Goal: Task Accomplishment & Management: Manage account settings

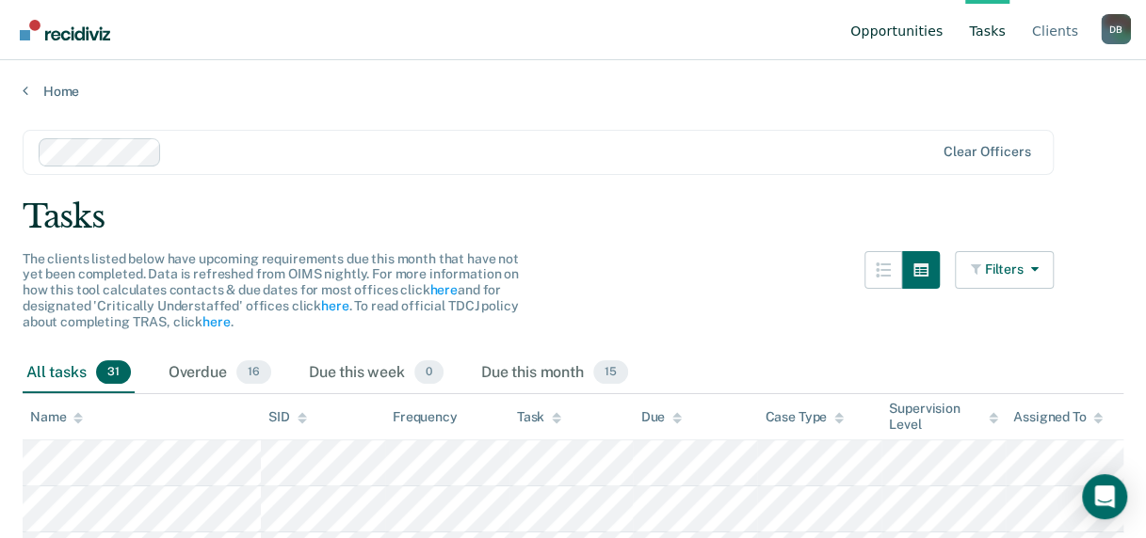
click at [881, 24] on link "Opportunities" at bounding box center [896, 30] width 100 height 60
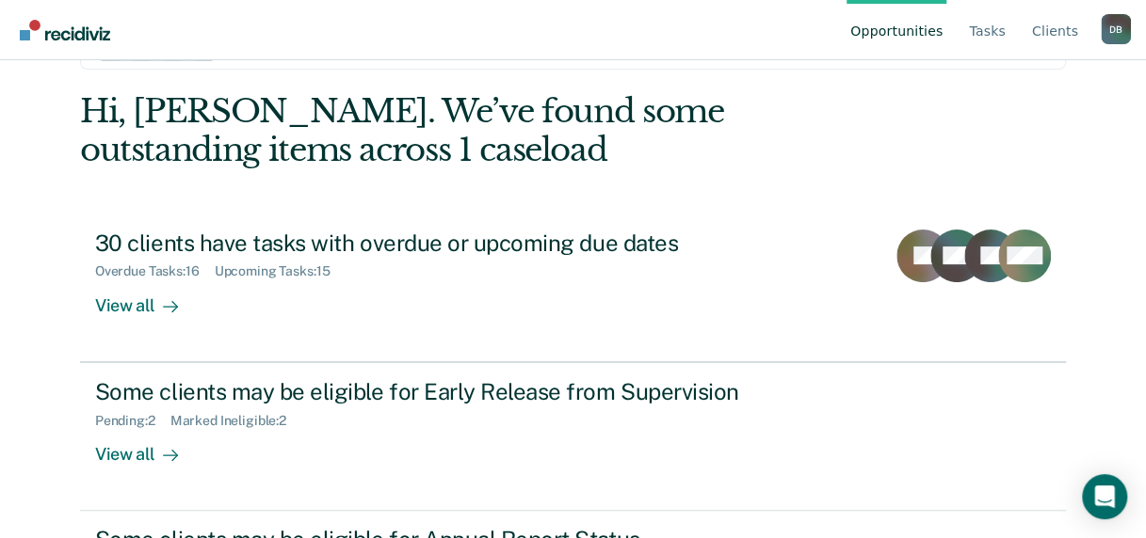
scroll to position [185, 0]
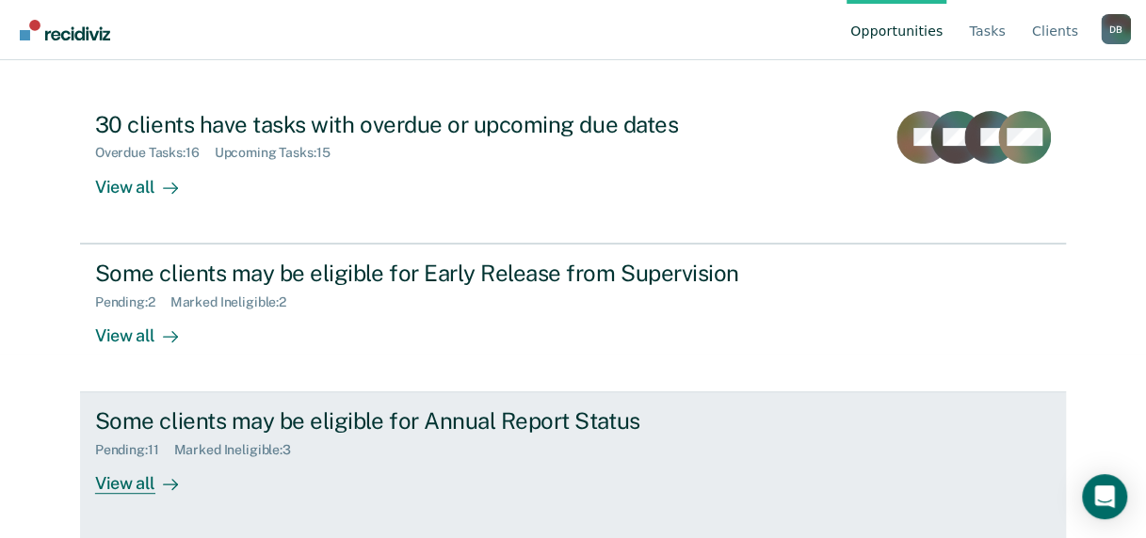
click at [376, 420] on div "Some clients may be eligible for Annual Report Status" at bounding box center [425, 421] width 661 height 27
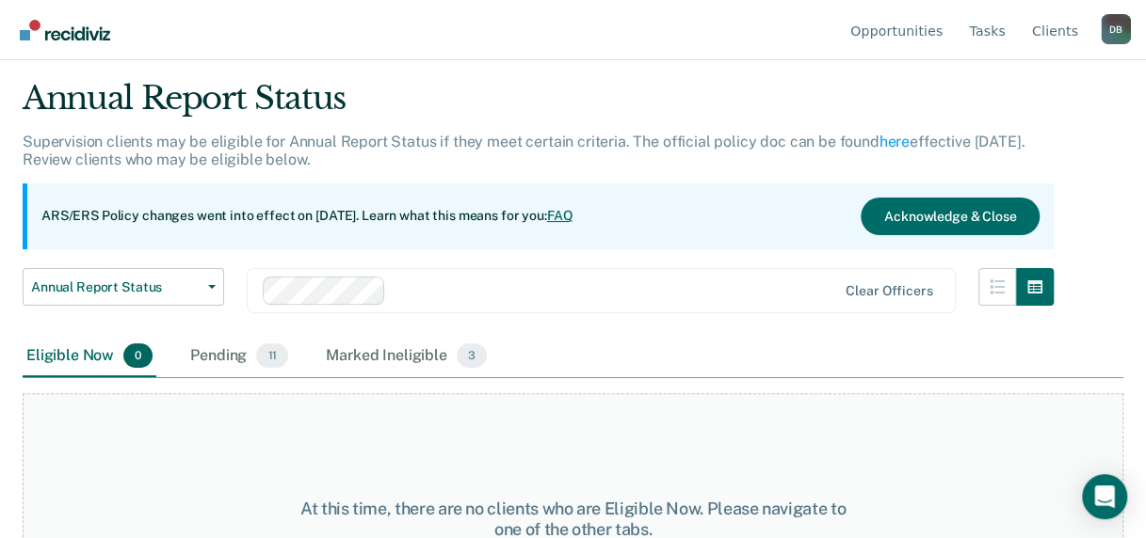
scroll to position [156, 0]
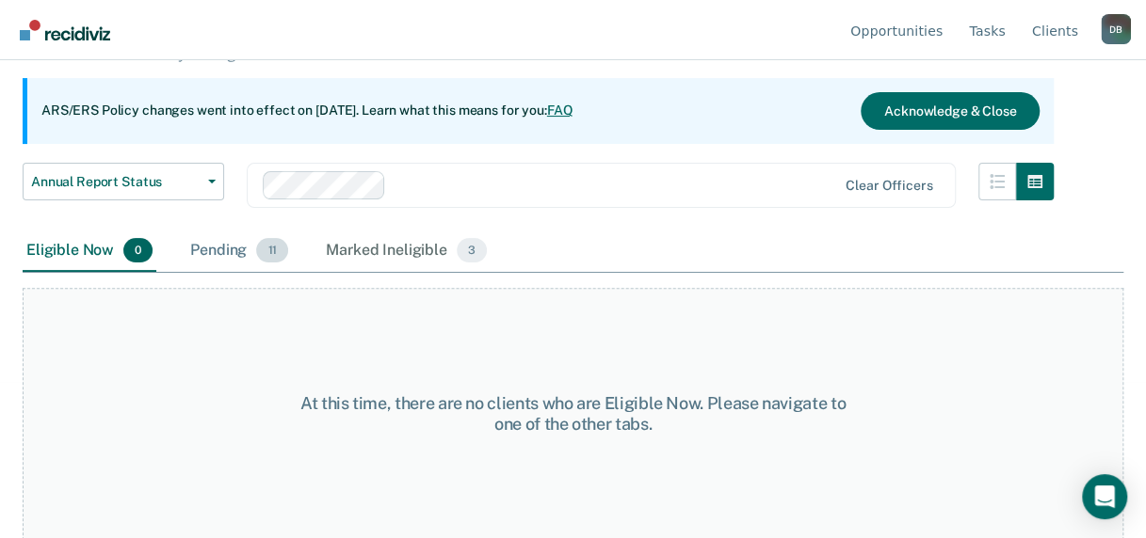
click at [229, 250] on div "Pending 11" at bounding box center [238, 251] width 105 height 41
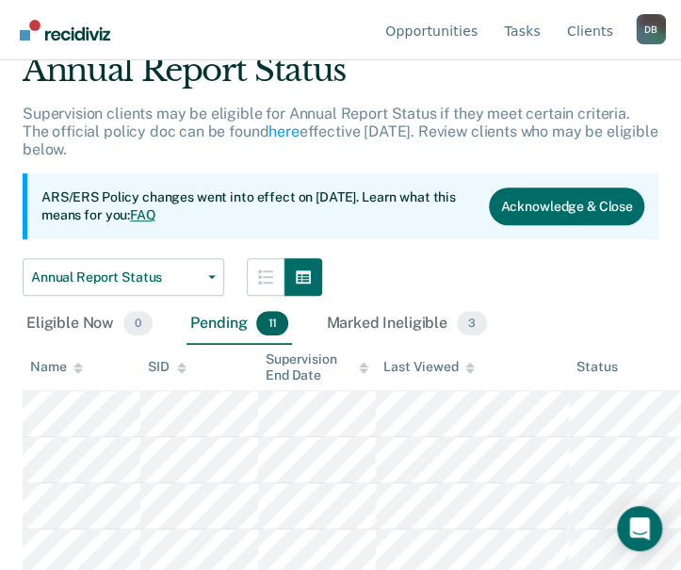
scroll to position [188, 0]
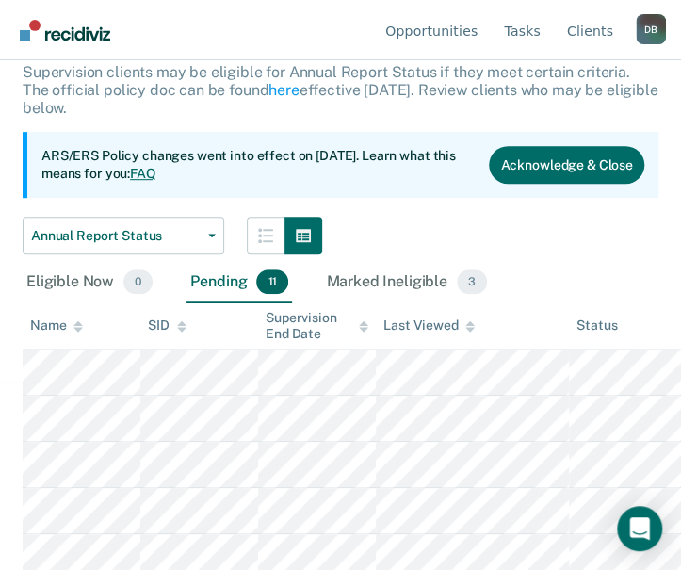
click at [397, 225] on div "Annual Report Status Early Release from Supervision Annual Report Status" at bounding box center [340, 236] width 635 height 38
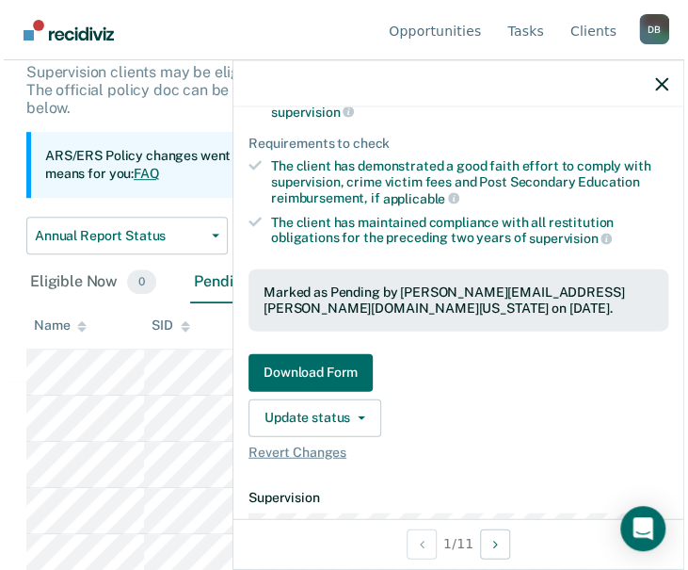
scroll to position [282, 0]
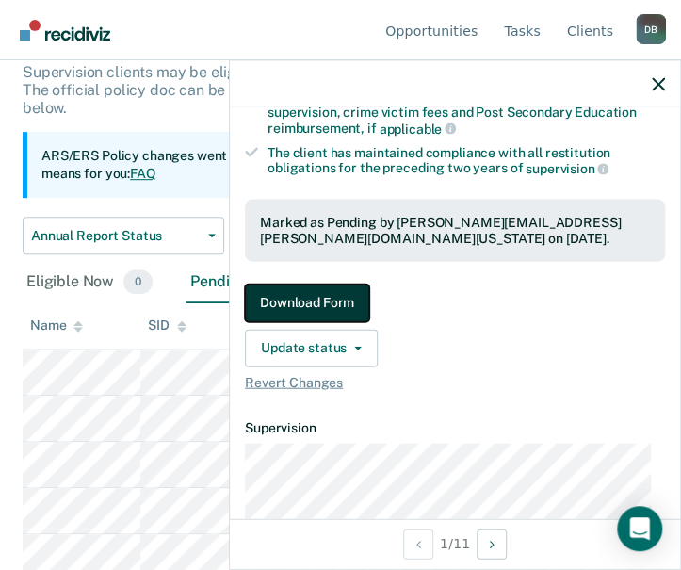
click at [306, 297] on button "Download Form" at bounding box center [307, 302] width 124 height 38
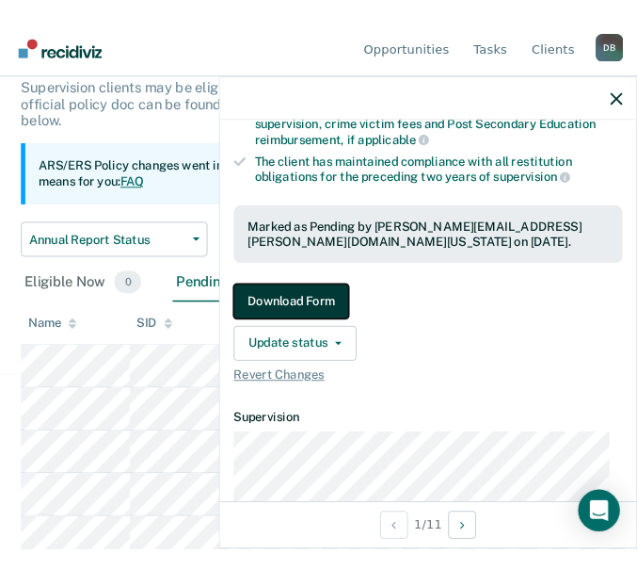
scroll to position [0, 0]
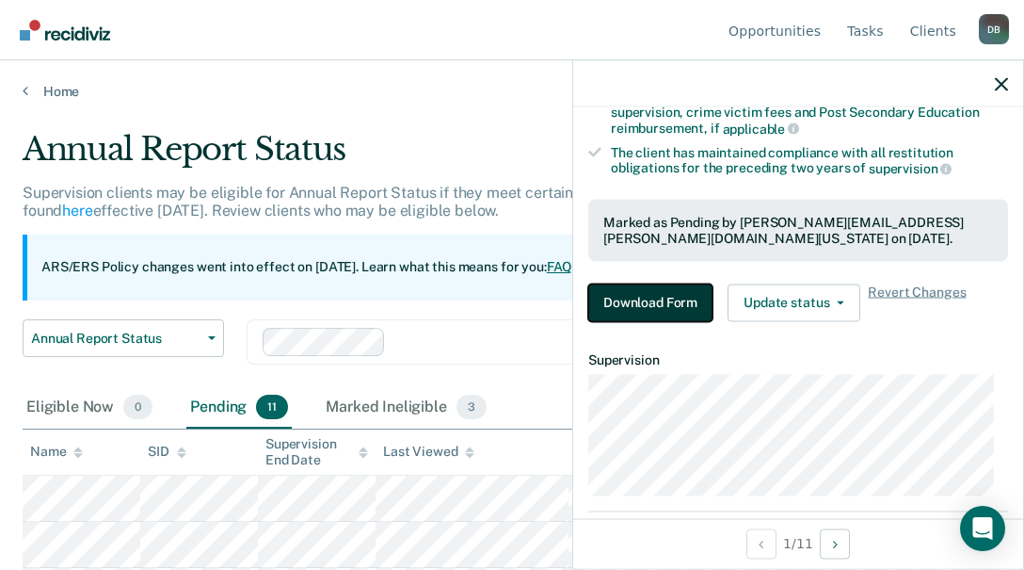
click at [645, 303] on button "Download Form" at bounding box center [650, 302] width 124 height 38
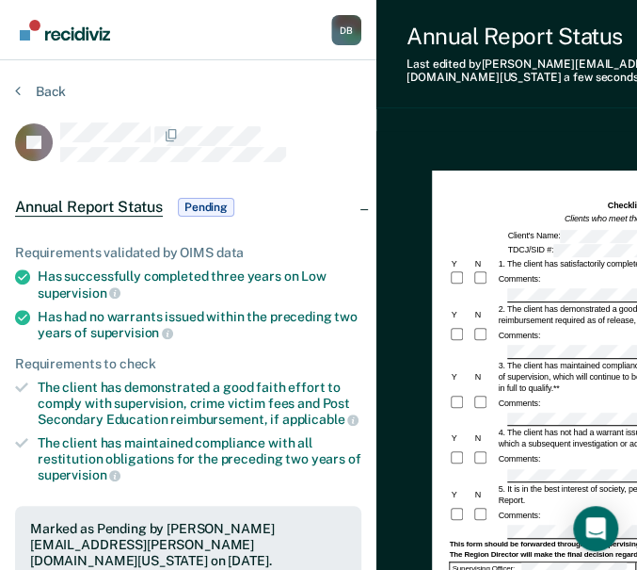
drag, startPoint x: 399, startPoint y: 212, endPoint x: 258, endPoint y: 198, distance: 141.9
drag, startPoint x: 258, startPoint y: 198, endPoint x: 183, endPoint y: 468, distance: 280.5
click at [183, 468] on div "The client has maintained compliance with all restitution obligations for the p…" at bounding box center [200, 459] width 324 height 48
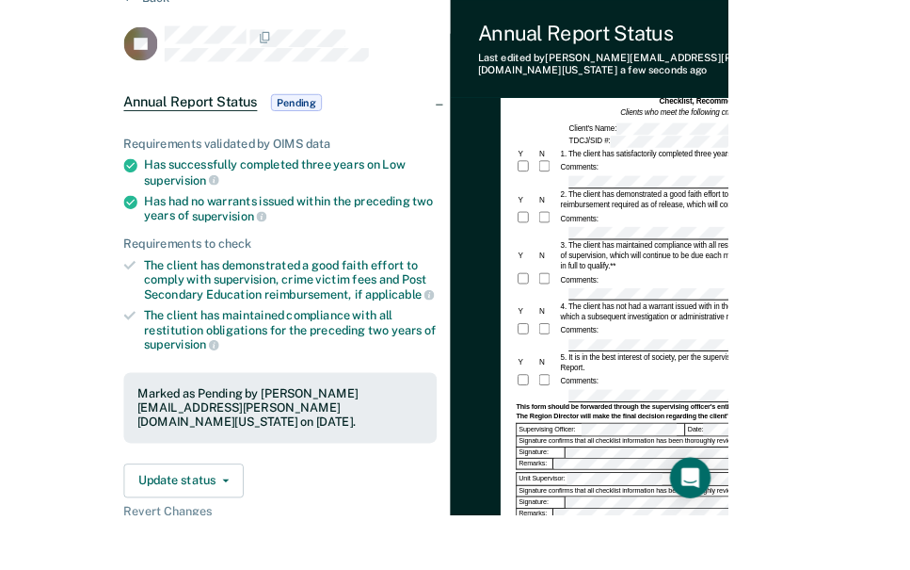
scroll to position [0, 9]
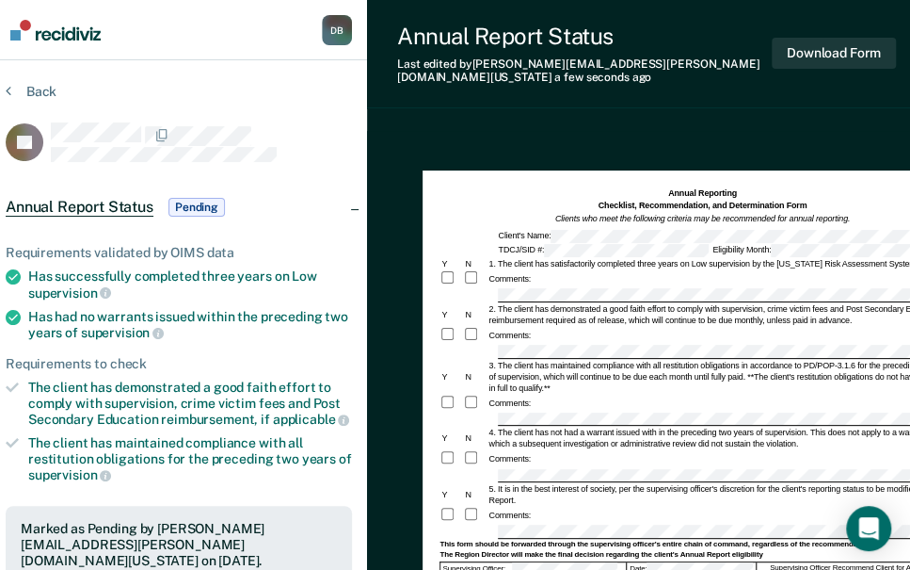
click at [586, 394] on div "Comments:" at bounding box center [702, 402] width 525 height 17
click at [631, 398] on form "Annual Reporting Checklist, Recommendation, and Determination Form Clients who …" at bounding box center [702, 521] width 525 height 669
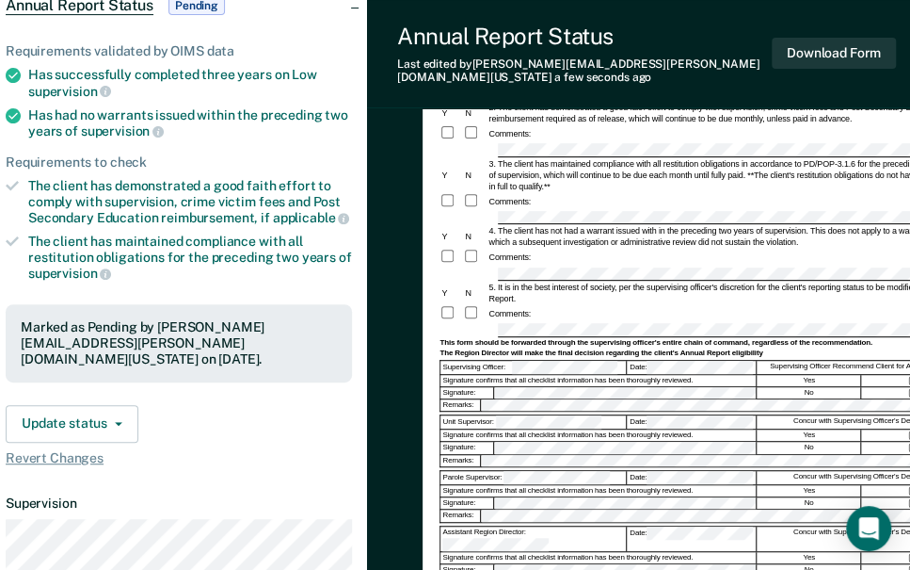
scroll to position [121, 9]
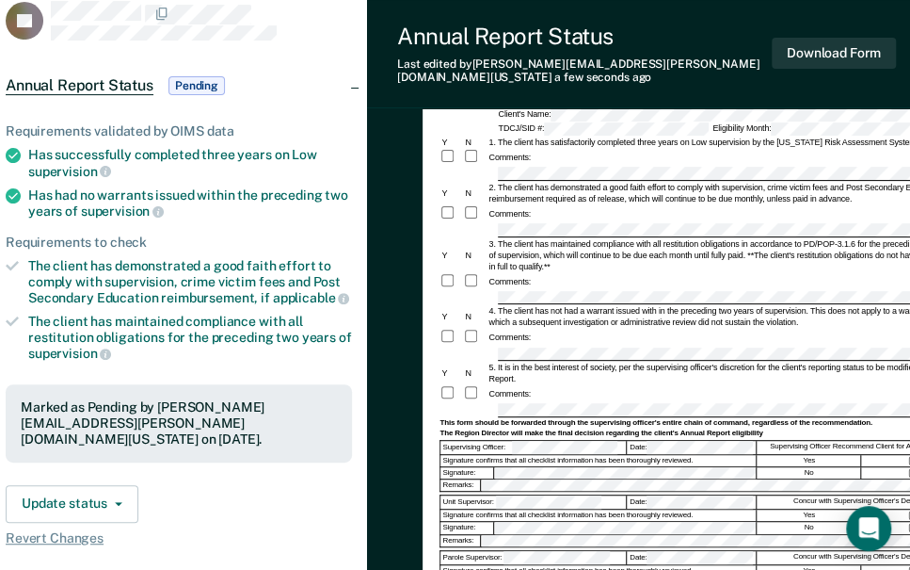
click at [576, 305] on div "4. The client has not had a warrant issued with in the preceding two years of s…" at bounding box center [726, 316] width 478 height 23
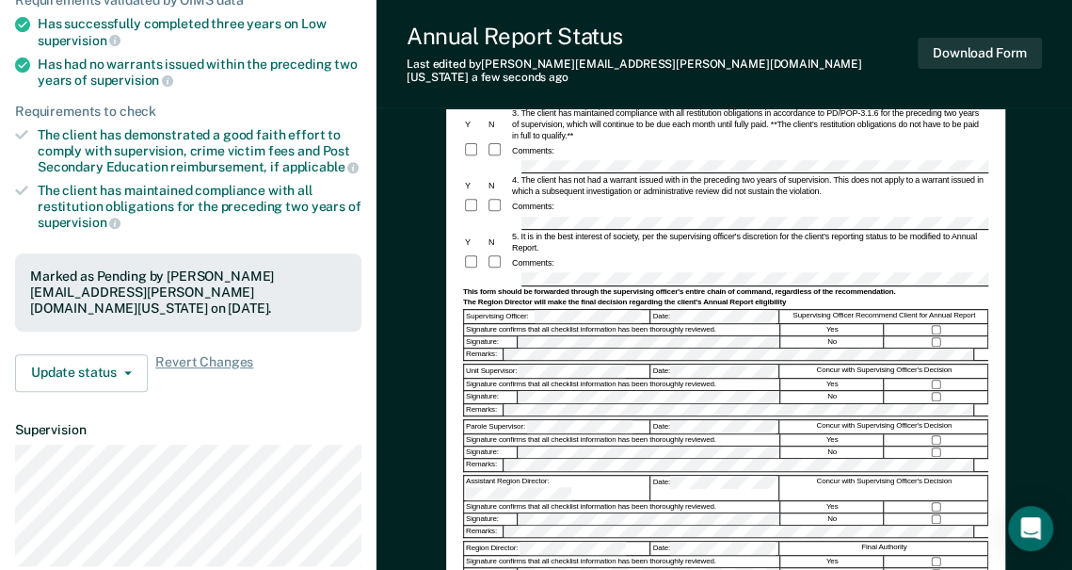
scroll to position [282, 0]
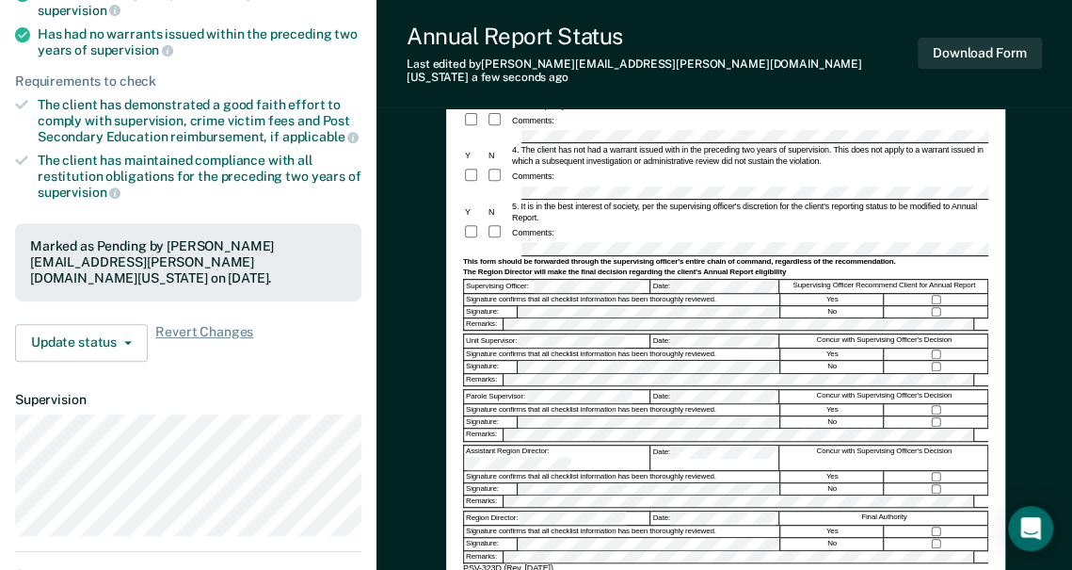
click at [572, 404] on div "Signature confirms that all checklist information has been thoroughly reviewed." at bounding box center [622, 409] width 316 height 11
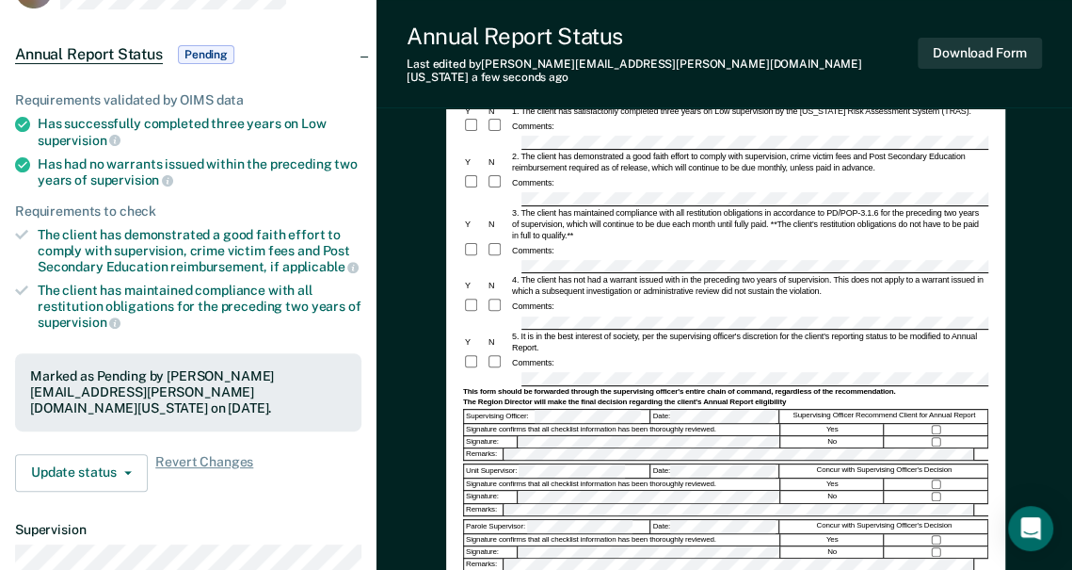
scroll to position [0, 0]
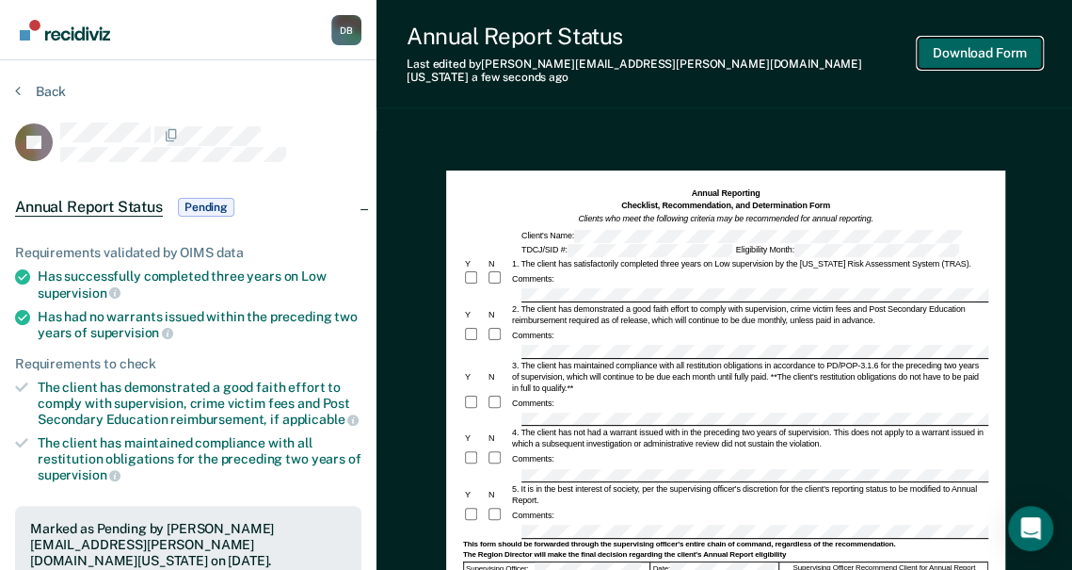
click at [932, 48] on button "Download Form" at bounding box center [980, 53] width 124 height 31
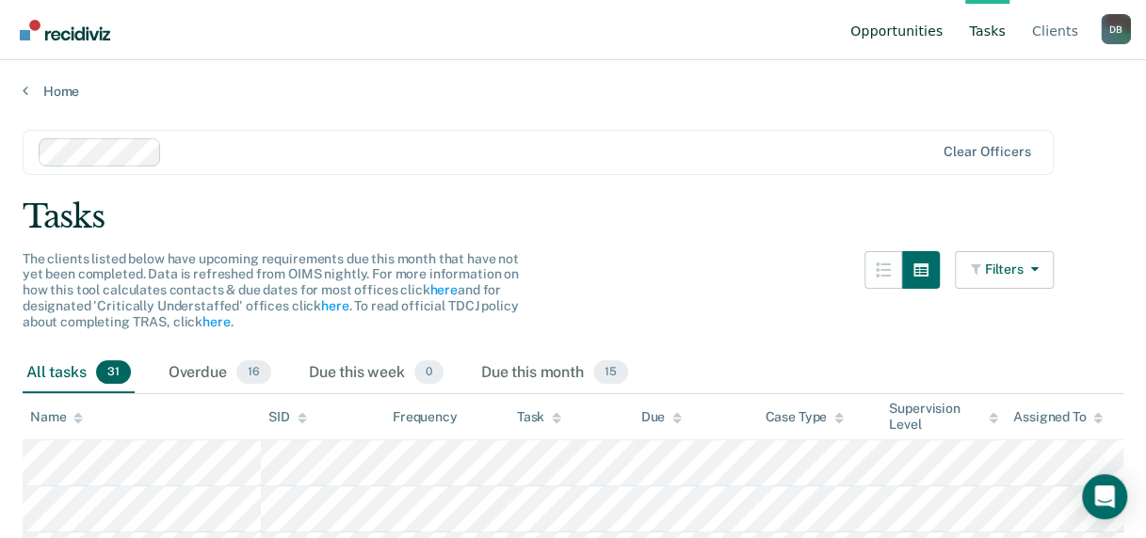
click at [872, 26] on link "Opportunities" at bounding box center [896, 30] width 100 height 60
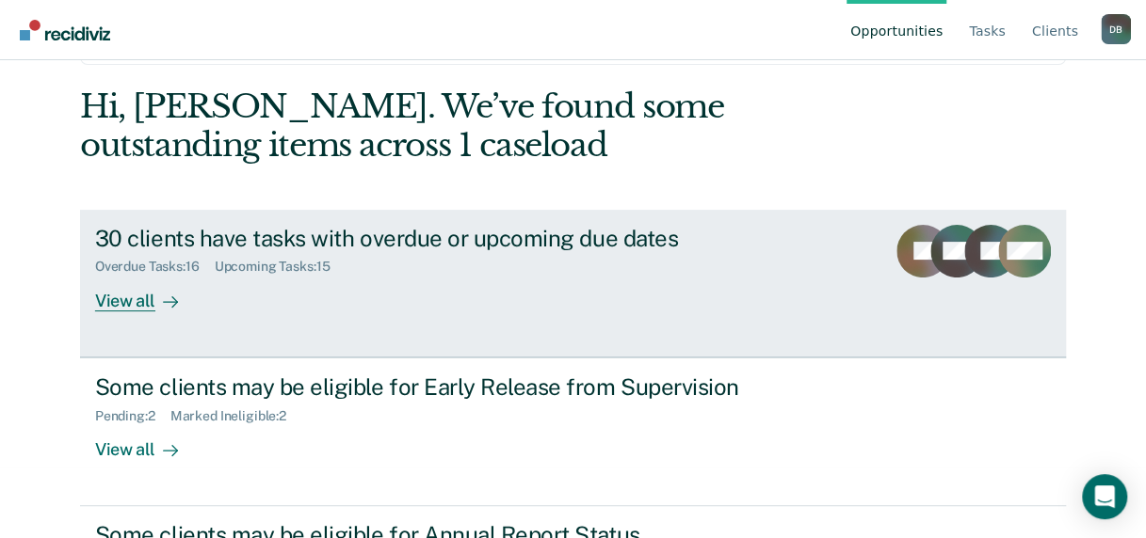
scroll to position [185, 0]
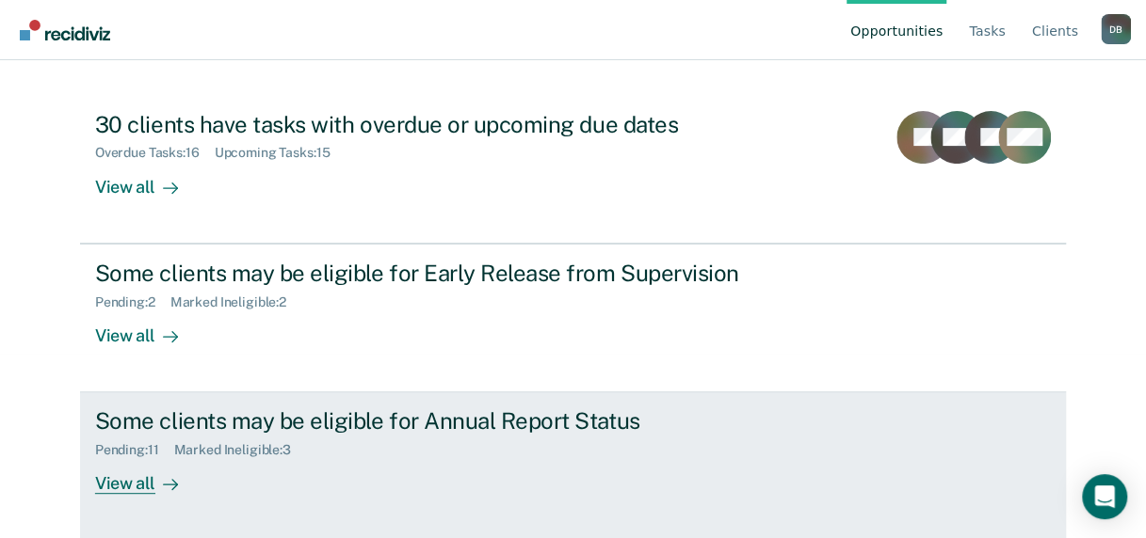
click at [113, 480] on div "View all" at bounding box center [147, 476] width 105 height 37
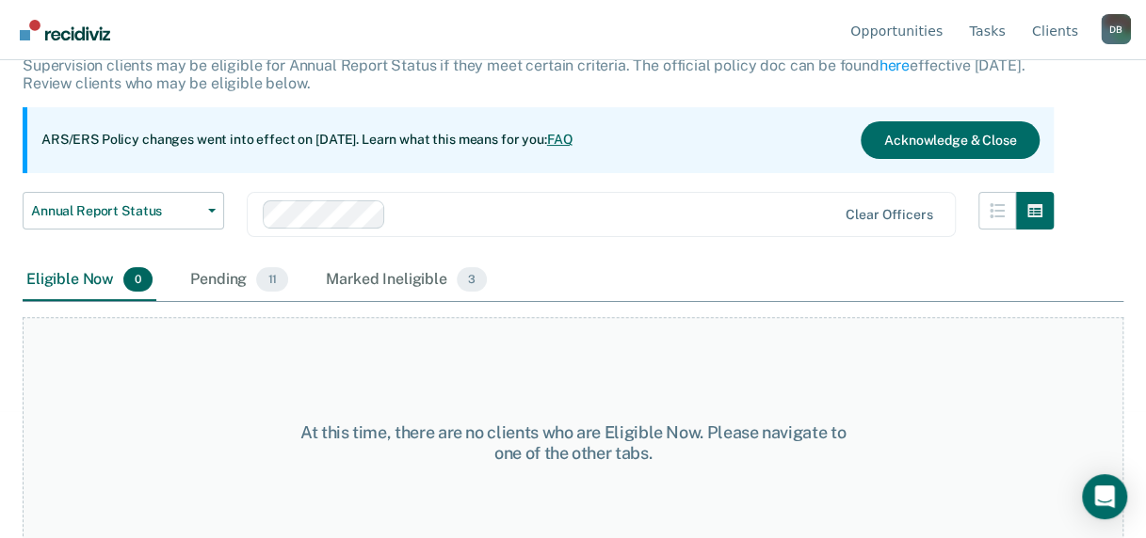
scroll to position [156, 0]
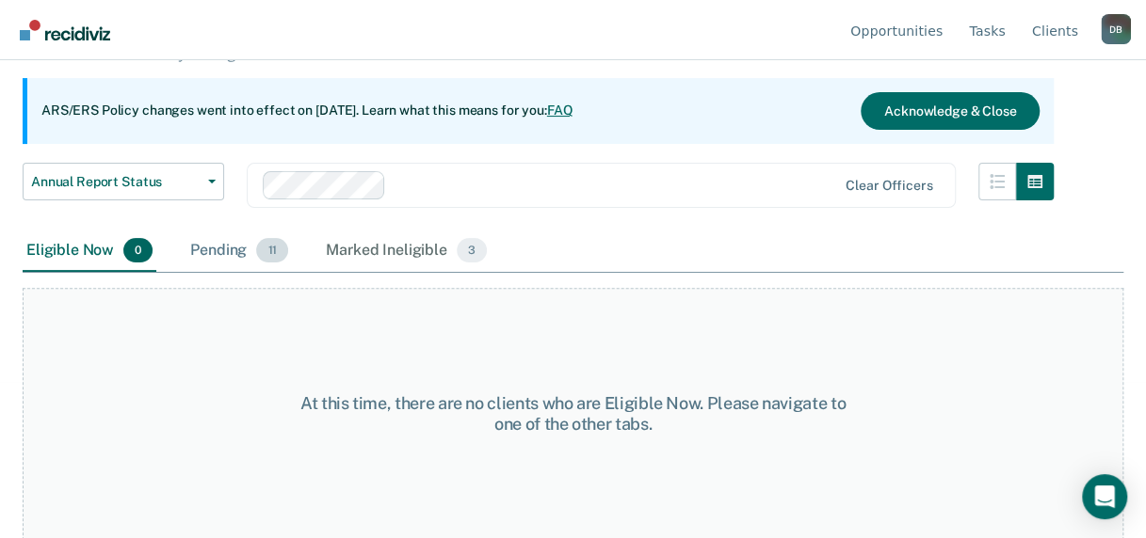
click at [214, 254] on div "Pending 11" at bounding box center [238, 251] width 105 height 41
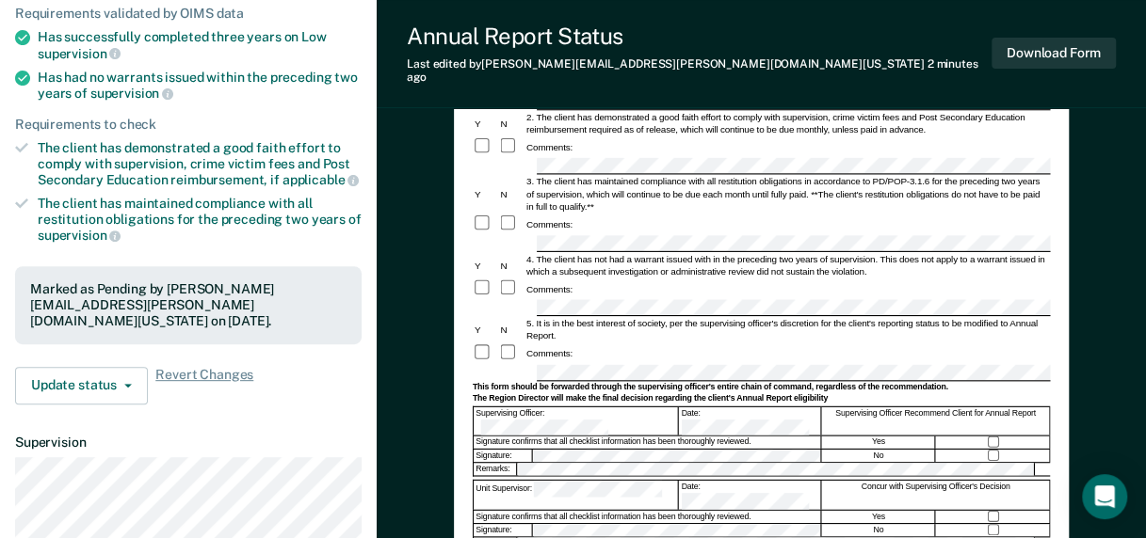
scroll to position [282, 0]
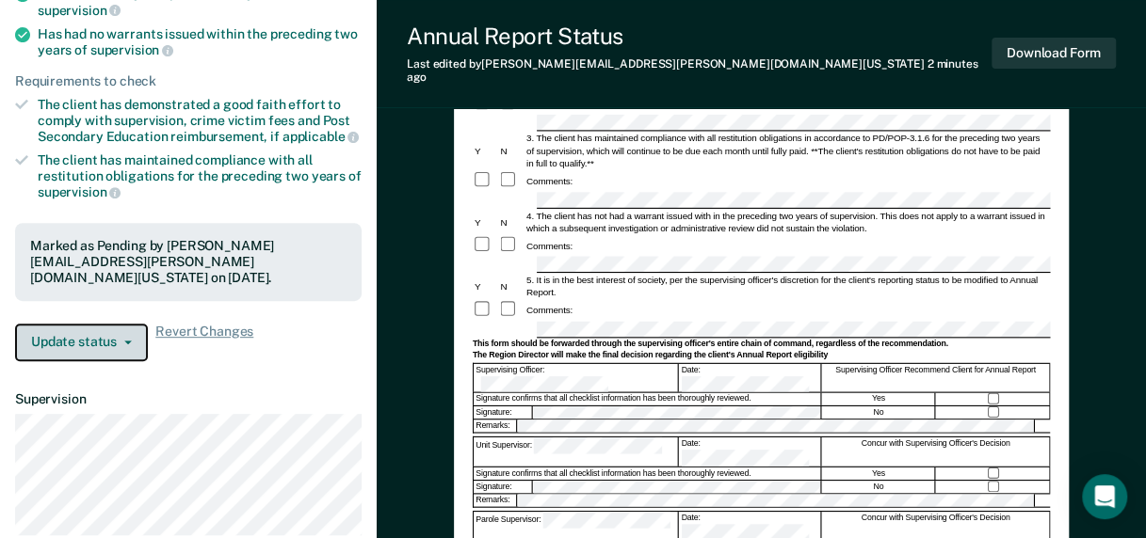
click at [104, 326] on button "Update status" at bounding box center [81, 343] width 133 height 38
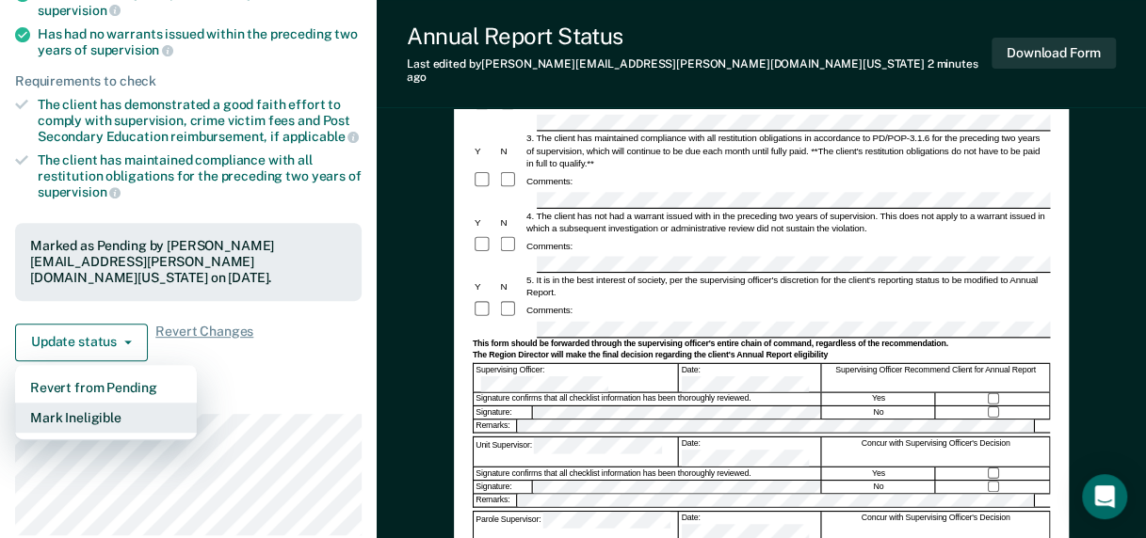
click at [116, 403] on button "Mark Ineligible" at bounding box center [106, 418] width 182 height 30
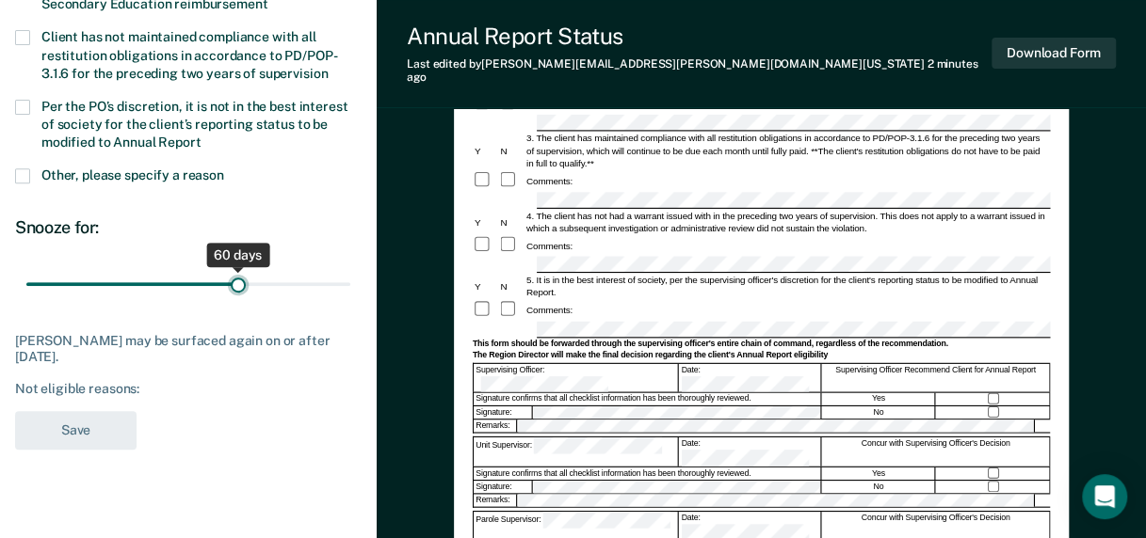
drag, startPoint x: 137, startPoint y: 284, endPoint x: 235, endPoint y: 278, distance: 99.1
type input "60"
click at [237, 278] on input "range" at bounding box center [188, 283] width 324 height 33
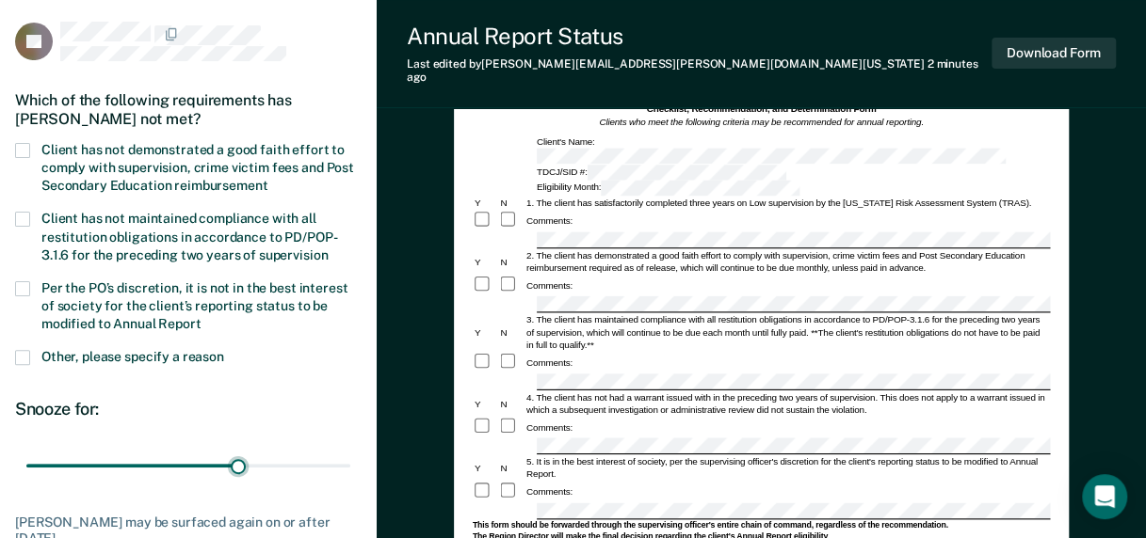
scroll to position [94, 0]
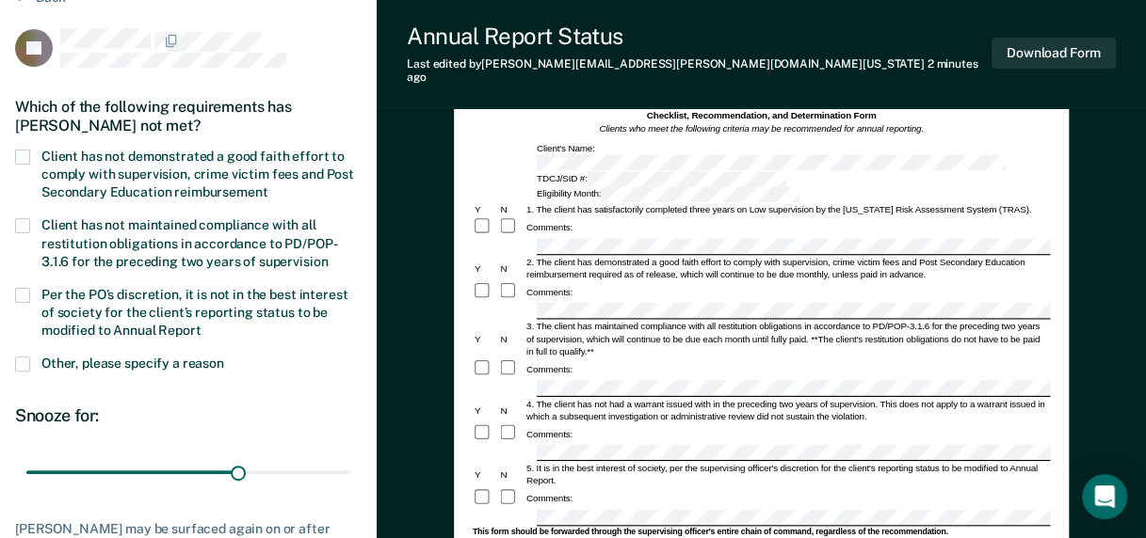
click at [22, 150] on span at bounding box center [22, 157] width 15 height 15
click at [267, 185] on input "Client has not demonstrated a good faith effort to comply with supervision, cri…" at bounding box center [267, 185] width 0 height 0
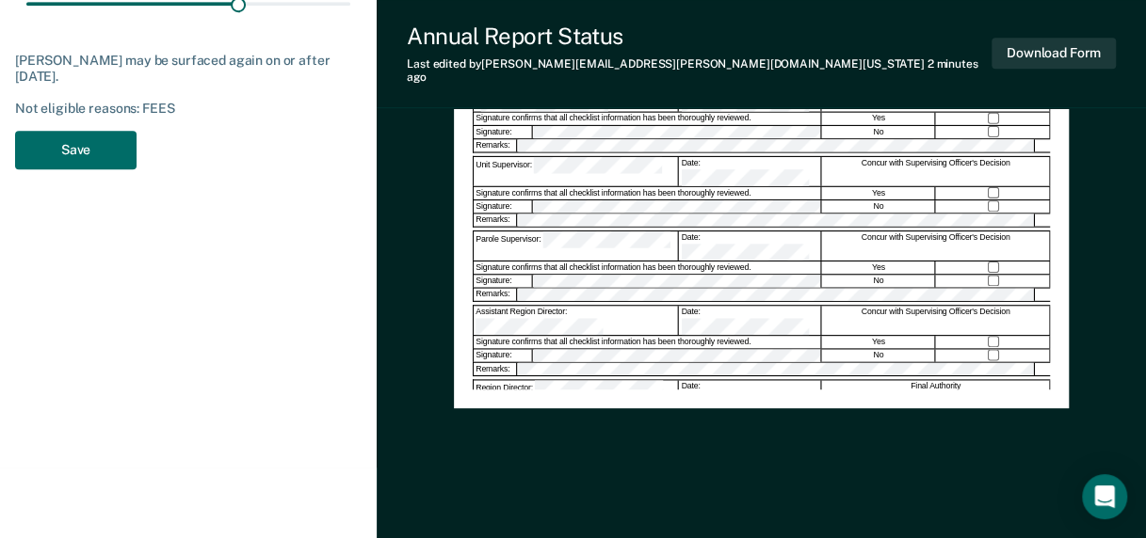
scroll to position [565, 0]
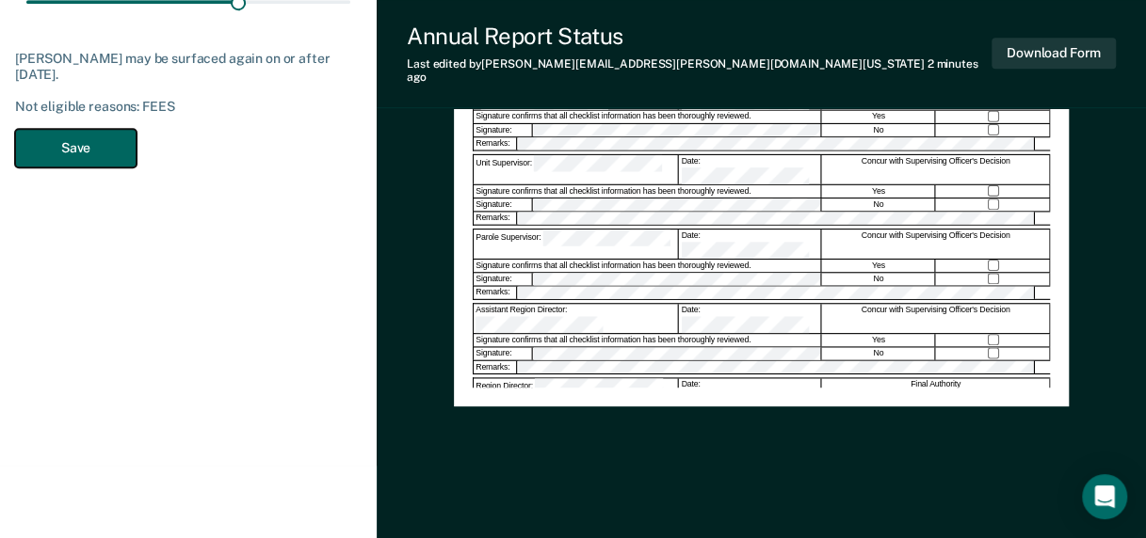
click at [64, 141] on button "Save" at bounding box center [75, 148] width 121 height 39
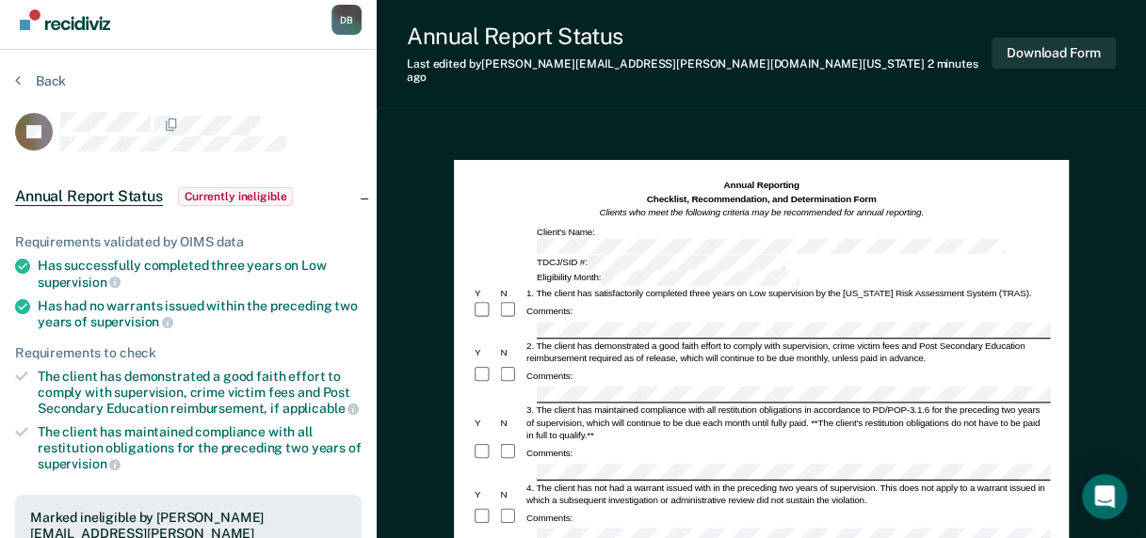
scroll to position [0, 0]
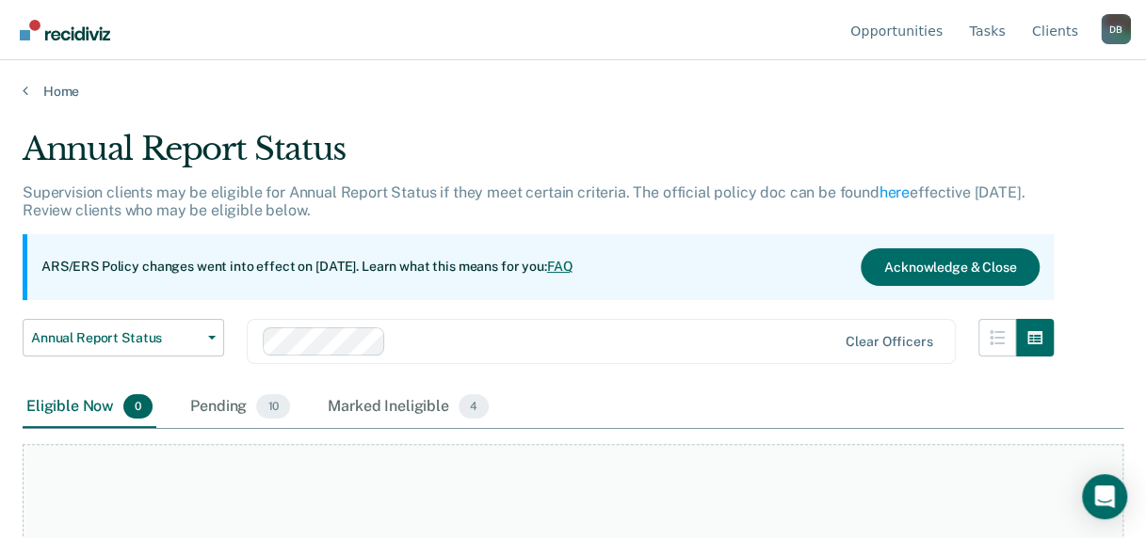
scroll to position [156, 0]
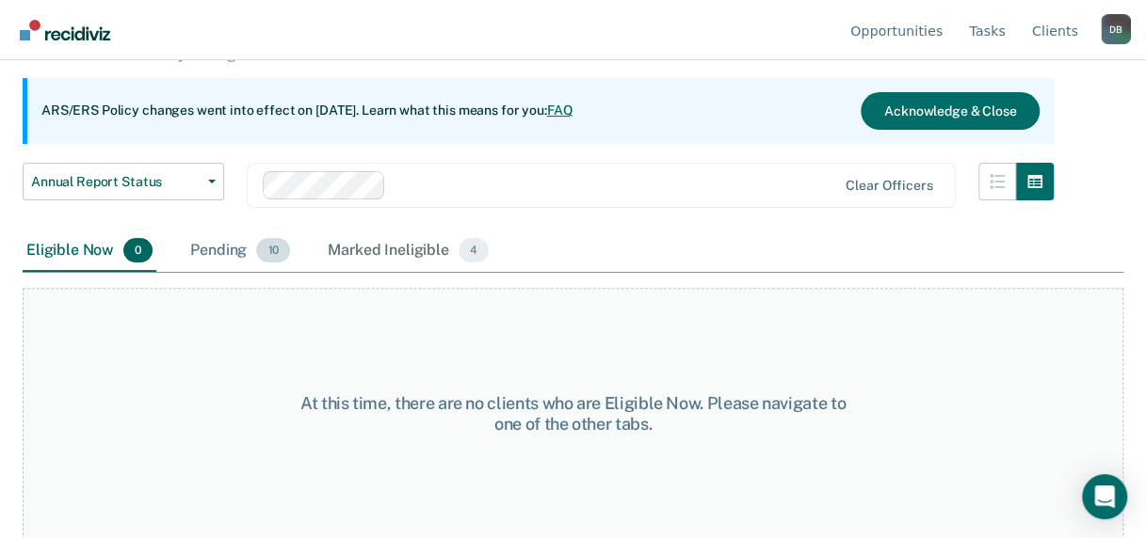
click at [222, 249] on div "Pending 10" at bounding box center [239, 251] width 107 height 41
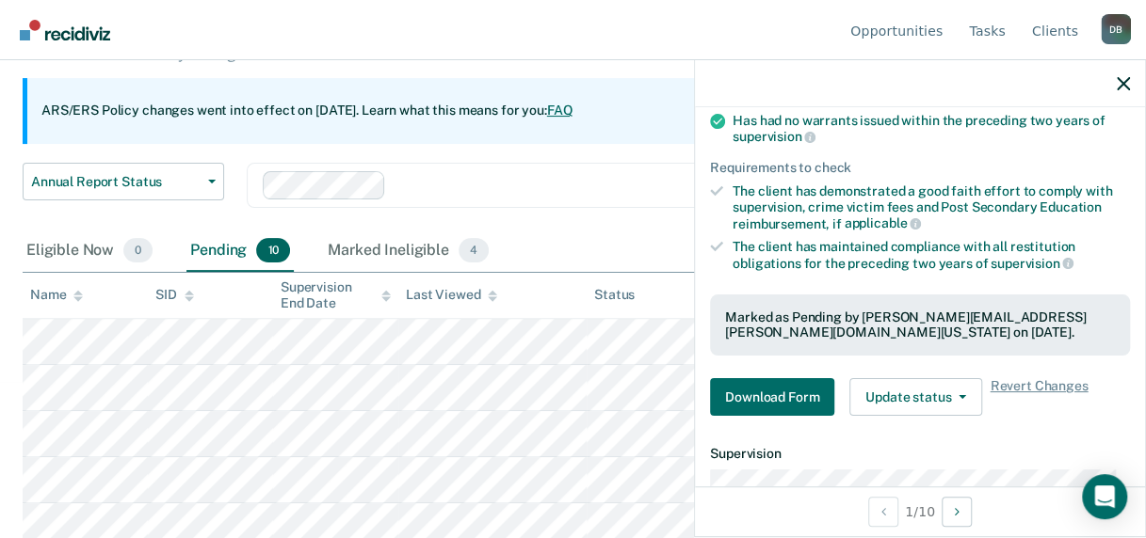
scroll to position [188, 0]
click at [726, 395] on button "Download Form" at bounding box center [772, 396] width 124 height 38
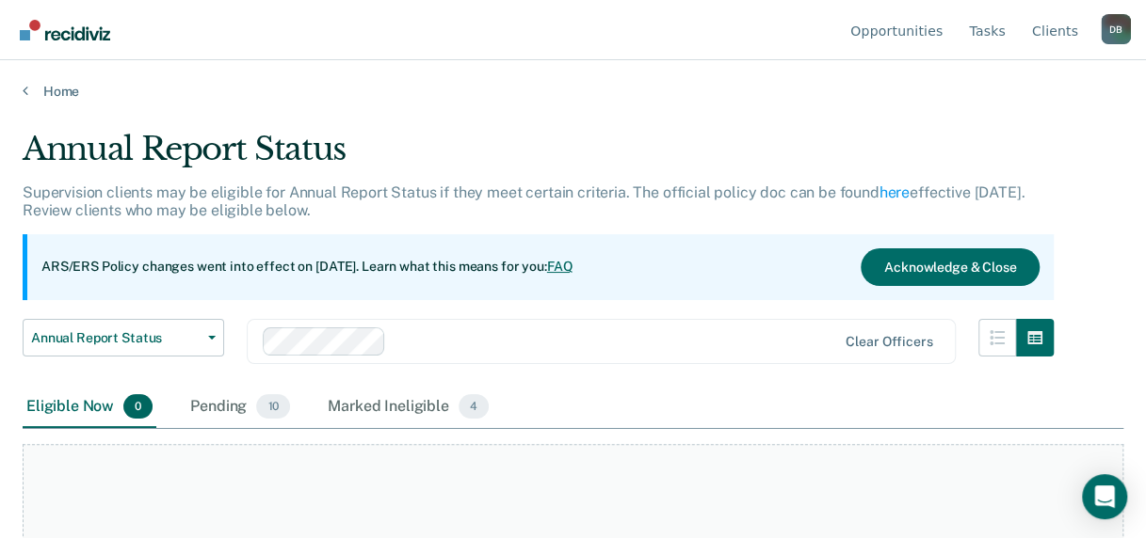
scroll to position [156, 0]
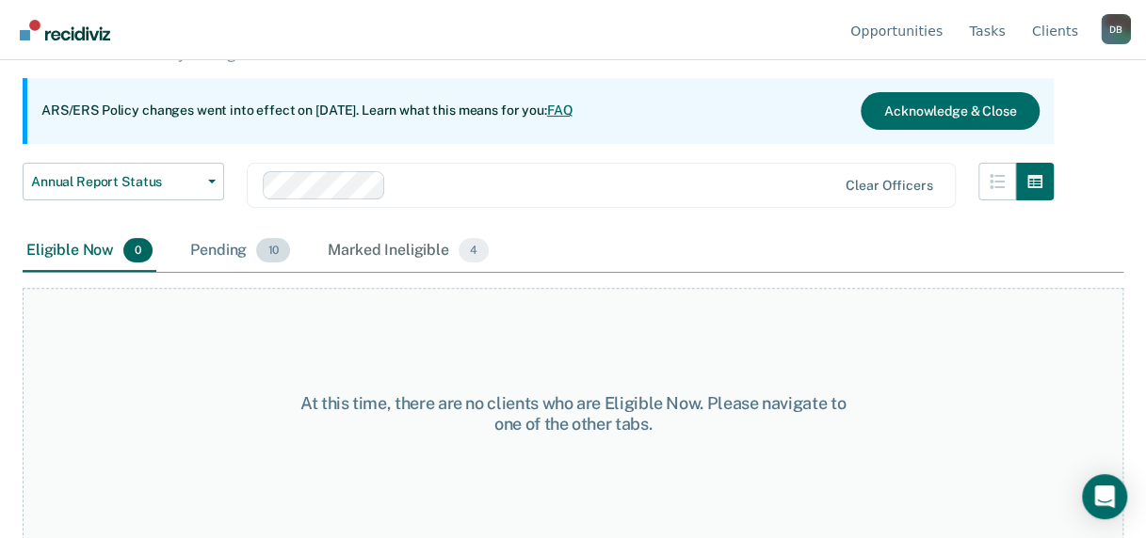
click at [252, 253] on div "Pending 10" at bounding box center [239, 251] width 107 height 41
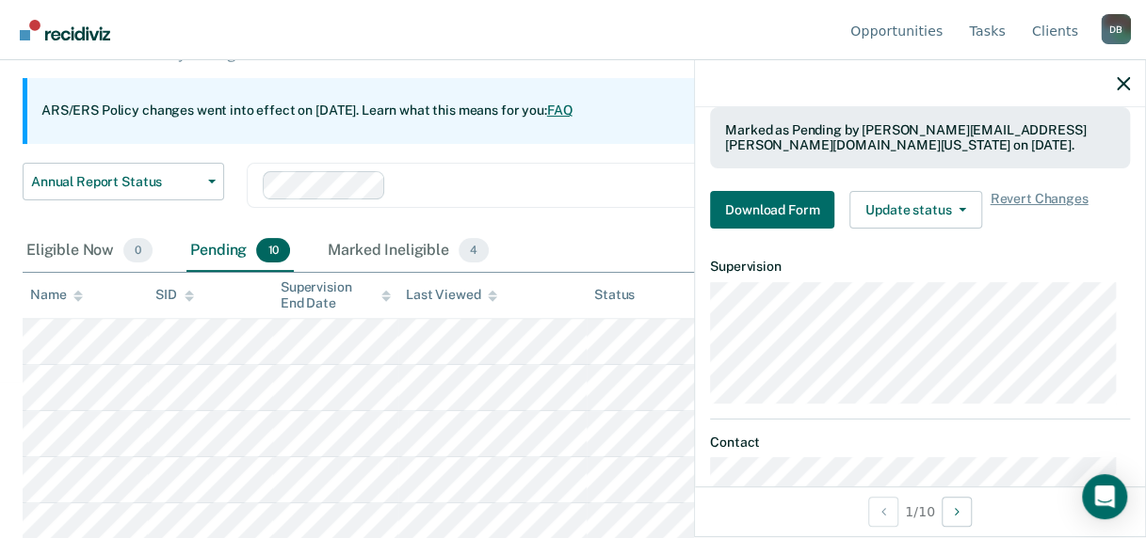
scroll to position [377, 0]
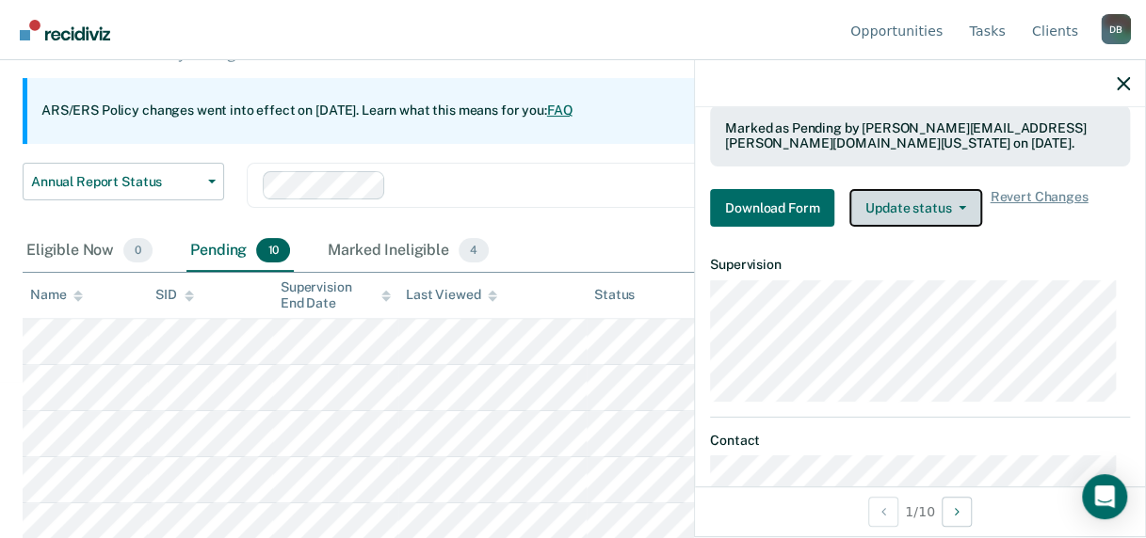
click at [892, 203] on button "Update status" at bounding box center [915, 208] width 133 height 38
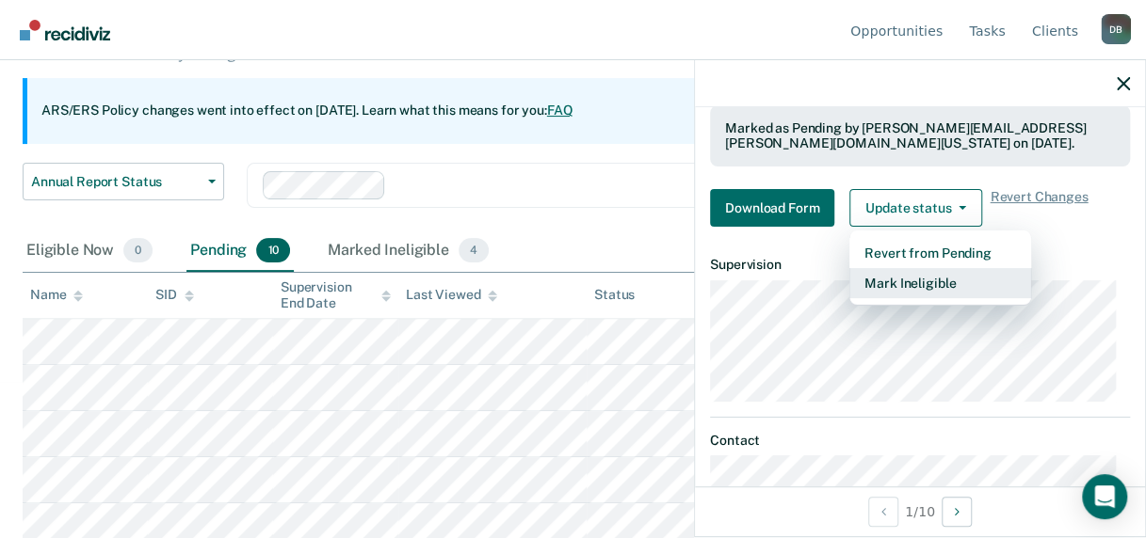
click at [894, 281] on button "Mark Ineligible" at bounding box center [940, 283] width 182 height 30
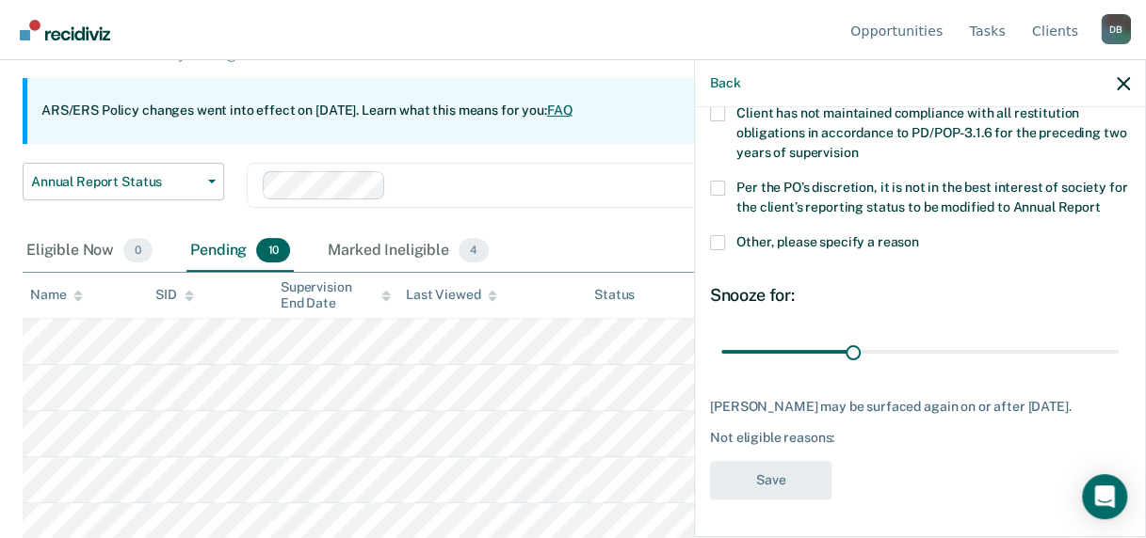
scroll to position [250, 0]
drag, startPoint x: 847, startPoint y: 333, endPoint x: 972, endPoint y: 328, distance: 124.4
type input "60"
click at [972, 335] on input "range" at bounding box center [919, 351] width 397 height 33
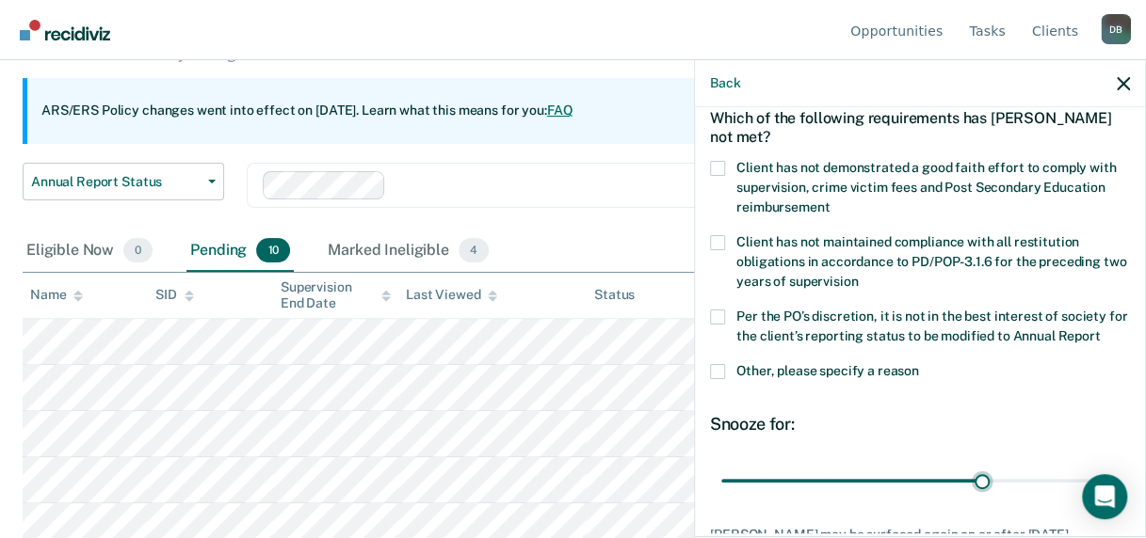
scroll to position [62, 0]
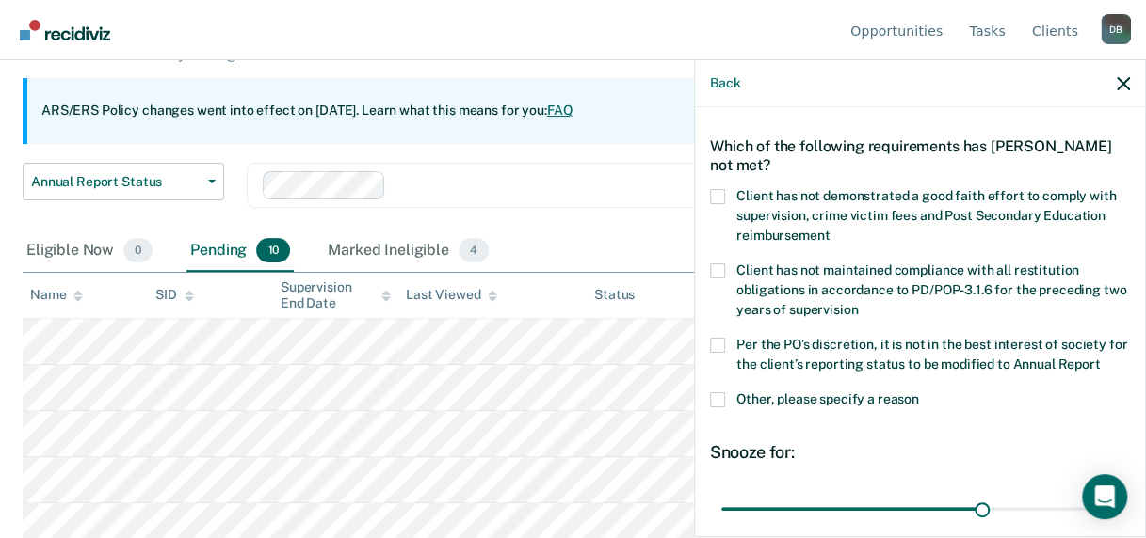
click at [721, 193] on span at bounding box center [717, 196] width 15 height 15
click at [829, 229] on input "Client has not demonstrated a good faith effort to comply with supervision, cri…" at bounding box center [829, 229] width 0 height 0
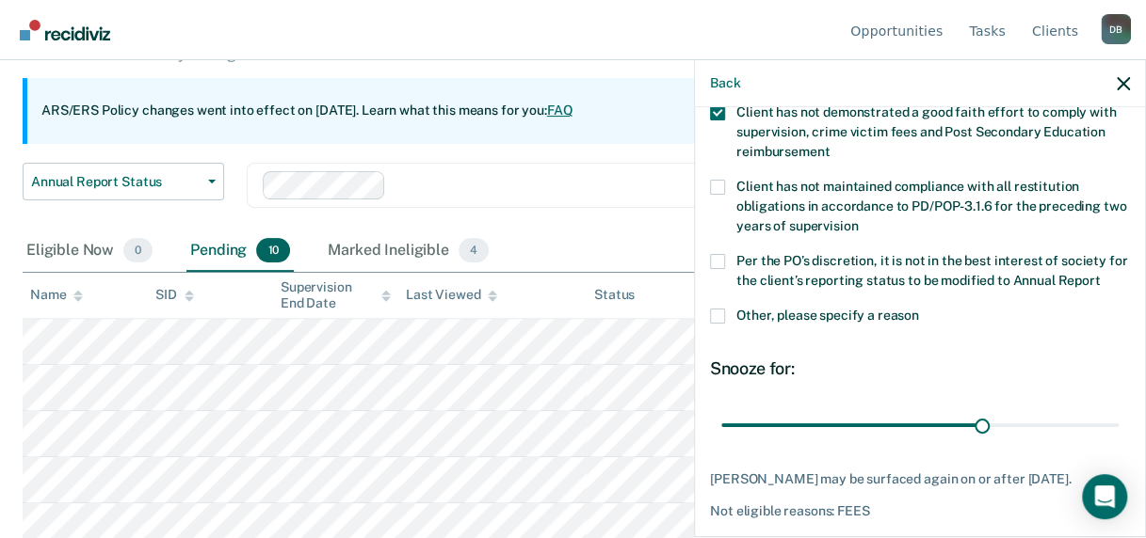
scroll to position [250, 0]
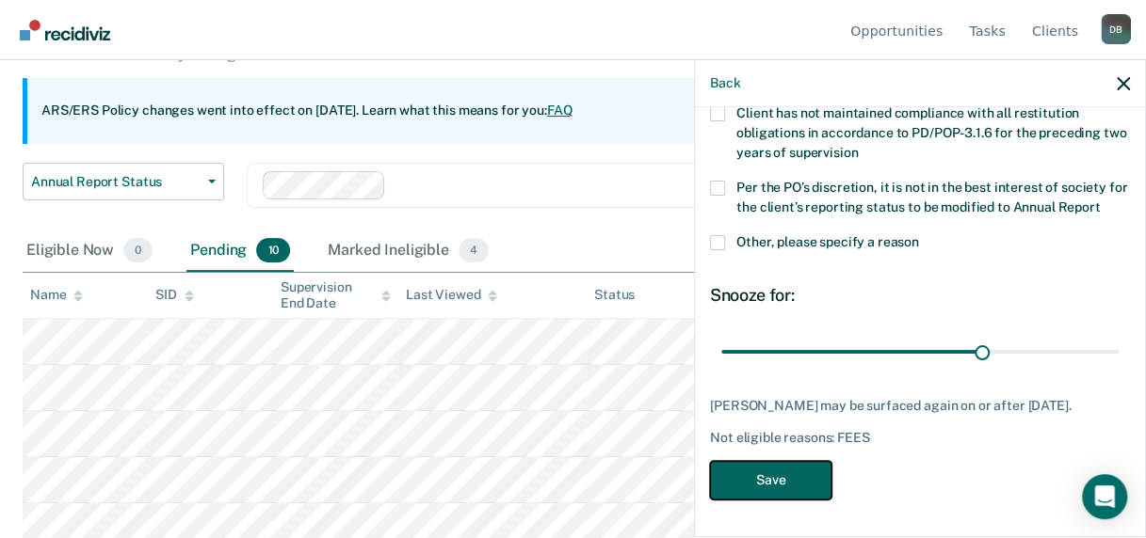
click at [772, 480] on button "Save" at bounding box center [770, 480] width 121 height 39
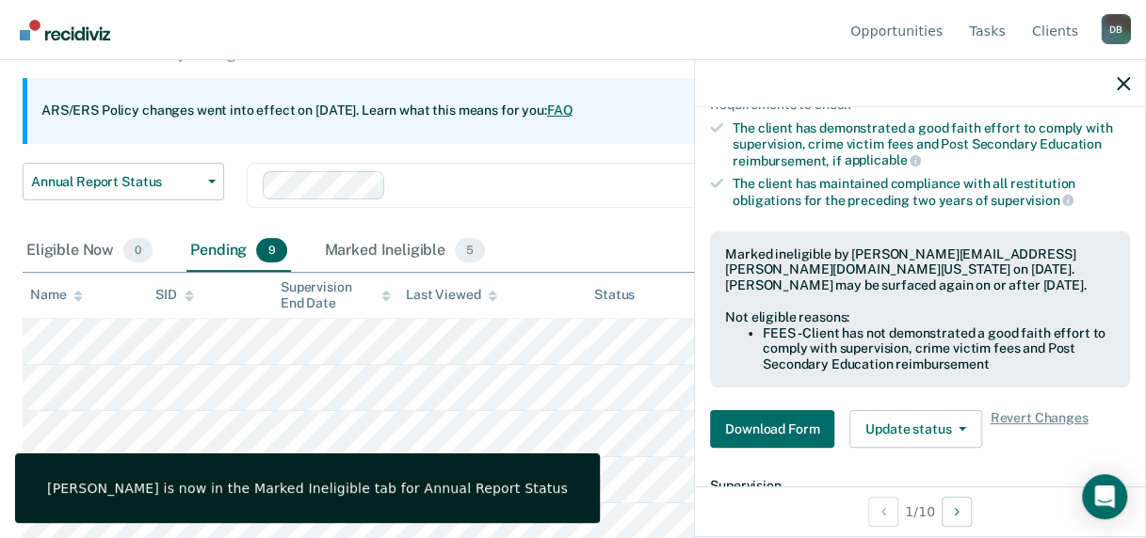
click at [573, 220] on div "Annual Report Status Early Release from Supervision Annual Report Status Clear …" at bounding box center [538, 197] width 1031 height 68
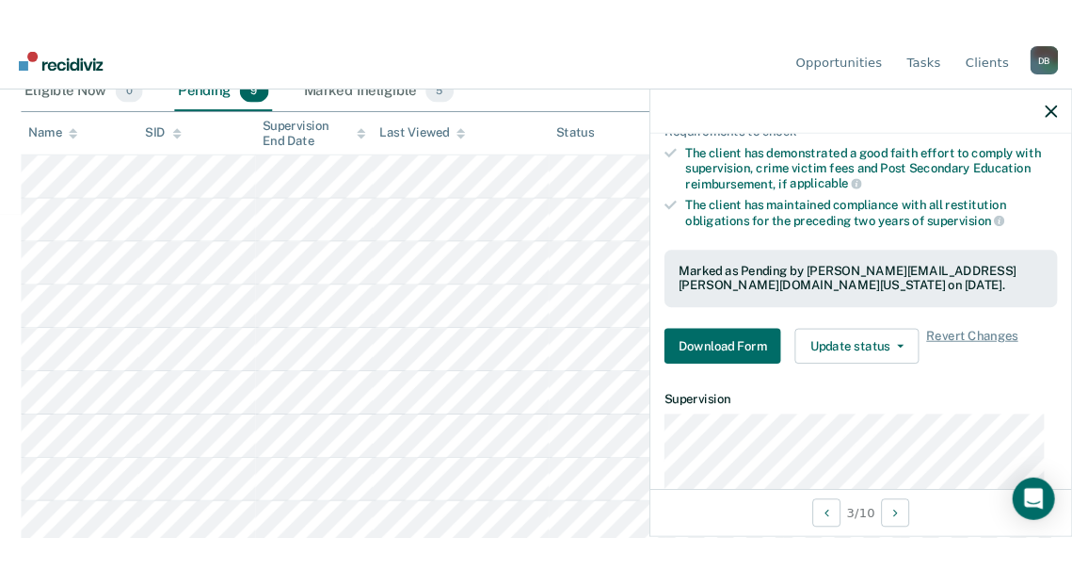
scroll to position [319, 0]
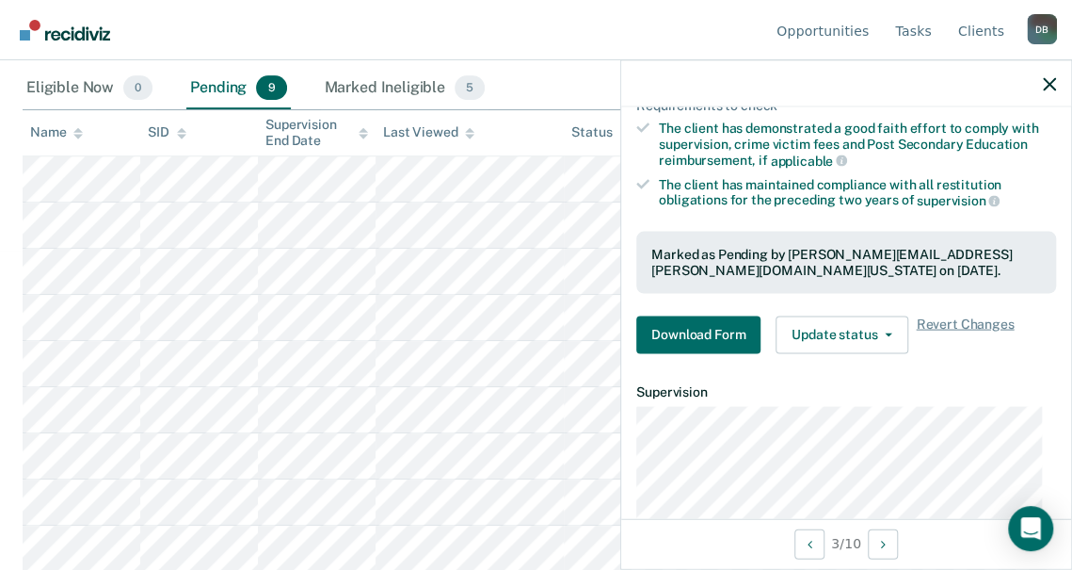
click at [667, 16] on nav "Opportunities Tasks Client s Derrick Batts D B Profile How it works Log Out" at bounding box center [536, 29] width 1042 height 59
click at [710, 340] on button "Download Form" at bounding box center [698, 334] width 124 height 38
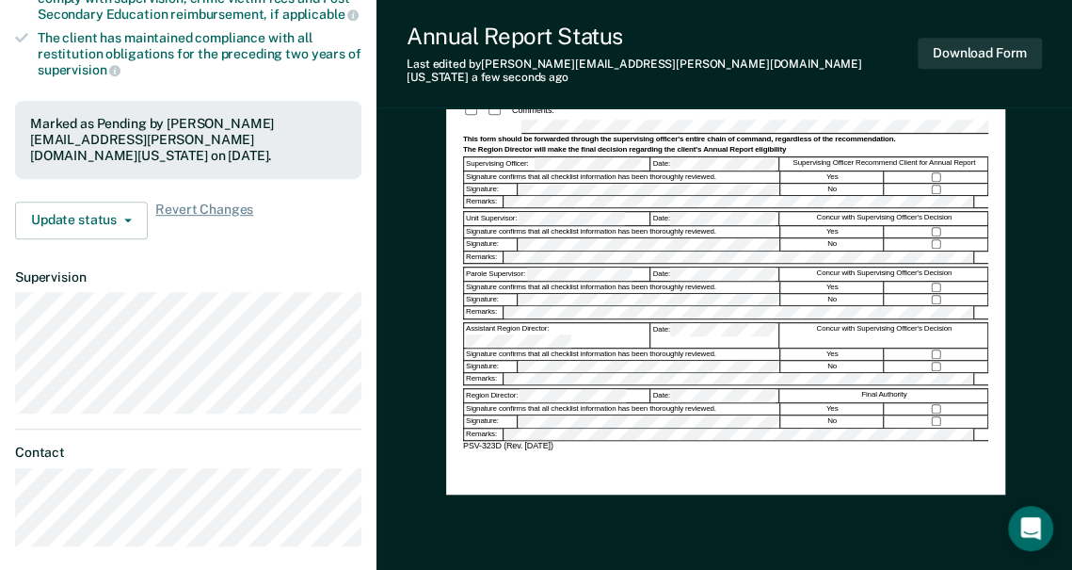
scroll to position [471, 0]
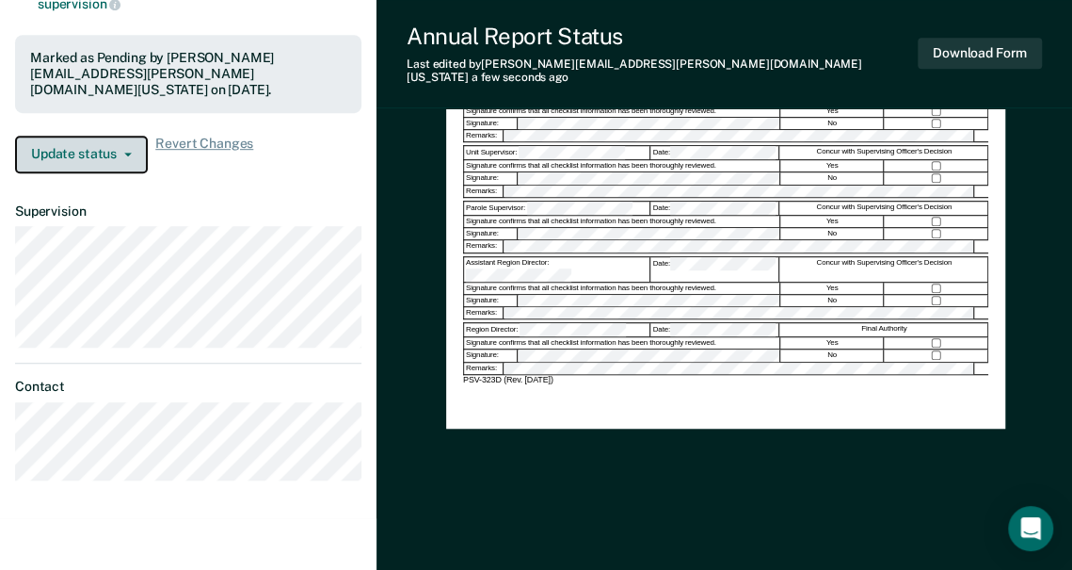
click at [70, 141] on button "Update status" at bounding box center [81, 155] width 133 height 38
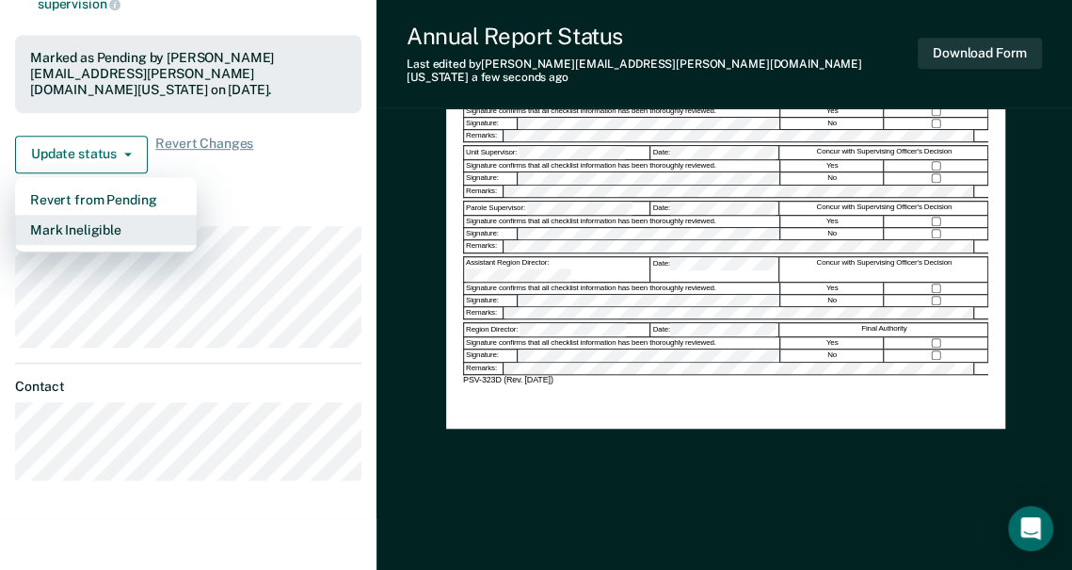
click at [117, 215] on button "Mark Ineligible" at bounding box center [106, 230] width 182 height 30
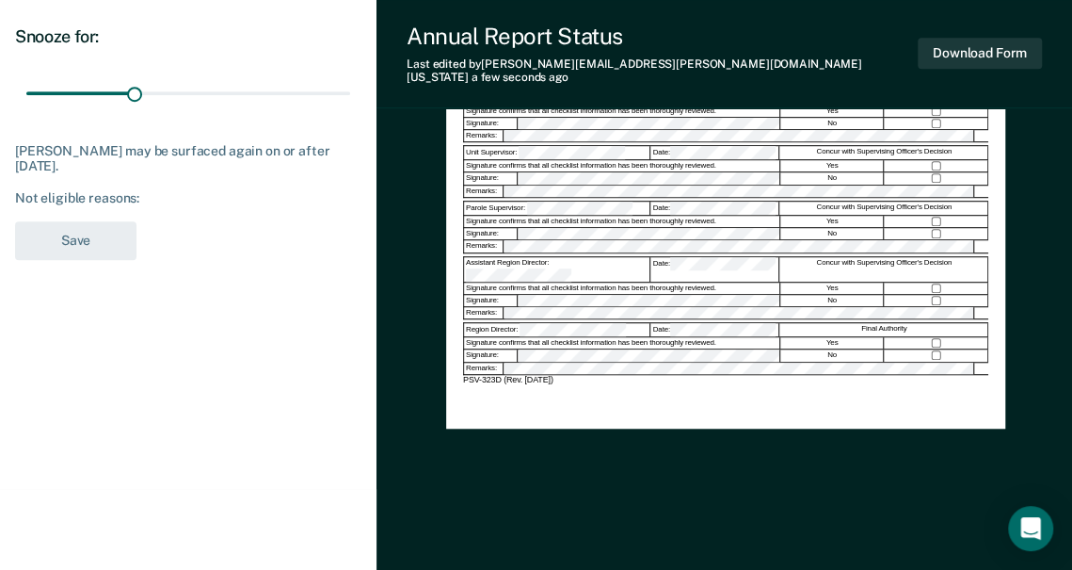
scroll to position [461, 0]
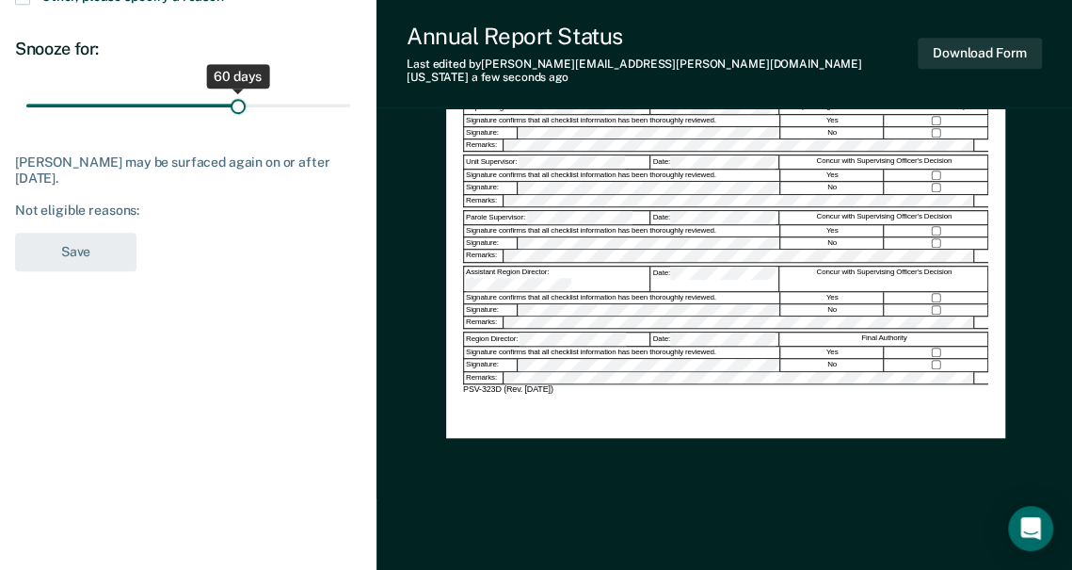
drag, startPoint x: 133, startPoint y: 106, endPoint x: 237, endPoint y: 94, distance: 105.2
type input "60"
click at [237, 94] on input "range" at bounding box center [188, 104] width 324 height 33
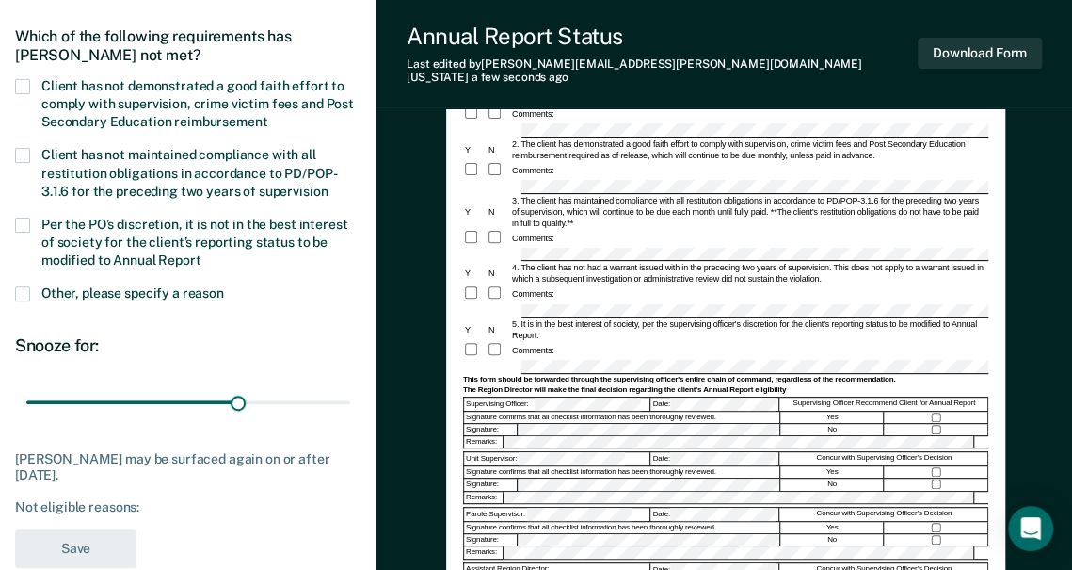
scroll to position [85, 0]
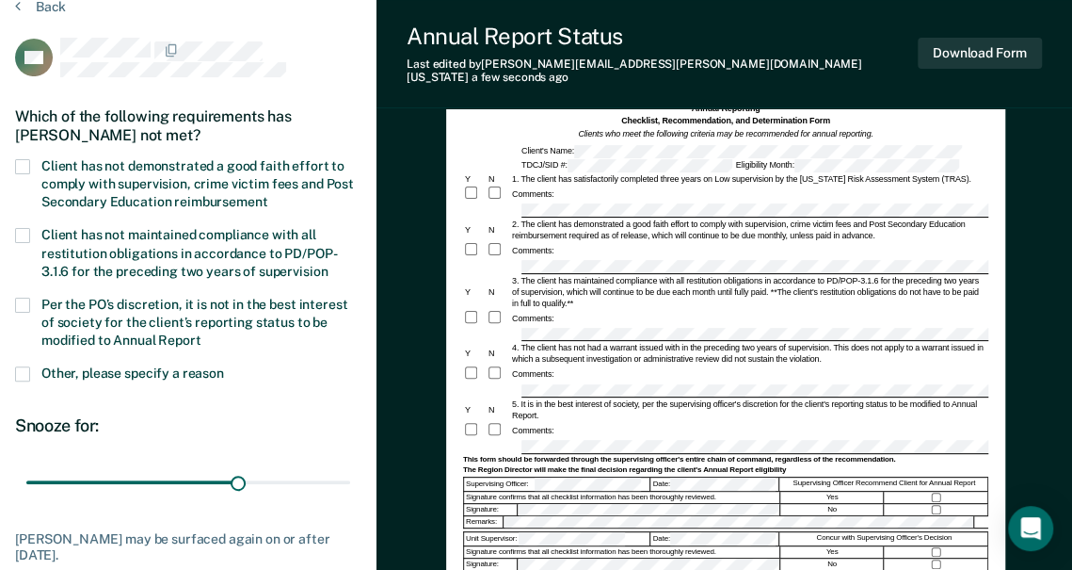
click at [23, 166] on span at bounding box center [22, 166] width 15 height 15
click at [267, 195] on input "Client has not demonstrated a good faith effort to comply with supervision, cri…" at bounding box center [267, 195] width 0 height 0
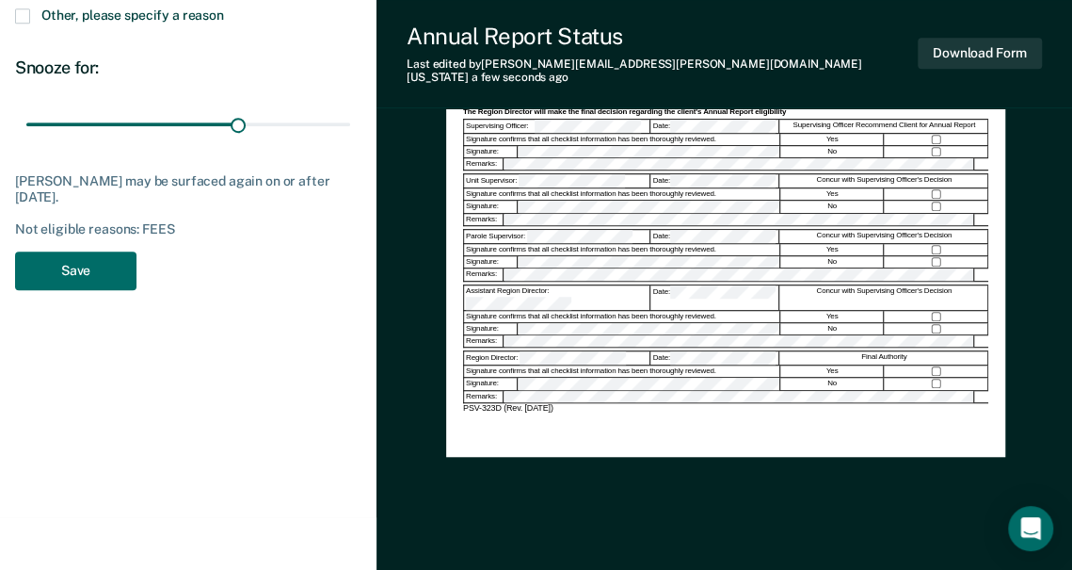
scroll to position [461, 0]
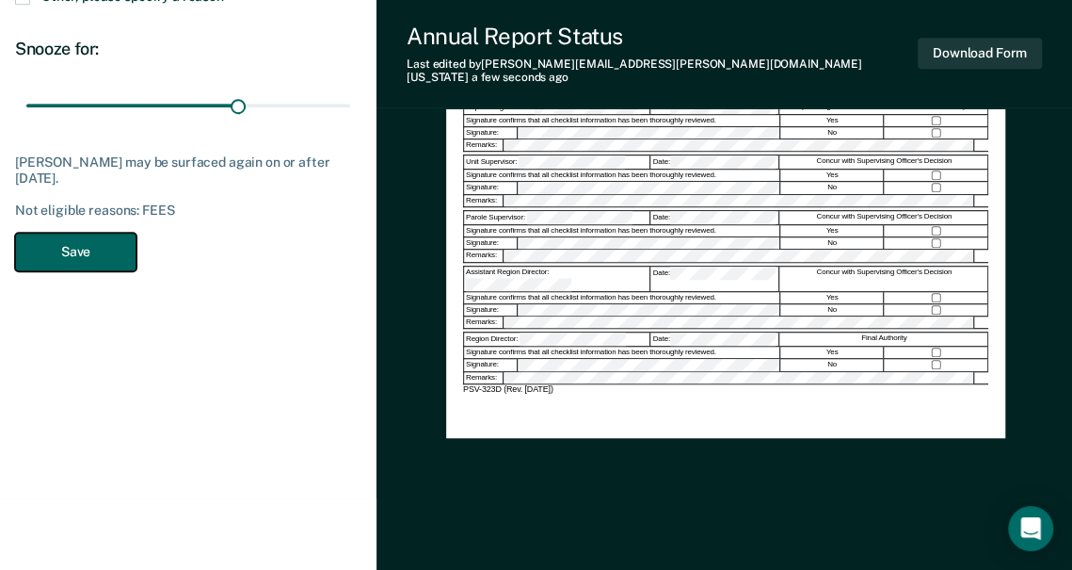
click at [93, 240] on button "Save" at bounding box center [75, 252] width 121 height 39
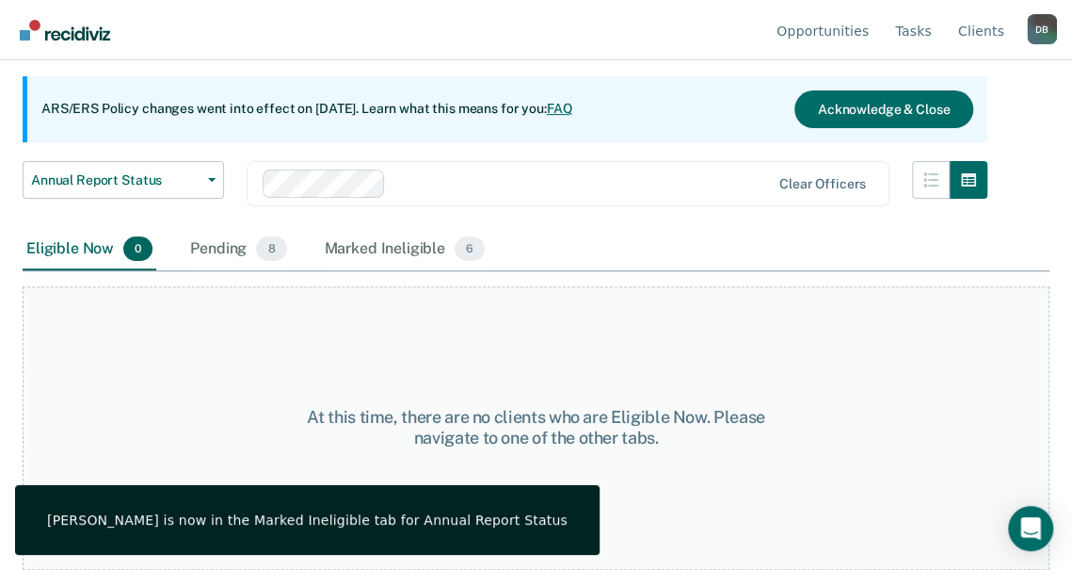
scroll to position [156, 0]
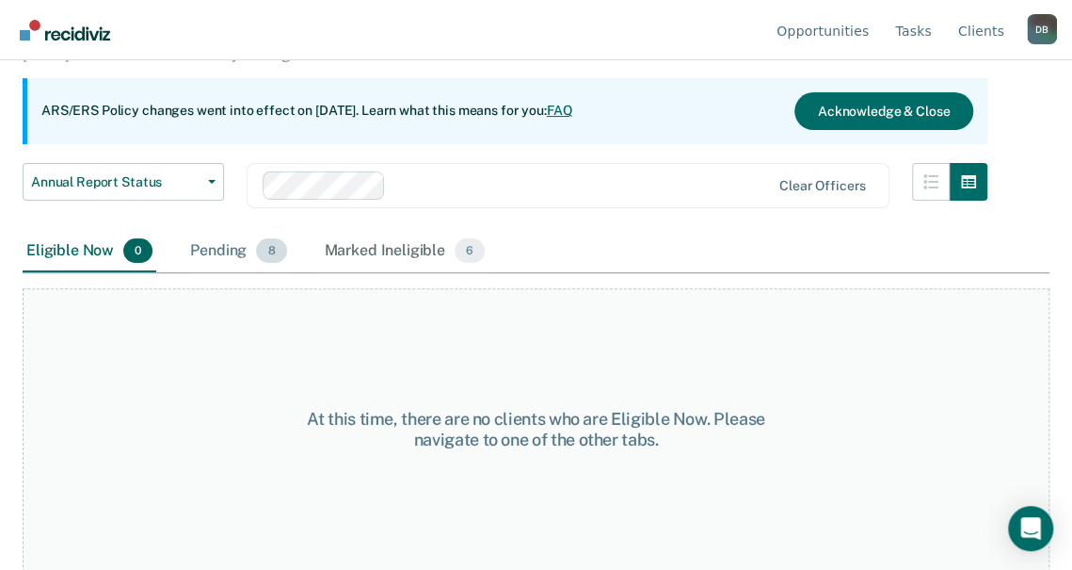
click at [228, 254] on div "Pending 8" at bounding box center [238, 251] width 104 height 41
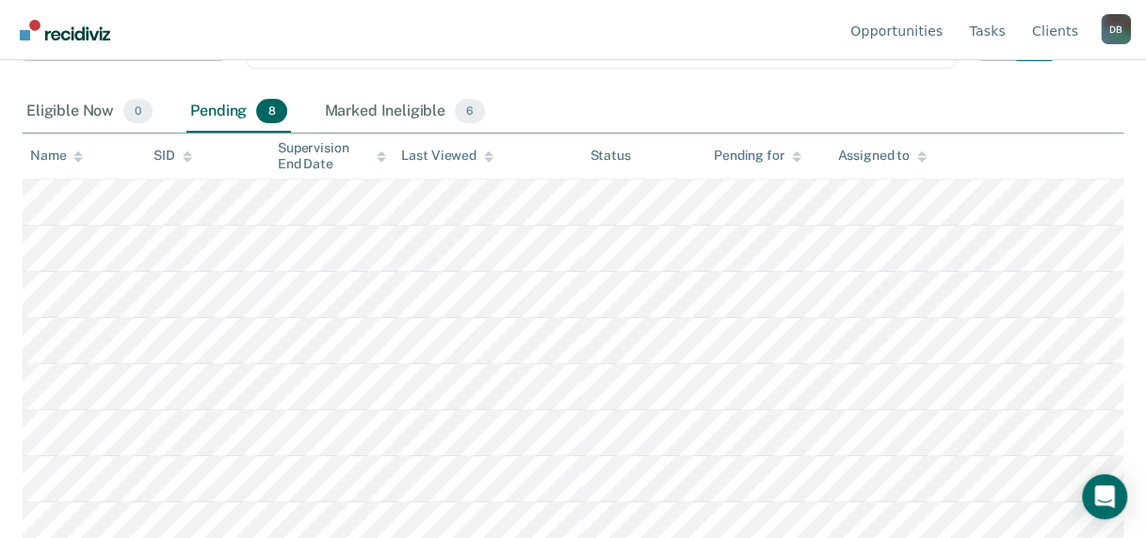
scroll to position [305, 0]
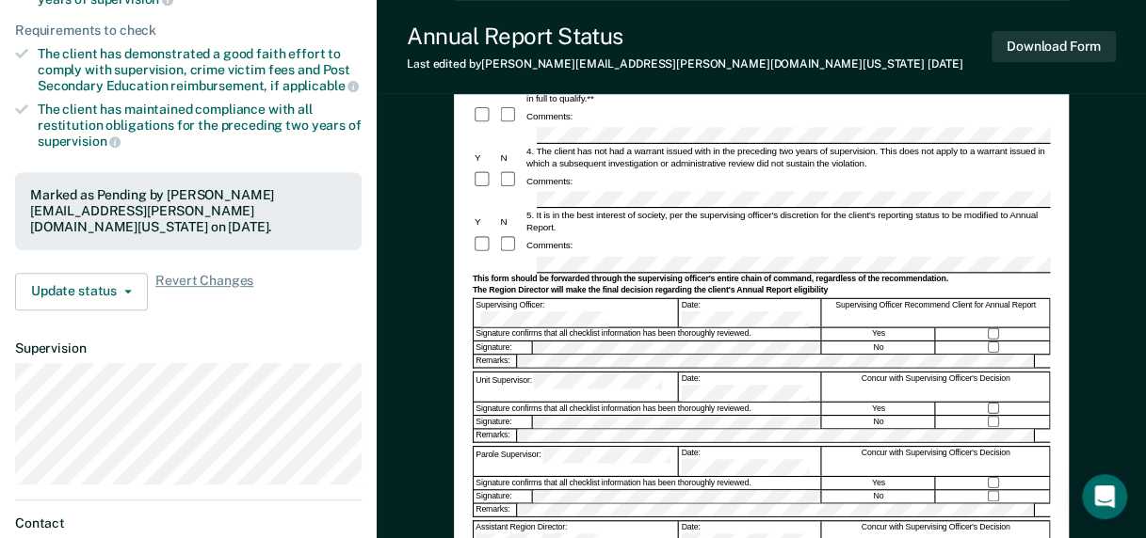
scroll to position [471, 0]
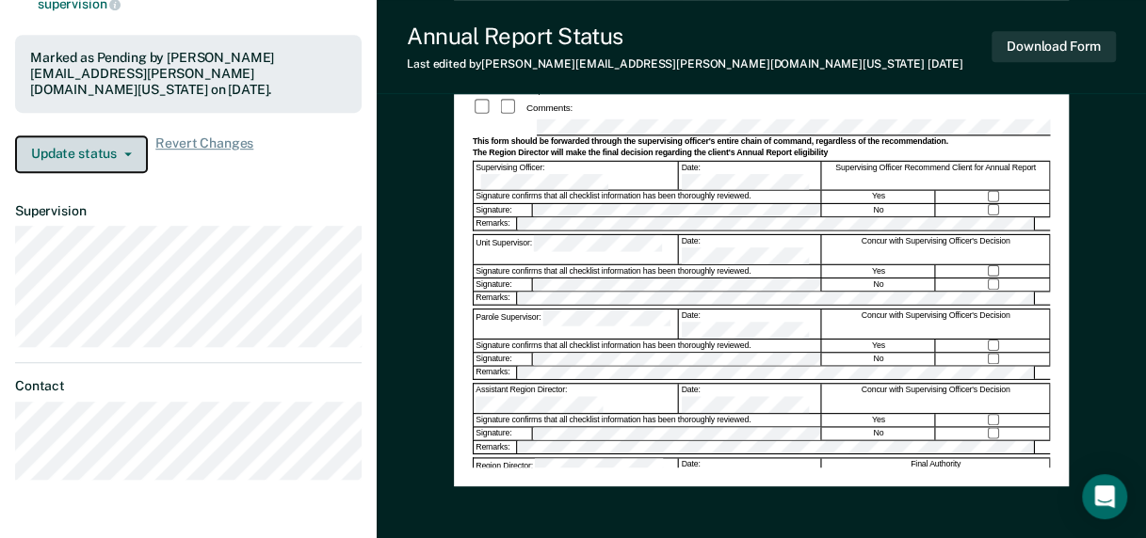
click at [85, 136] on button "Update status" at bounding box center [81, 155] width 133 height 38
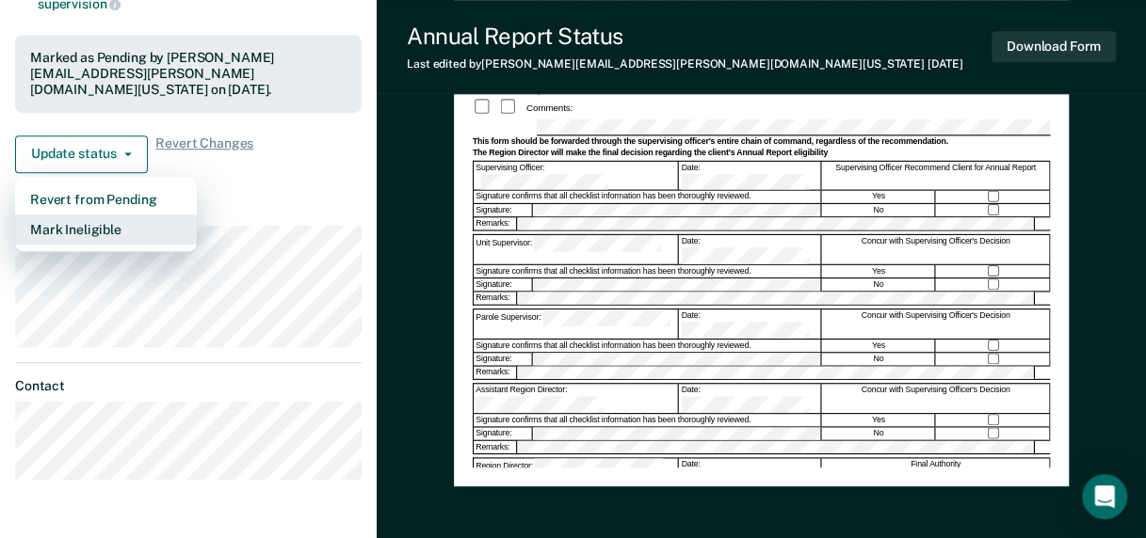
click at [87, 215] on button "Mark Ineligible" at bounding box center [106, 230] width 182 height 30
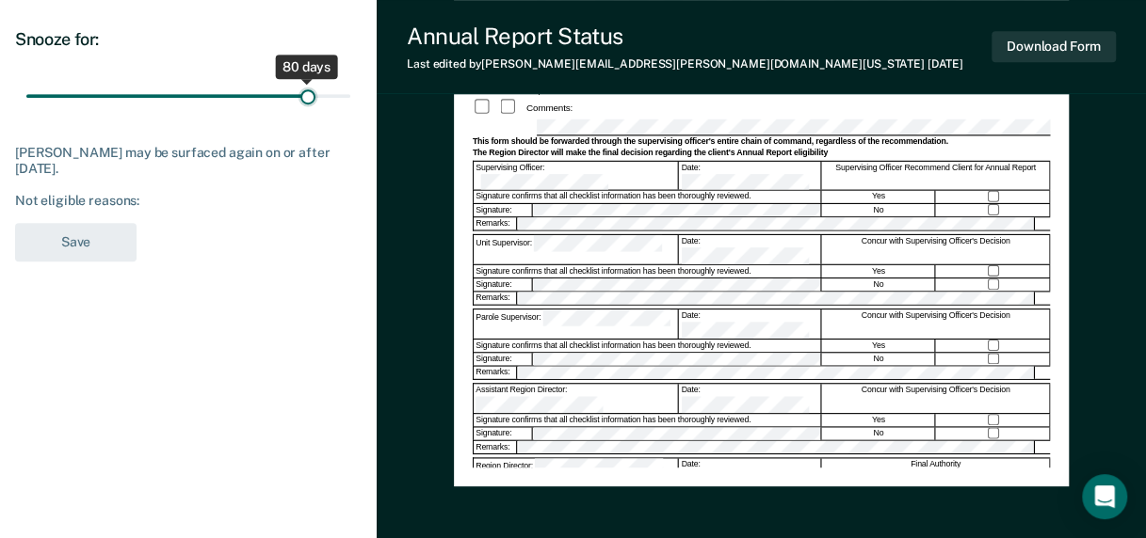
drag, startPoint x: 130, startPoint y: 90, endPoint x: 307, endPoint y: 85, distance: 177.1
type input "80"
click at [307, 85] on input "range" at bounding box center [188, 95] width 324 height 33
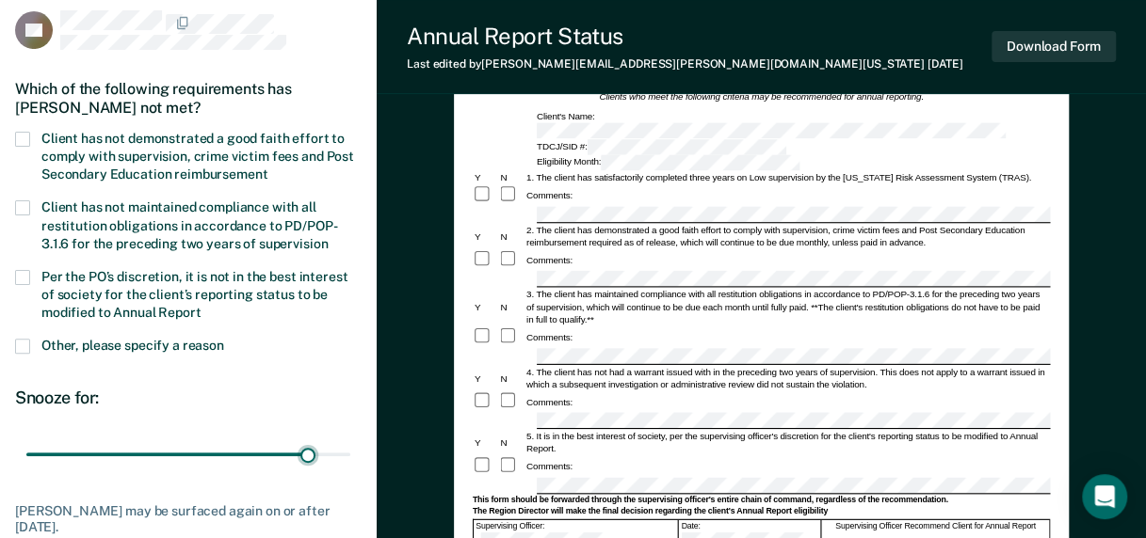
scroll to position [0, 0]
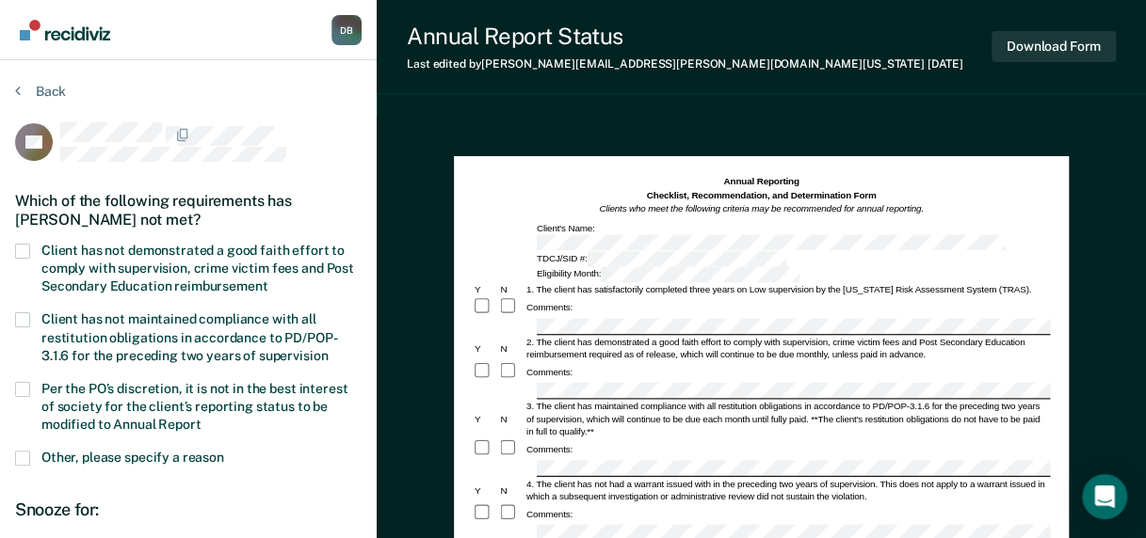
click at [25, 246] on span at bounding box center [22, 251] width 15 height 15
click at [267, 280] on input "Client has not demonstrated a good faith effort to comply with supervision, cri…" at bounding box center [267, 280] width 0 height 0
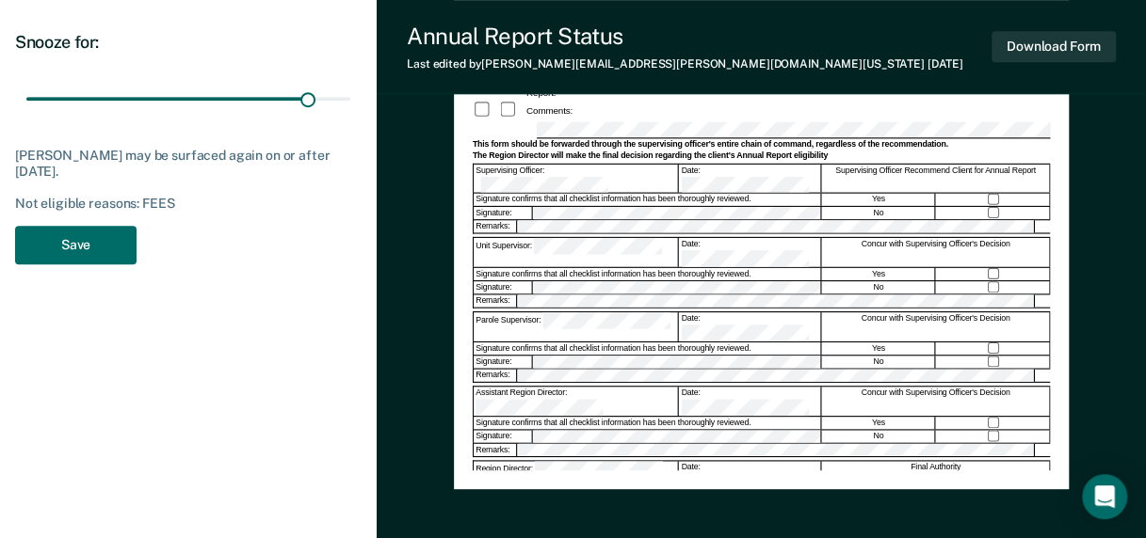
scroll to position [471, 0]
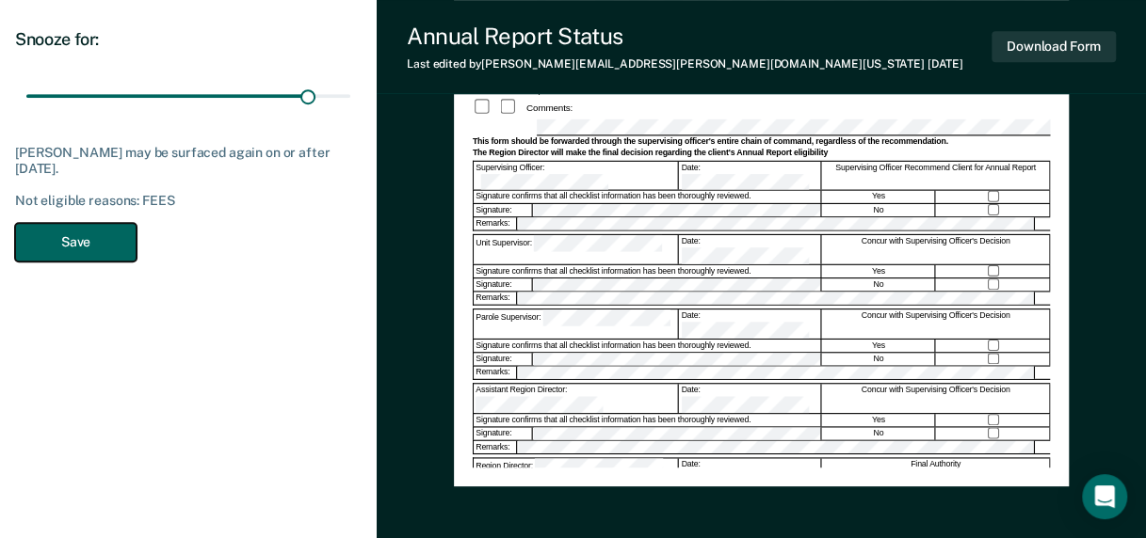
click at [105, 249] on button "Save" at bounding box center [75, 242] width 121 height 39
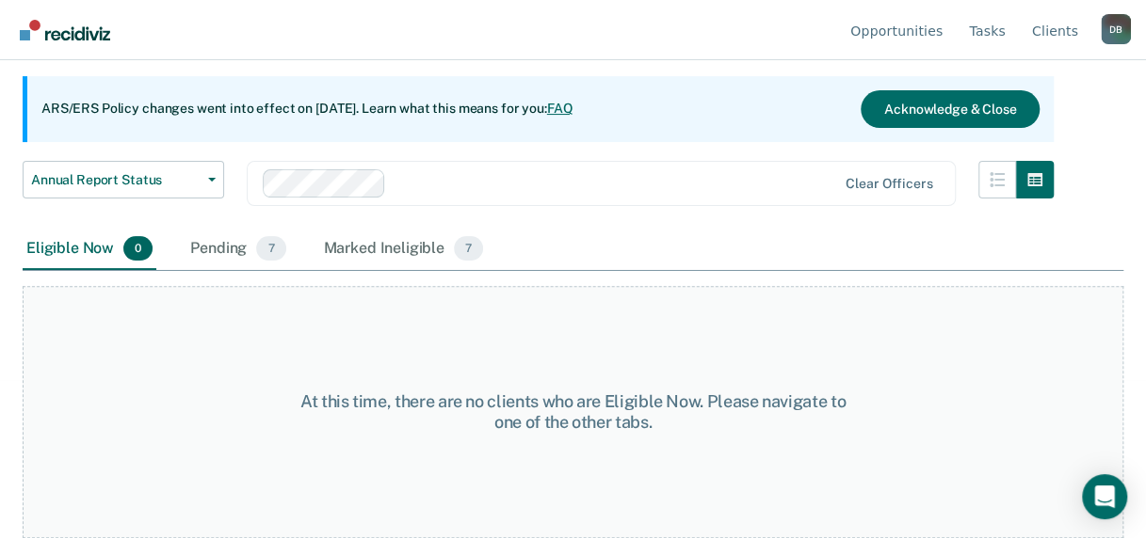
scroll to position [156, 0]
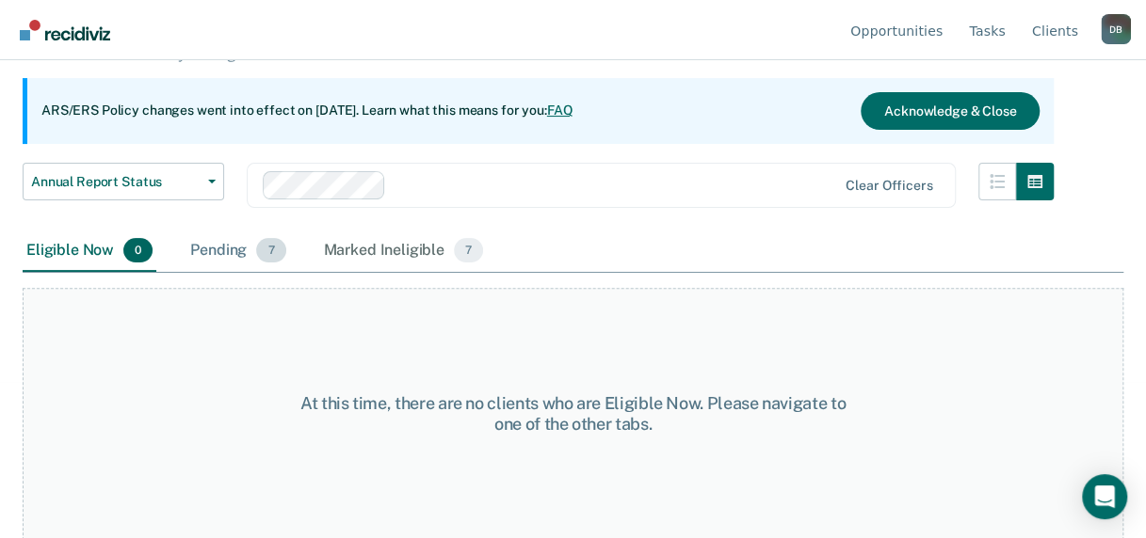
click at [217, 249] on div "Pending 7" at bounding box center [237, 251] width 103 height 41
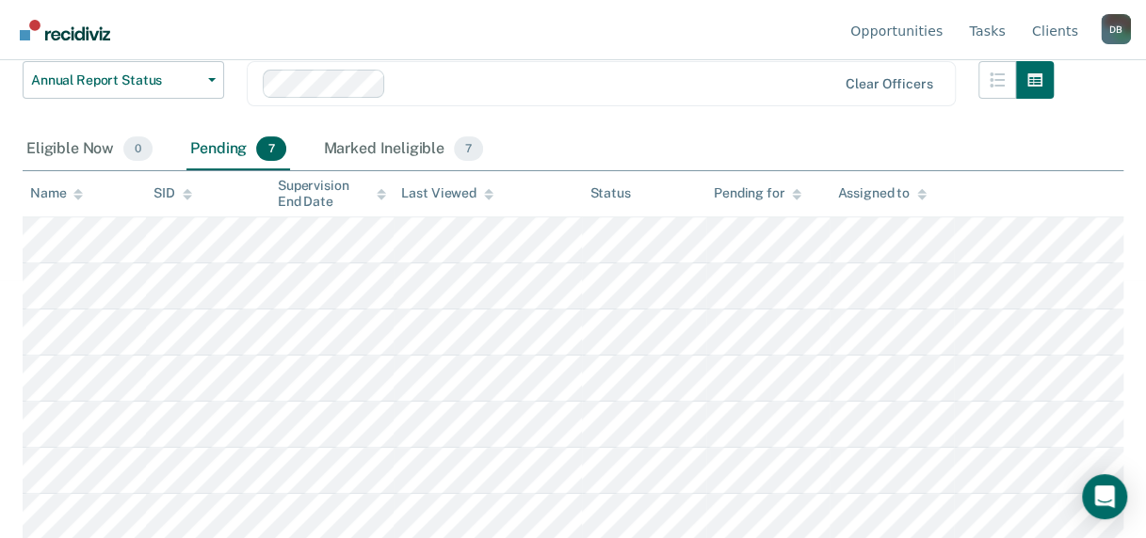
scroll to position [258, 0]
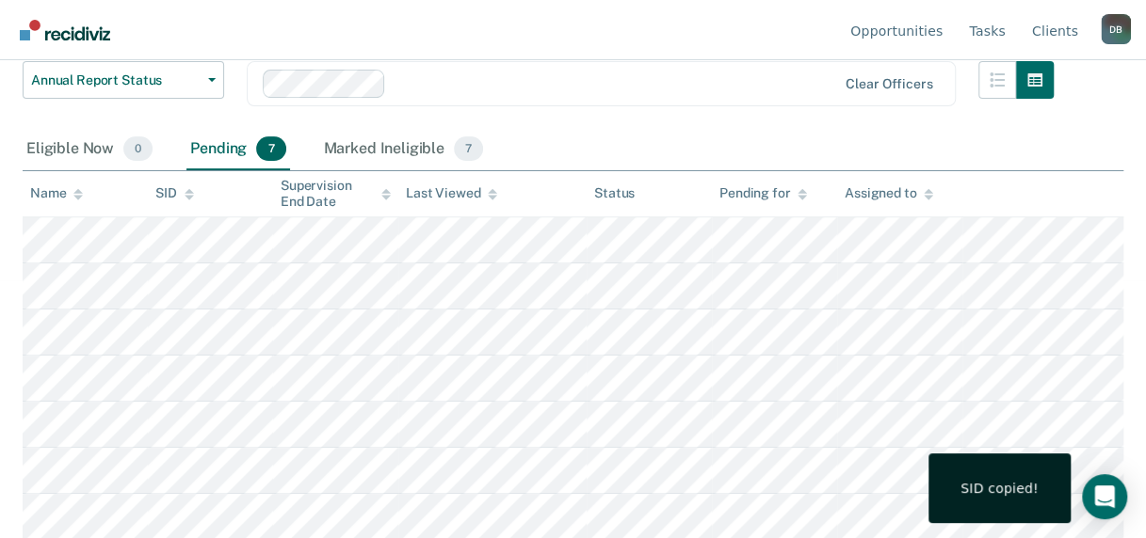
click at [1066, 520] on div "SID copied!" at bounding box center [999, 489] width 142 height 70
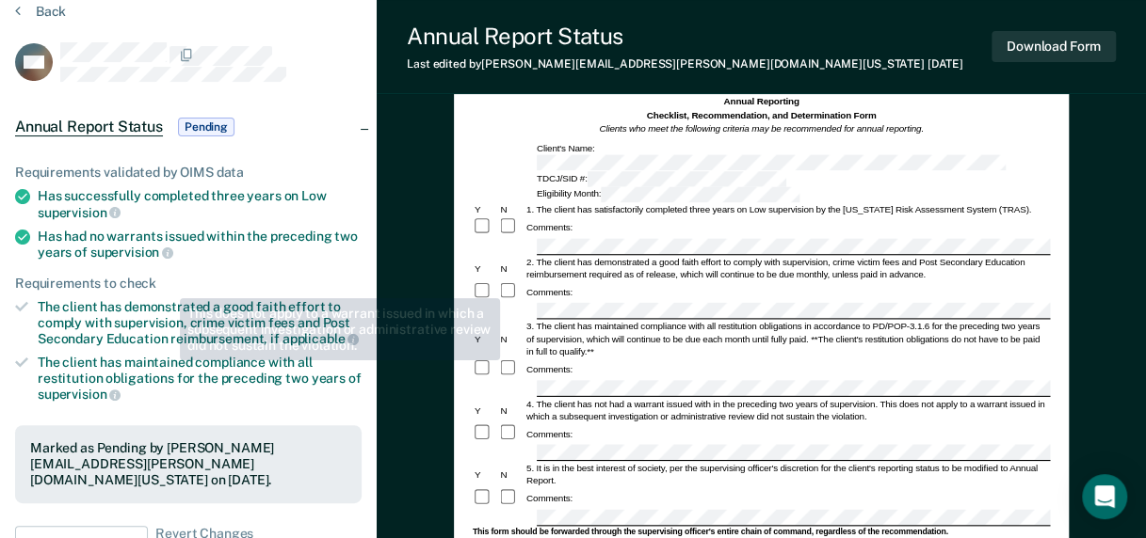
scroll to position [377, 0]
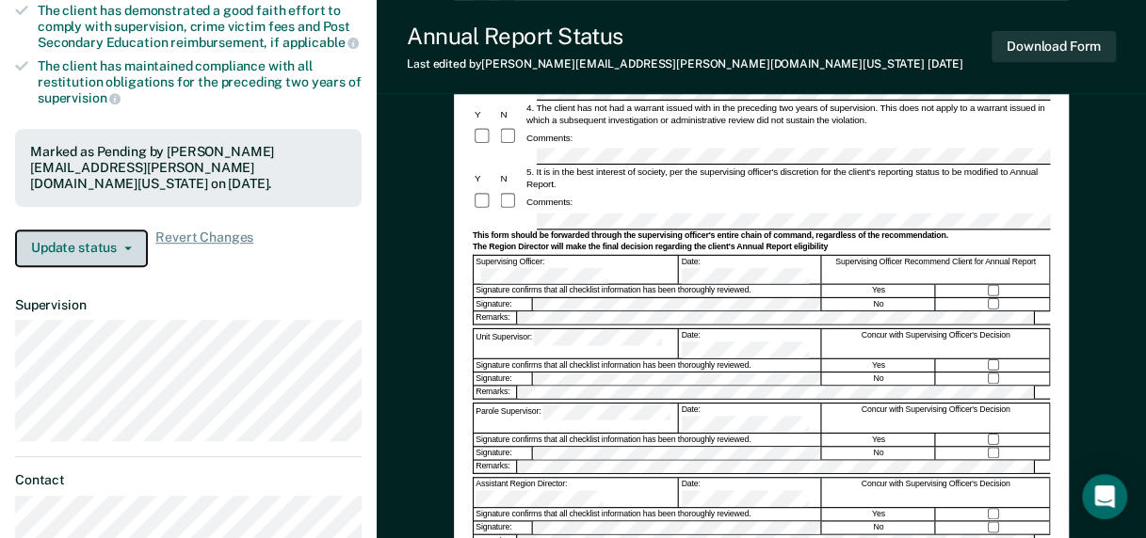
click at [95, 230] on button "Update status" at bounding box center [81, 249] width 133 height 38
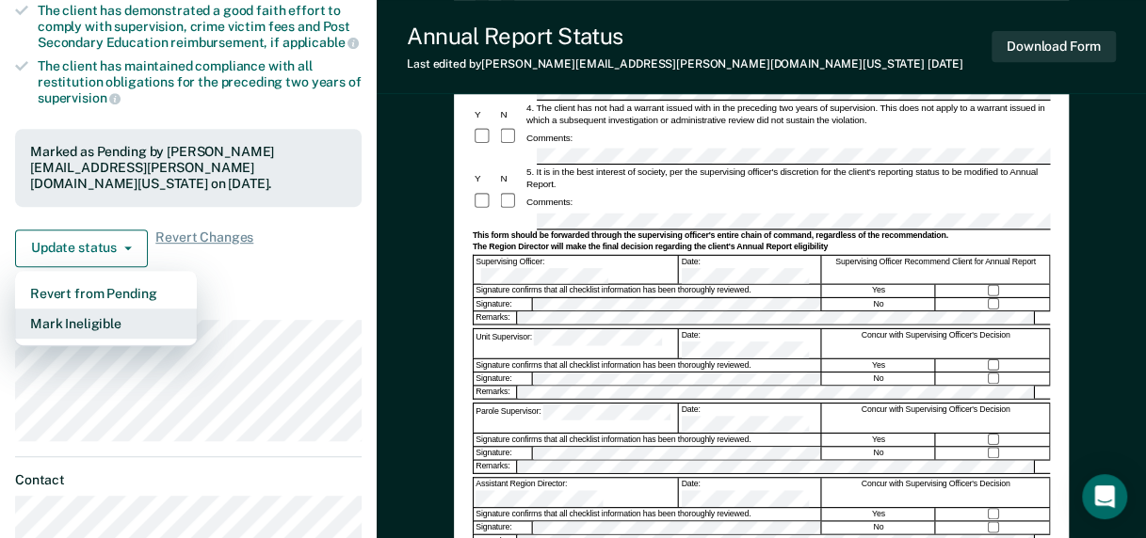
click at [85, 309] on button "Mark Ineligible" at bounding box center [106, 324] width 182 height 30
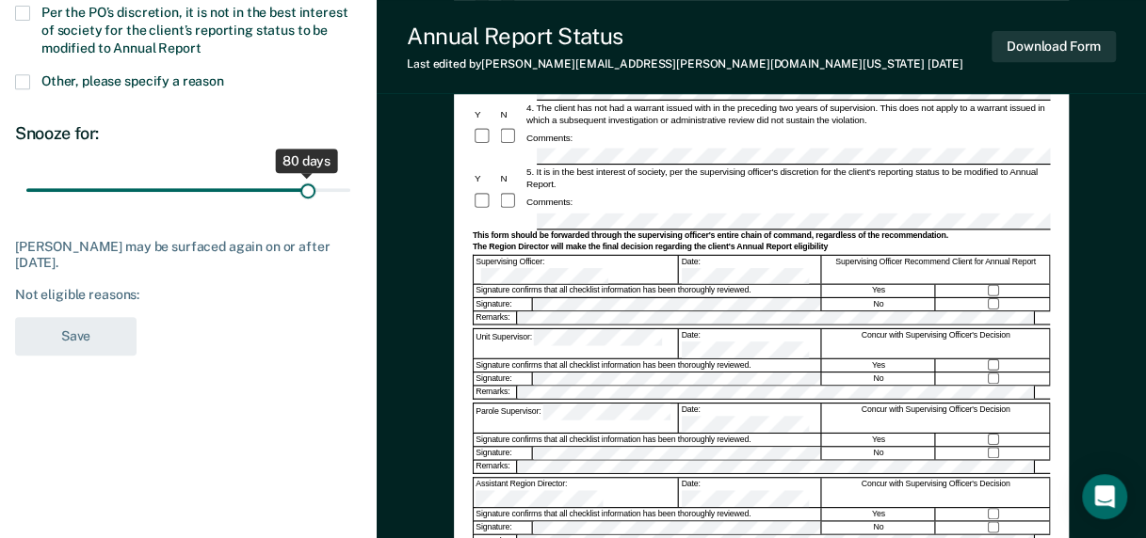
drag, startPoint x: 130, startPoint y: 188, endPoint x: 308, endPoint y: 182, distance: 178.0
type input "80"
click at [308, 182] on input "range" at bounding box center [188, 189] width 324 height 33
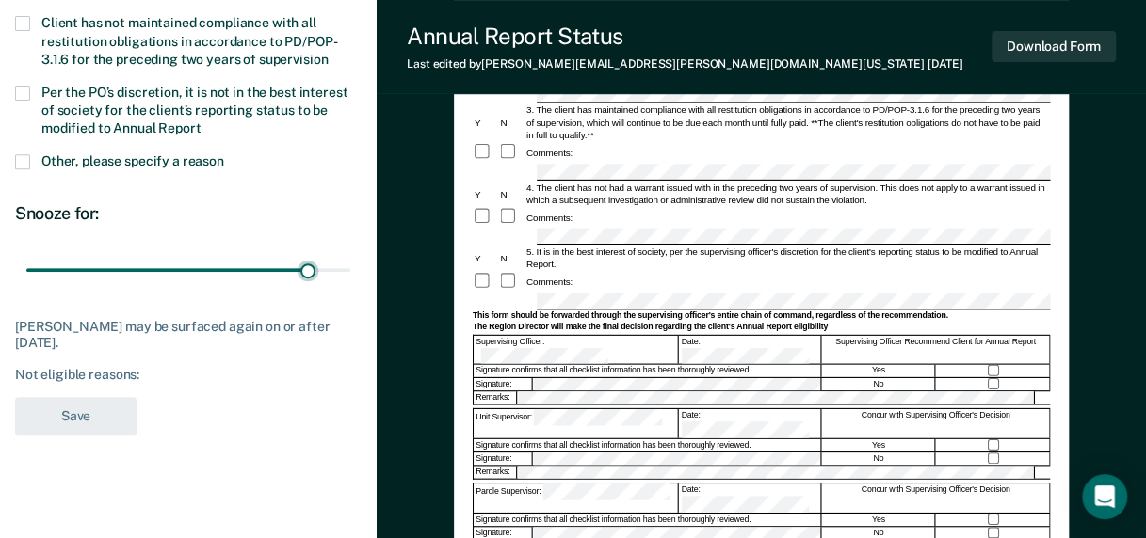
scroll to position [188, 0]
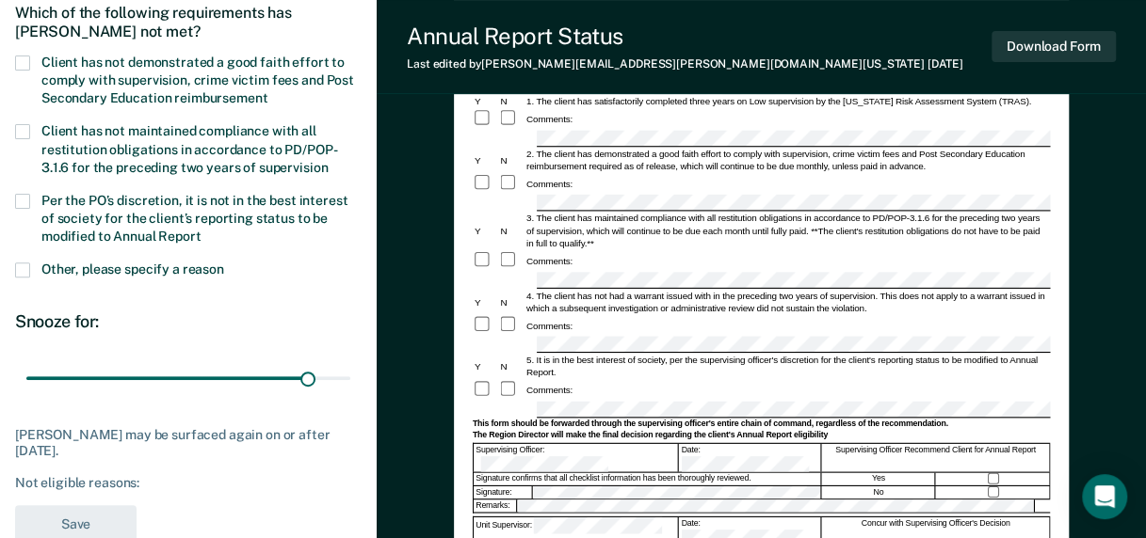
click at [21, 61] on span at bounding box center [22, 63] width 15 height 15
click at [267, 91] on input "Client has not demonstrated a good faith effort to comply with supervision, cri…" at bounding box center [267, 91] width 0 height 0
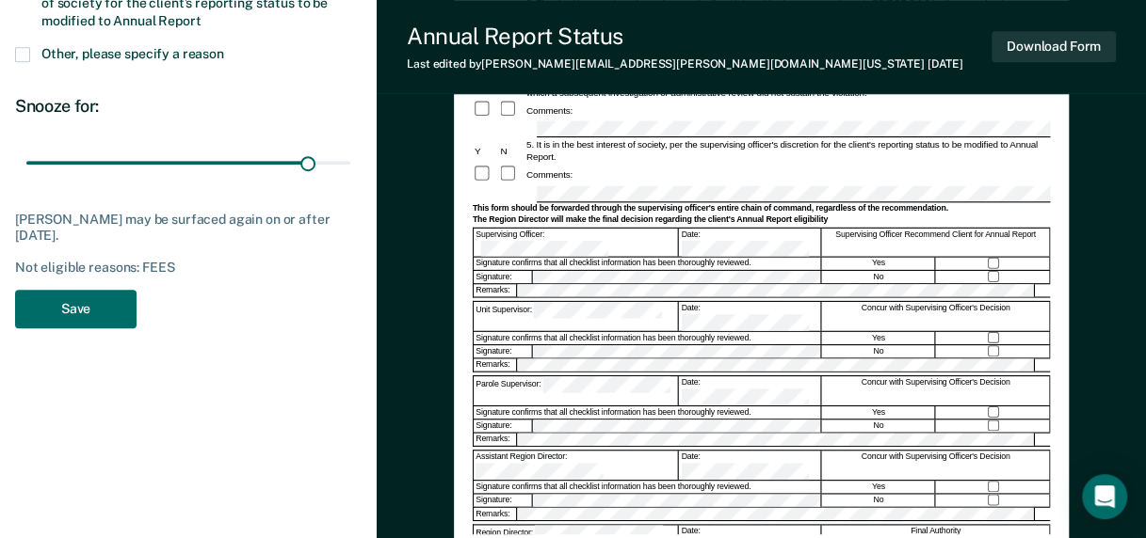
scroll to position [471, 0]
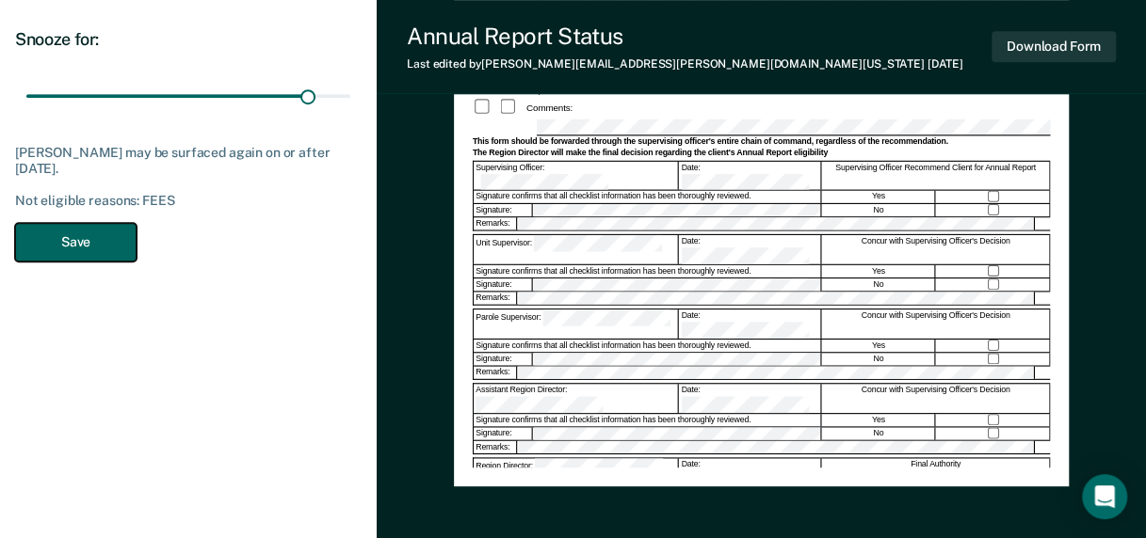
click at [77, 237] on button "Save" at bounding box center [75, 242] width 121 height 39
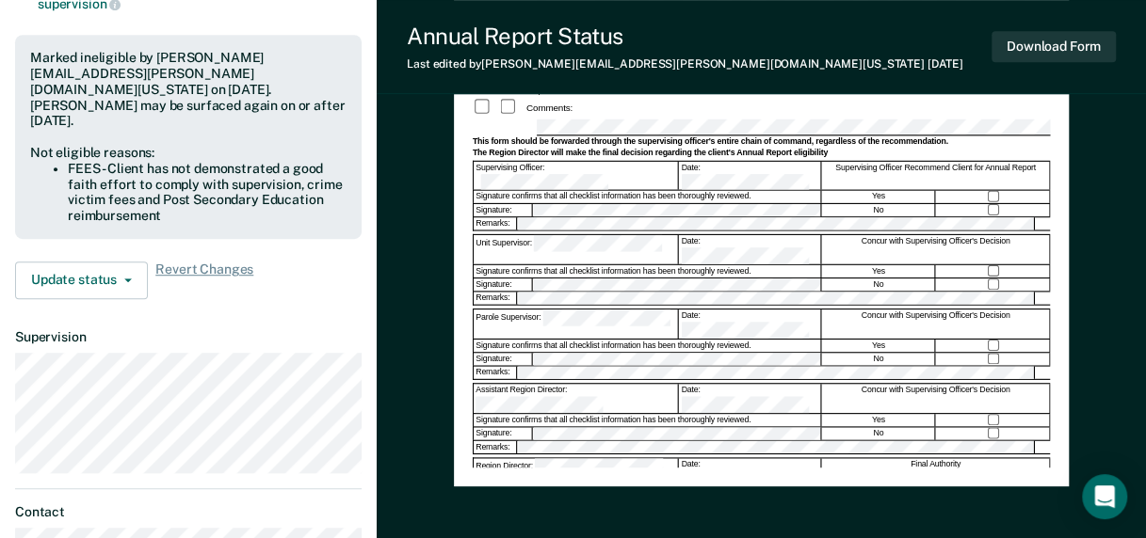
scroll to position [156, 0]
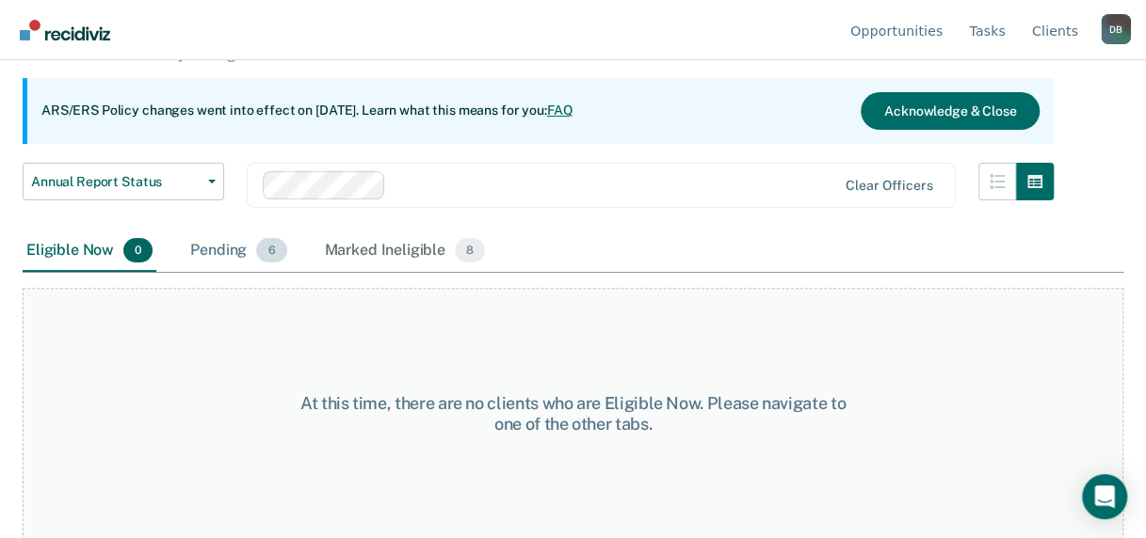
click at [200, 242] on div "Pending 6" at bounding box center [238, 251] width 104 height 41
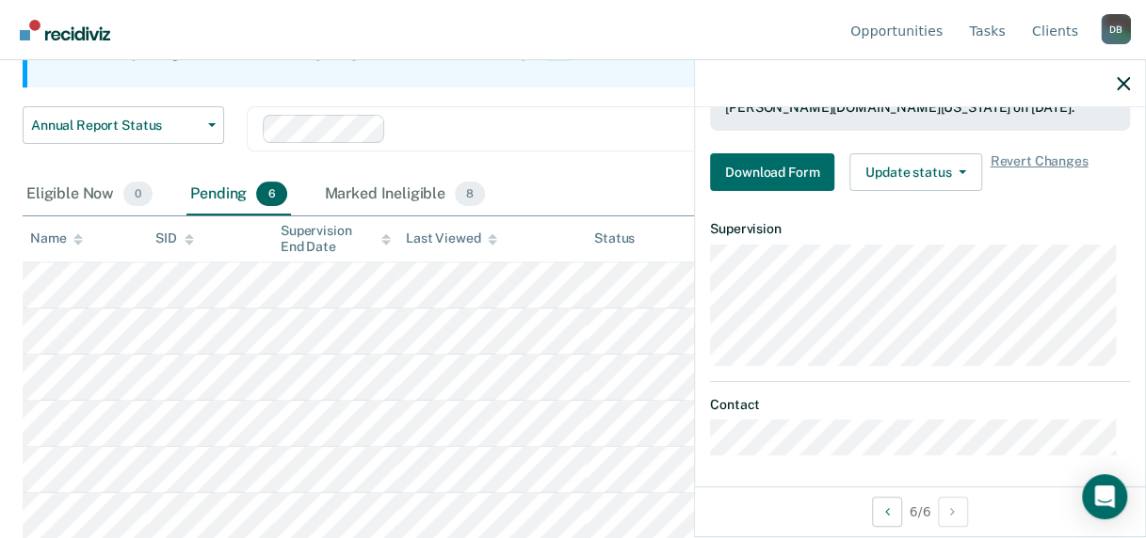
scroll to position [412, 0]
click at [753, 178] on button "Download Form" at bounding box center [772, 172] width 124 height 38
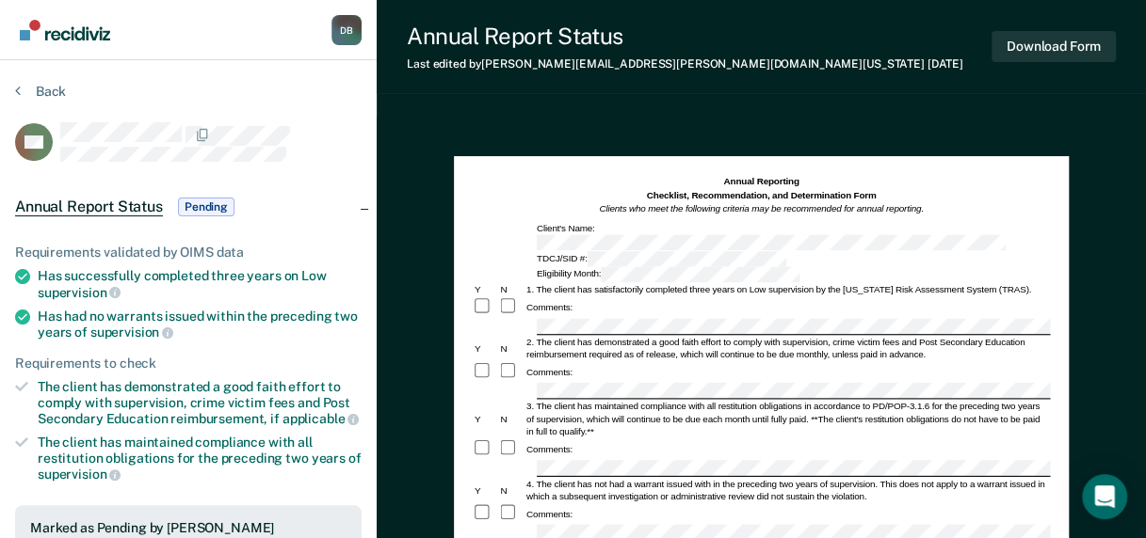
click at [213, 205] on span "Pending" at bounding box center [206, 207] width 56 height 19
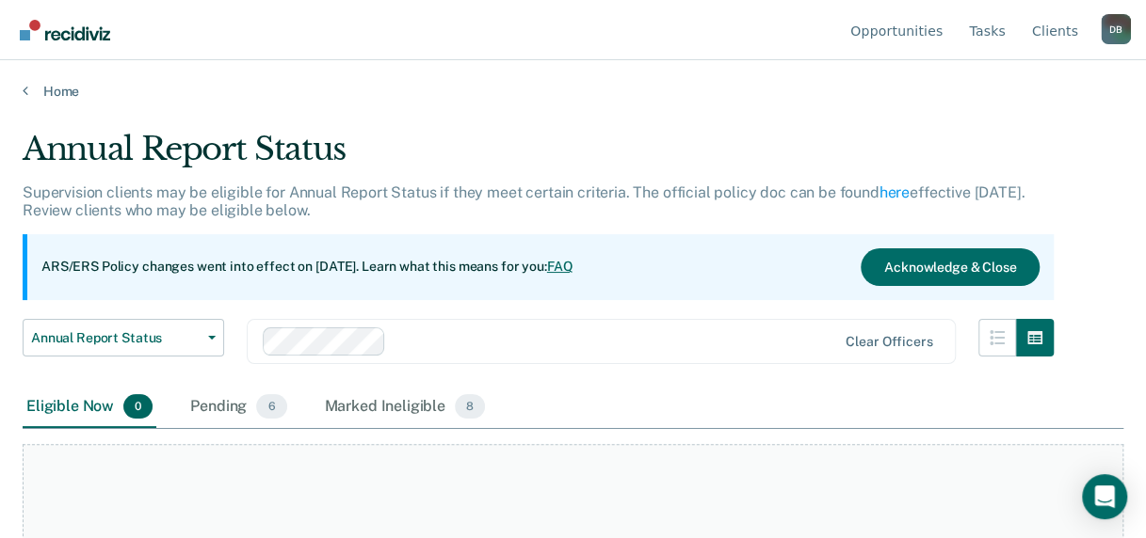
scroll to position [156, 0]
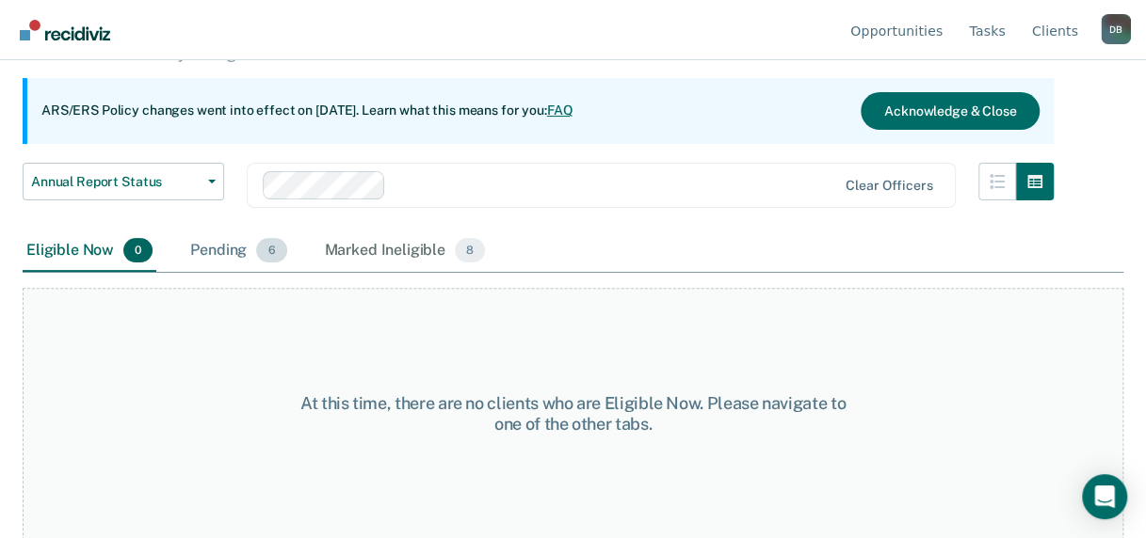
click at [231, 252] on div "Pending 6" at bounding box center [238, 251] width 104 height 41
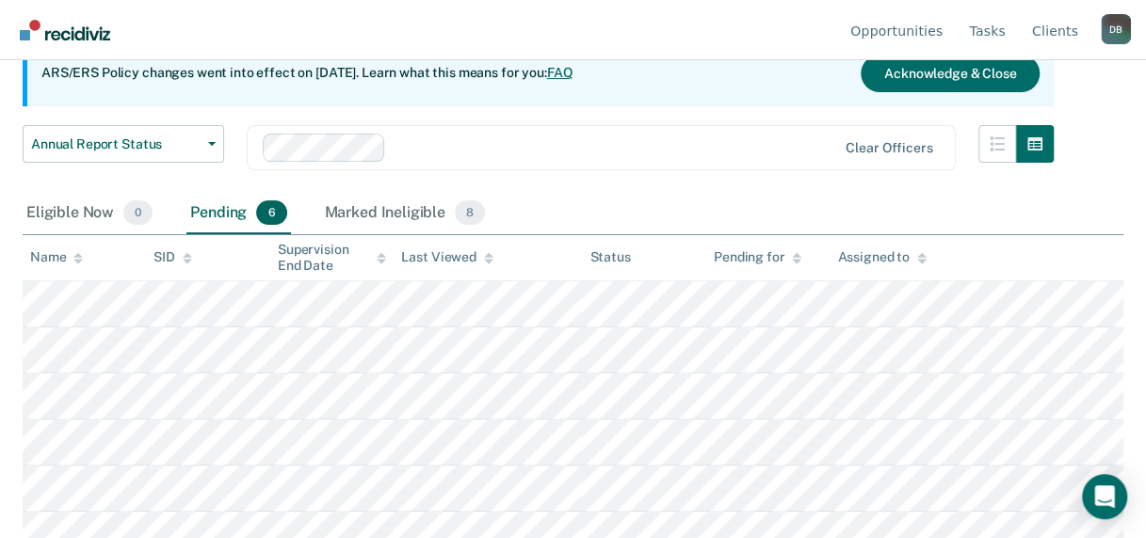
scroll to position [213, 0]
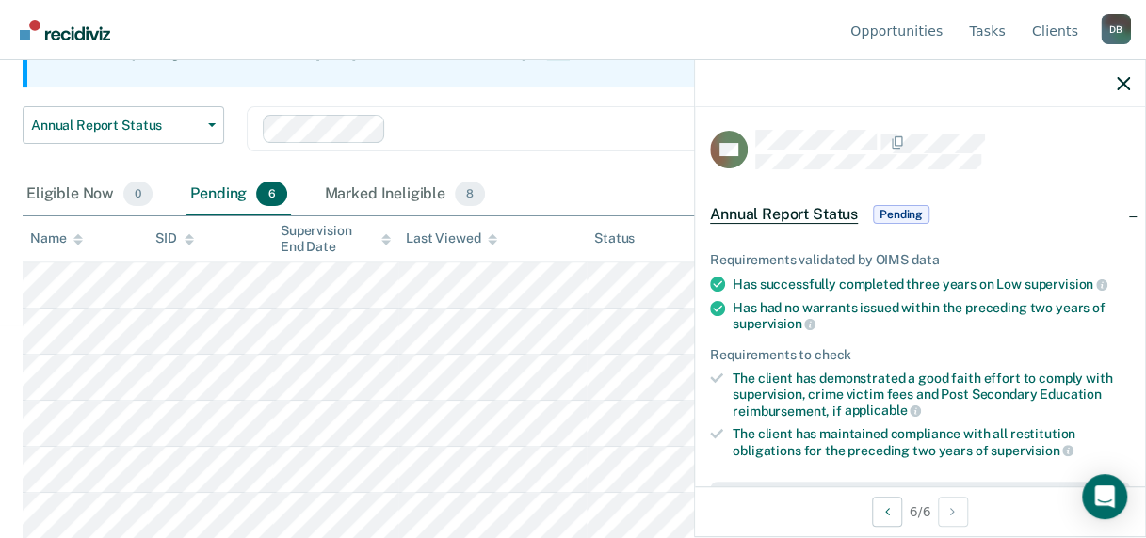
click at [906, 213] on span "Pending" at bounding box center [901, 214] width 56 height 19
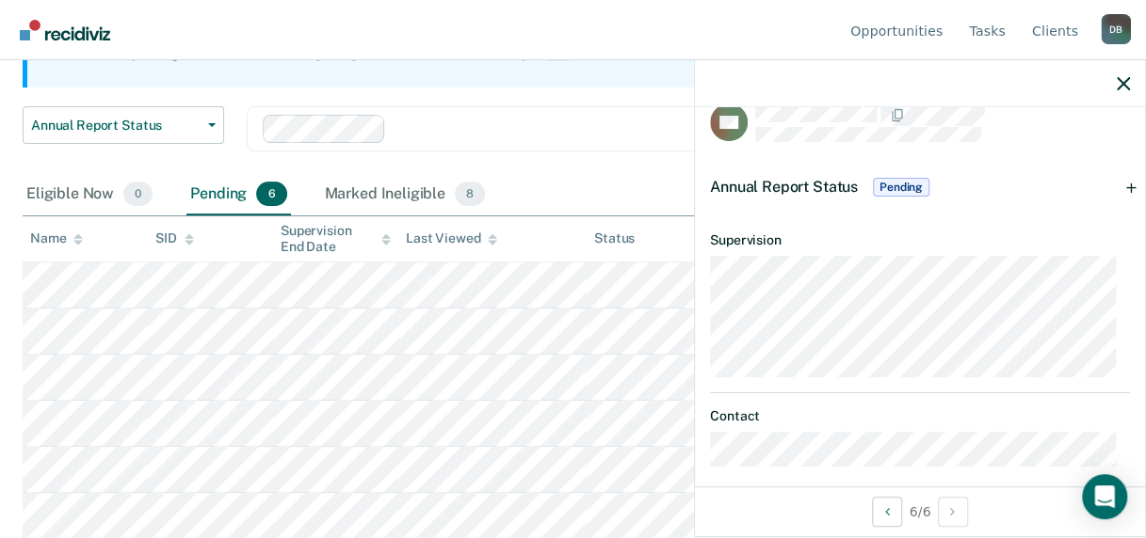
scroll to position [41, 0]
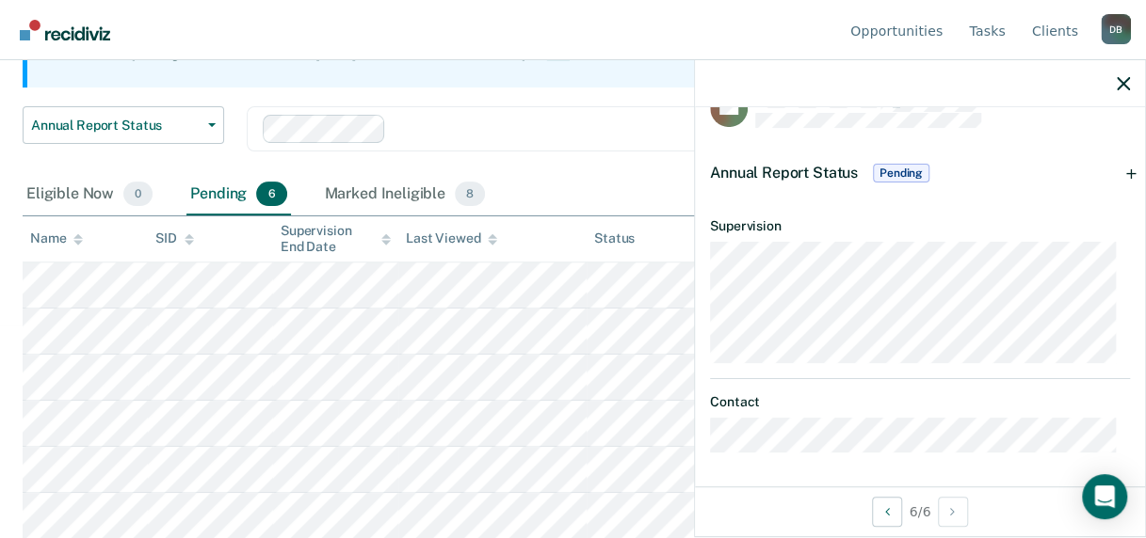
click at [896, 176] on span "Pending" at bounding box center [901, 173] width 56 height 19
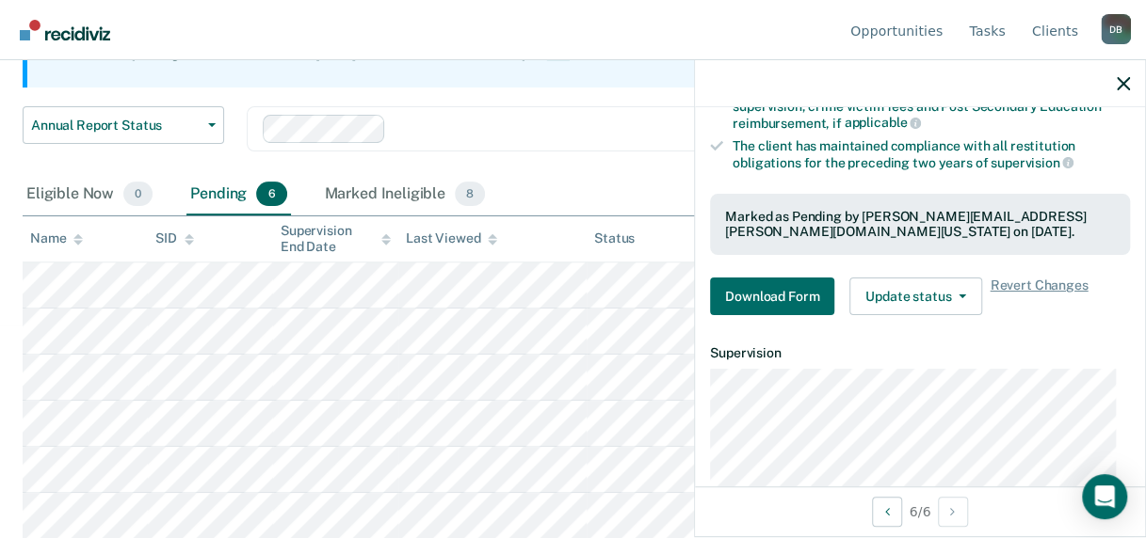
scroll to position [412, 0]
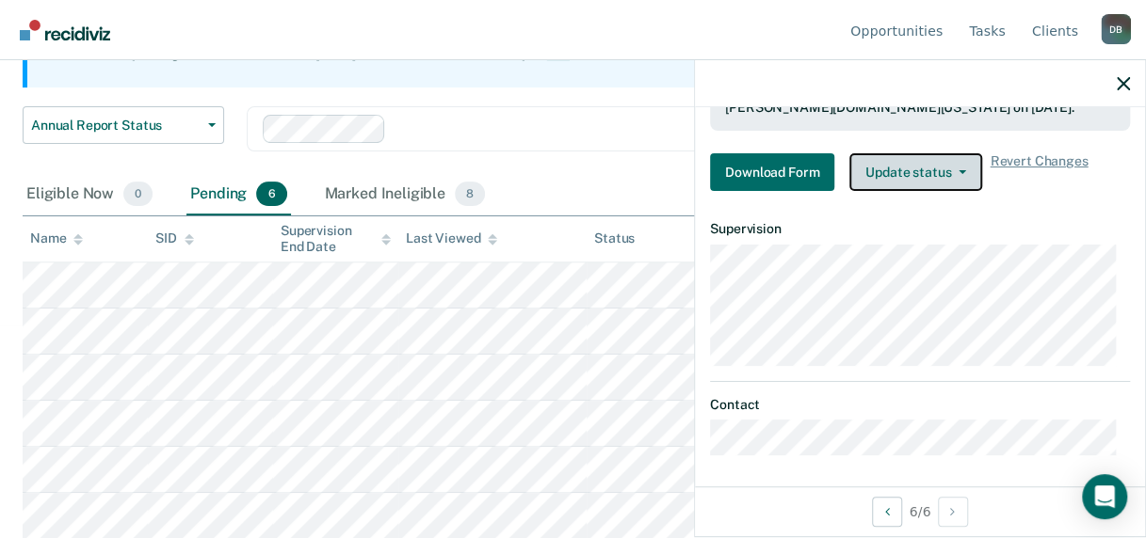
click at [891, 174] on button "Update status" at bounding box center [915, 172] width 133 height 38
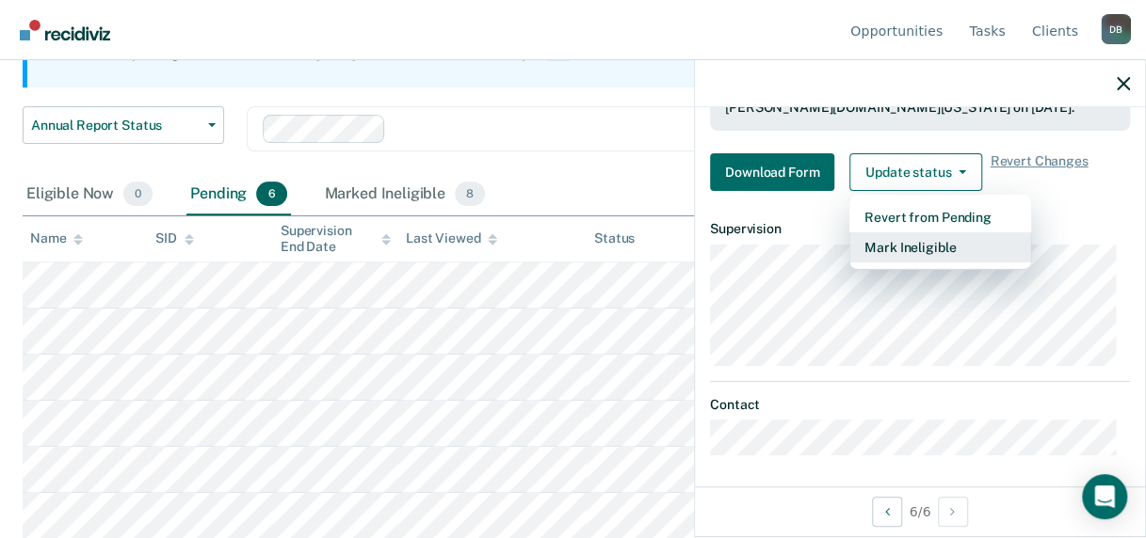
click at [883, 239] on button "Mark Ineligible" at bounding box center [940, 248] width 182 height 30
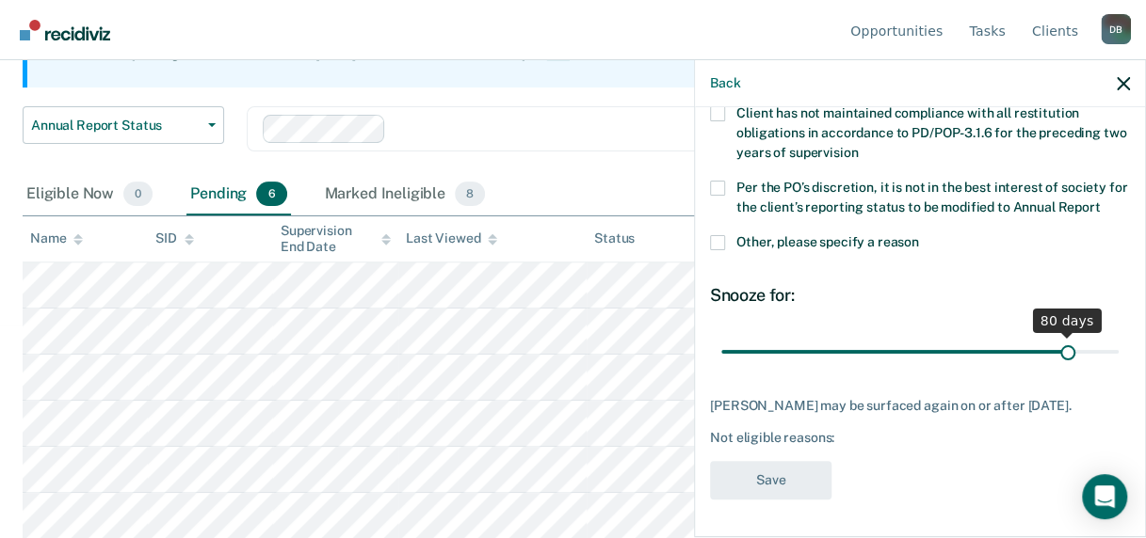
scroll to position [235, 0]
drag, startPoint x: 848, startPoint y: 337, endPoint x: 1056, endPoint y: 325, distance: 208.4
type input "80"
click at [1056, 335] on input "range" at bounding box center [919, 351] width 397 height 33
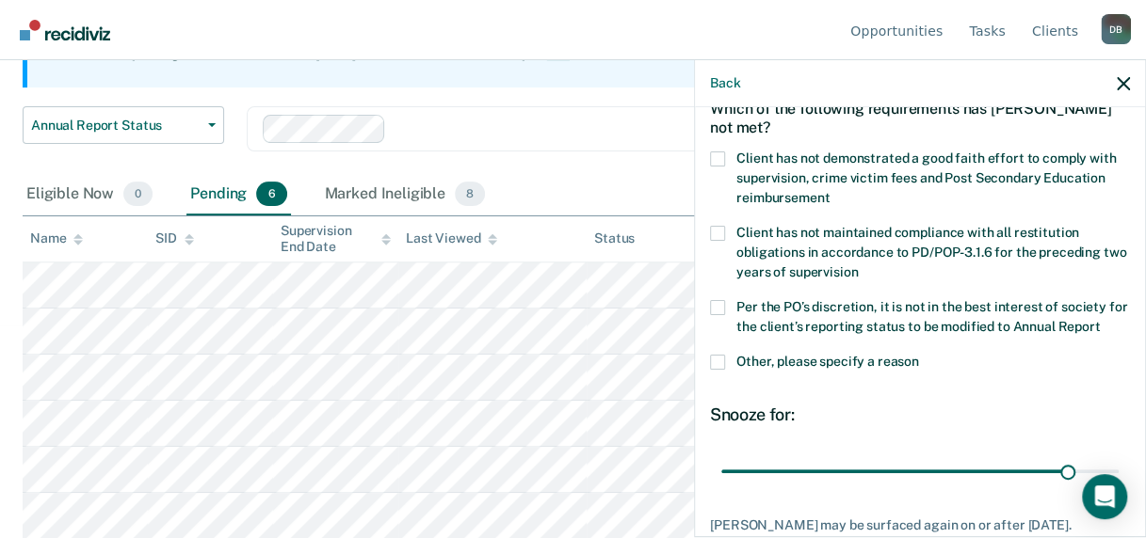
scroll to position [47, 0]
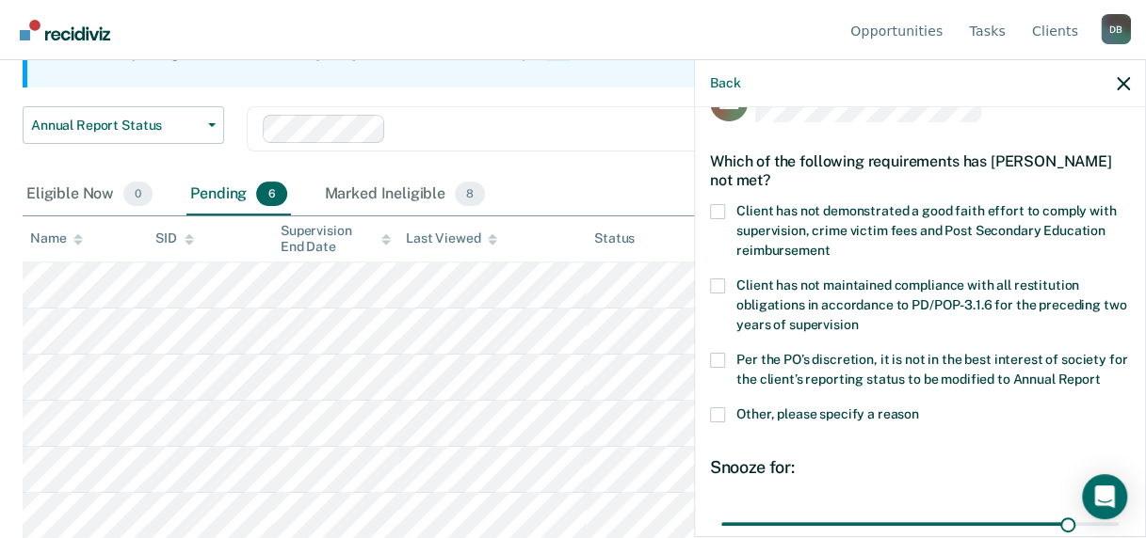
click at [714, 206] on span at bounding box center [717, 211] width 15 height 15
click at [829, 244] on input "Client has not demonstrated a good faith effort to comply with supervision, cri…" at bounding box center [829, 244] width 0 height 0
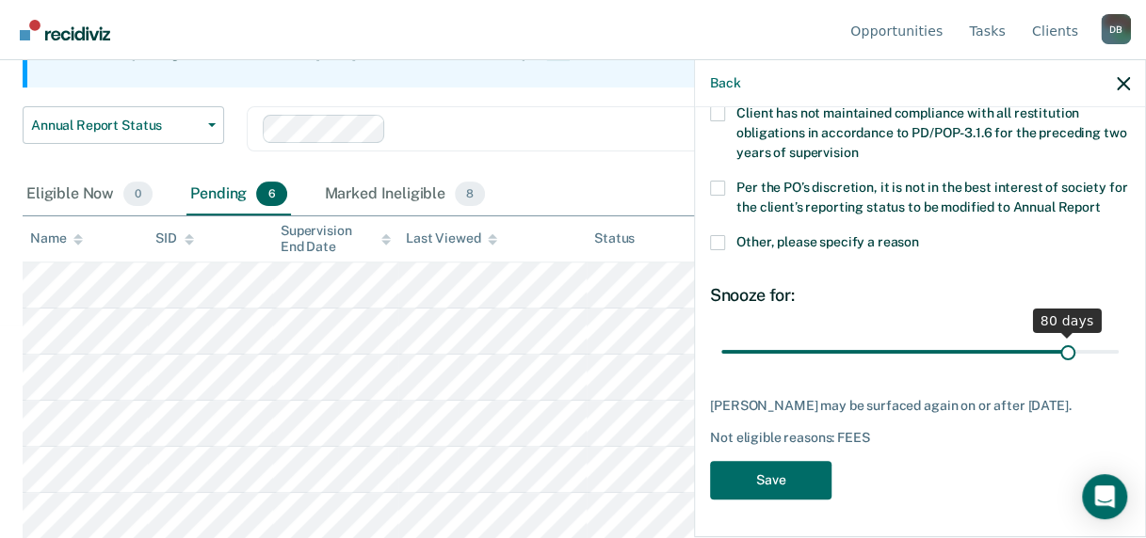
scroll to position [235, 0]
click at [731, 472] on button "Save" at bounding box center [770, 480] width 121 height 39
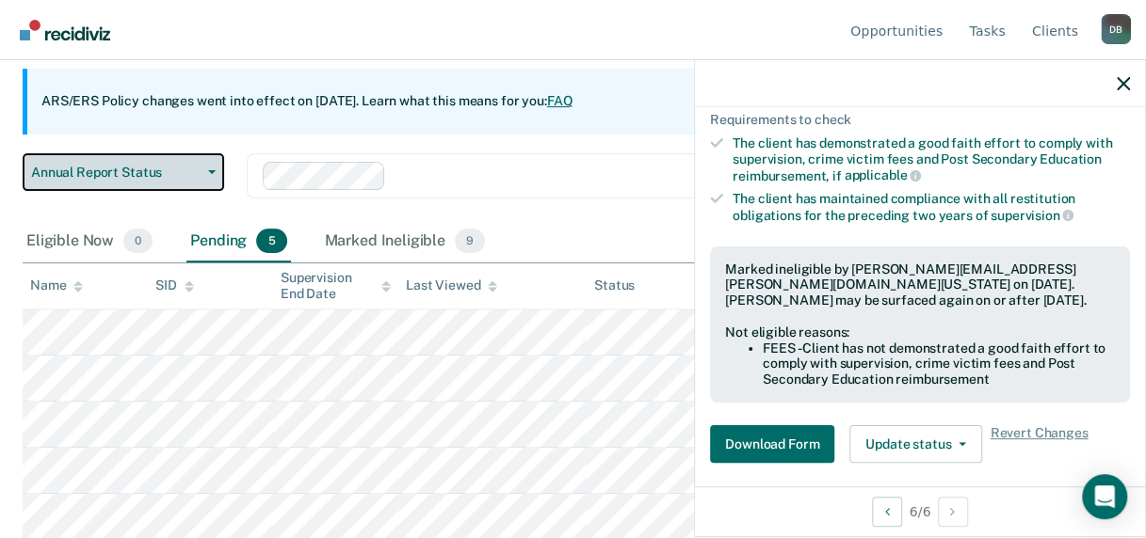
click at [128, 165] on span "Annual Report Status" at bounding box center [115, 173] width 169 height 16
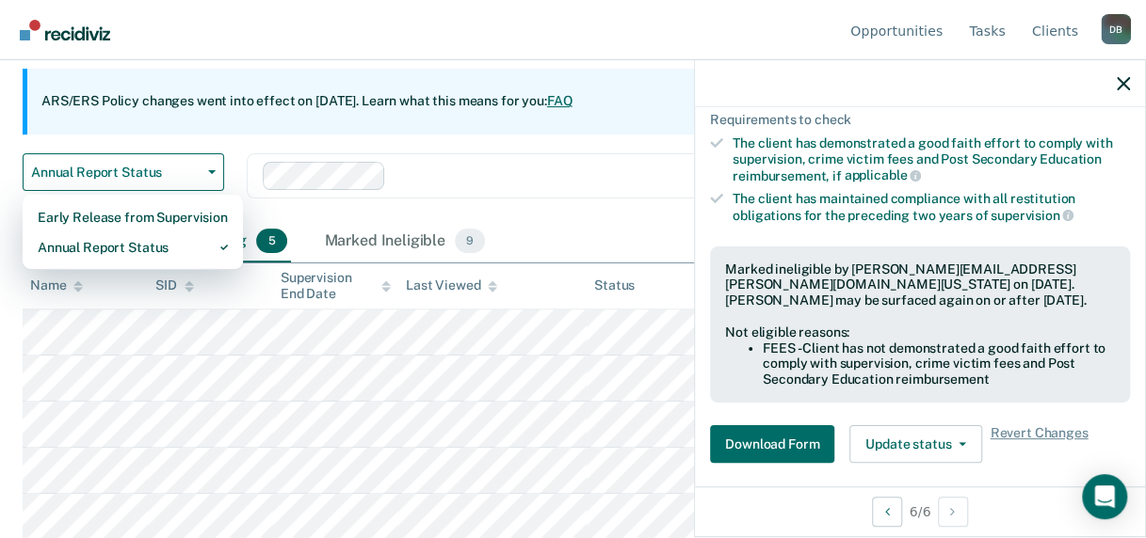
scroll to position [185, 0]
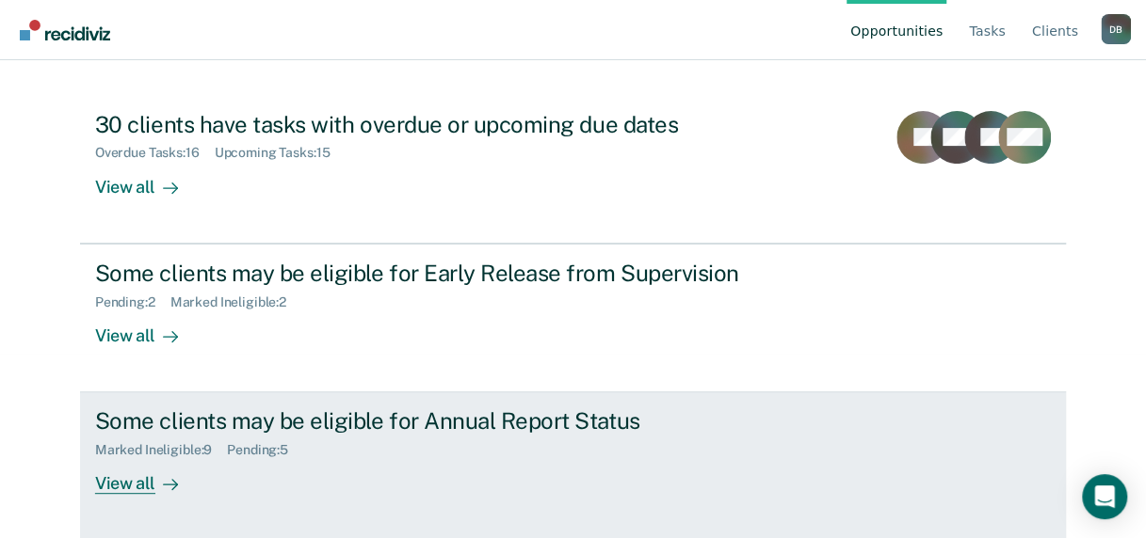
click at [186, 447] on div "Marked Ineligible : 9" at bounding box center [161, 450] width 132 height 16
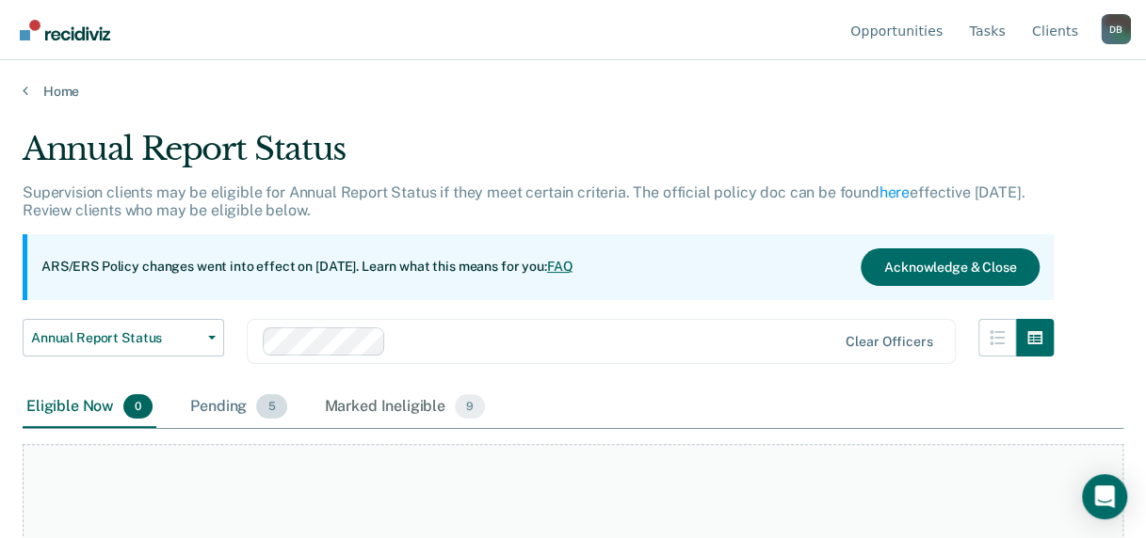
click at [237, 401] on div "Pending 5" at bounding box center [238, 407] width 104 height 41
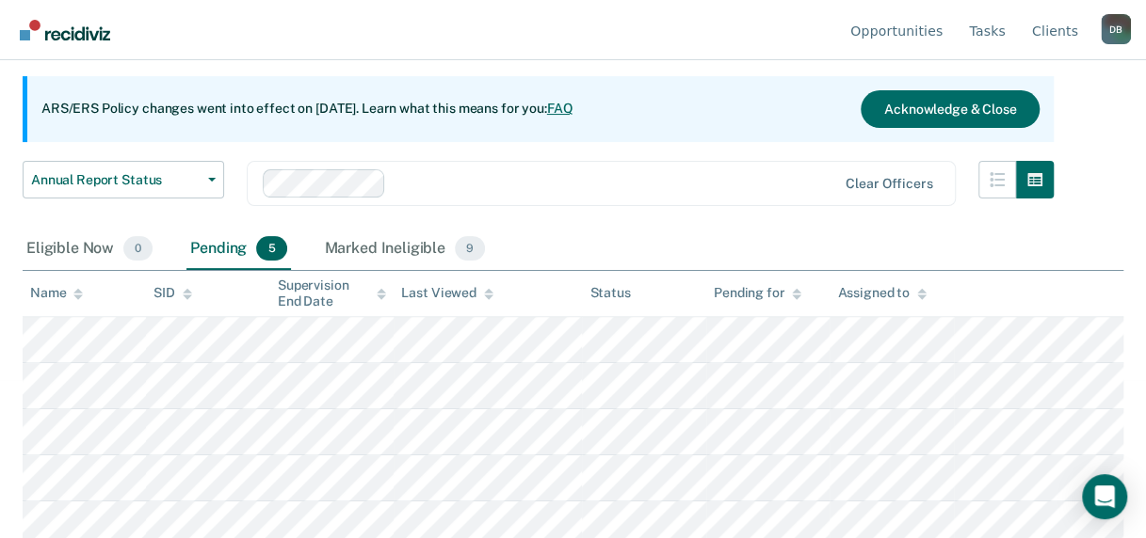
scroll to position [166, 0]
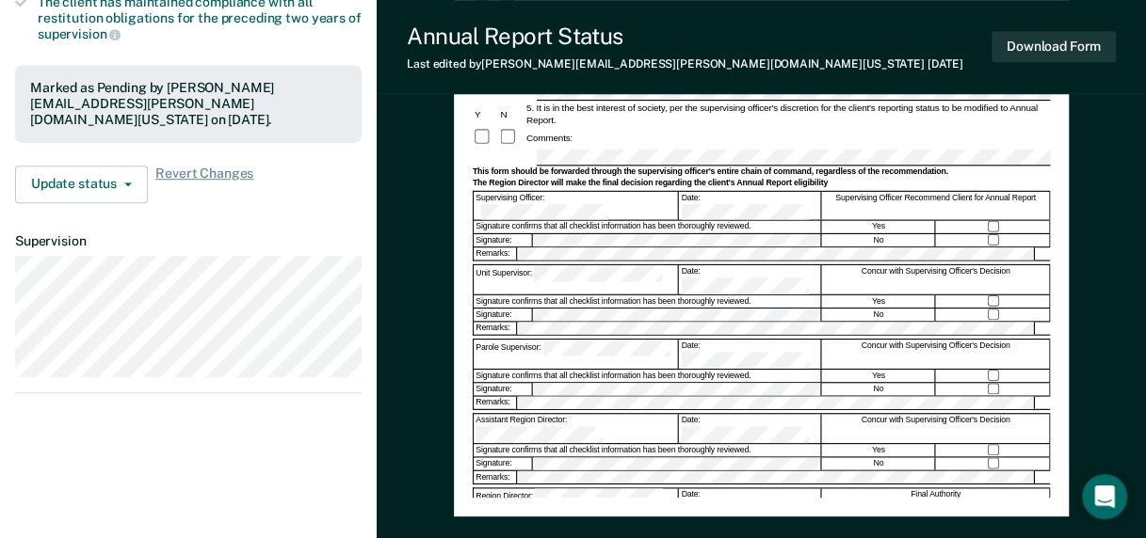
scroll to position [471, 0]
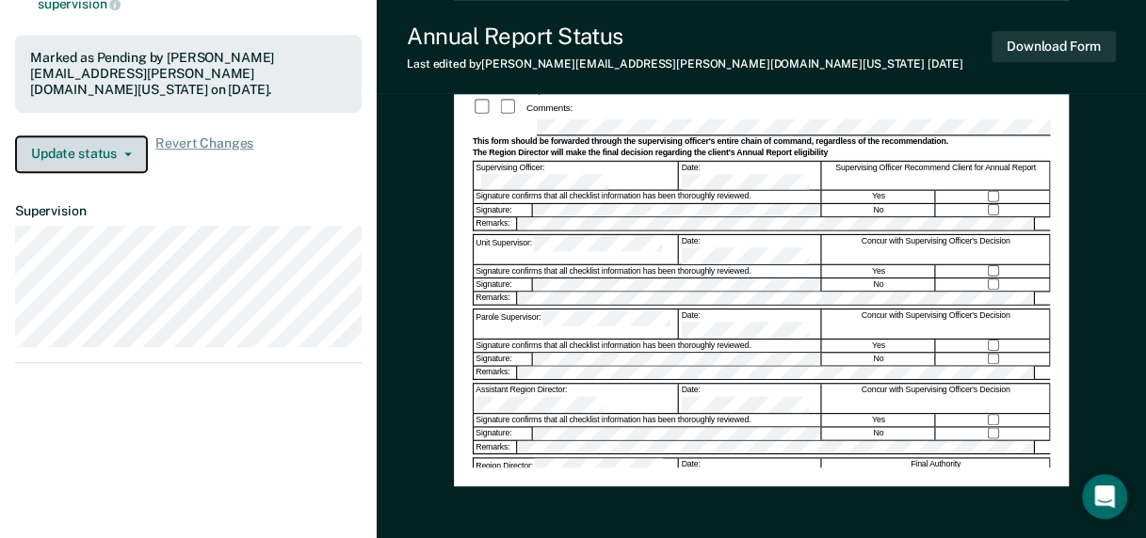
click at [75, 136] on button "Update status" at bounding box center [81, 155] width 133 height 38
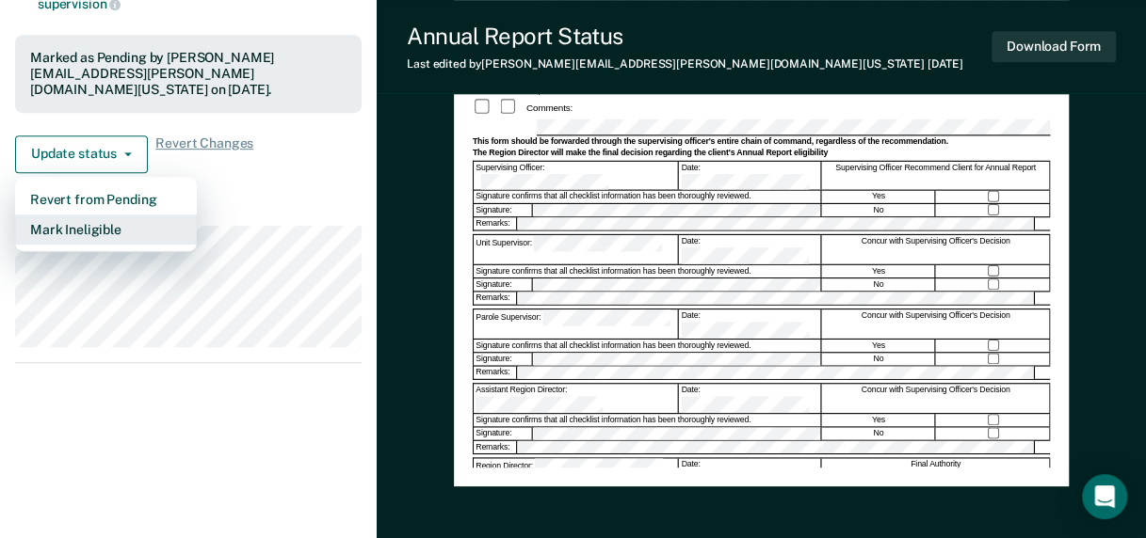
click at [79, 215] on button "Mark Ineligible" at bounding box center [106, 230] width 182 height 30
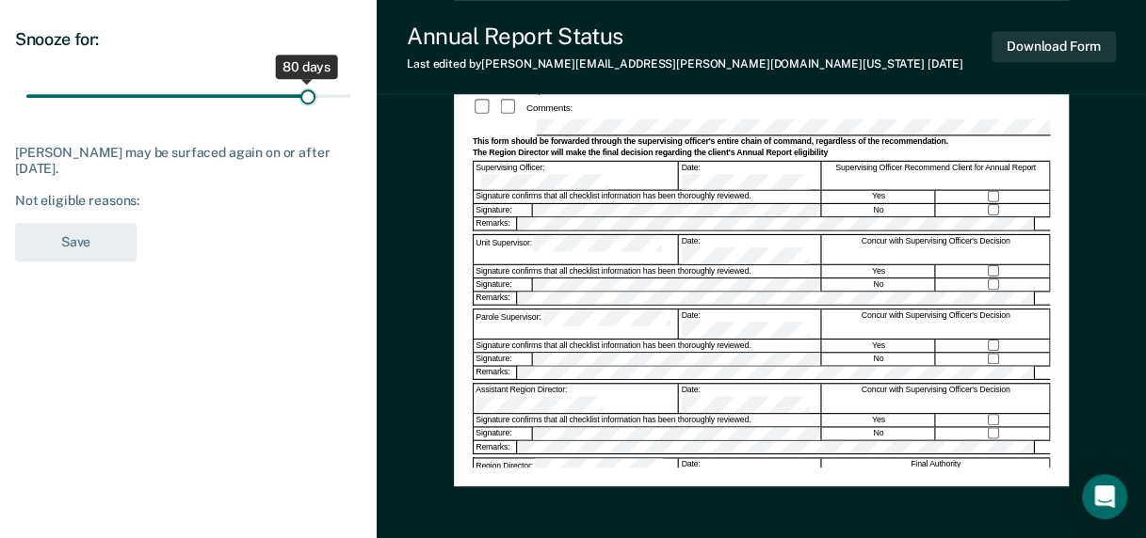
drag, startPoint x: 130, startPoint y: 93, endPoint x: 307, endPoint y: 88, distance: 177.0
type input "80"
click at [307, 88] on input "range" at bounding box center [188, 95] width 324 height 33
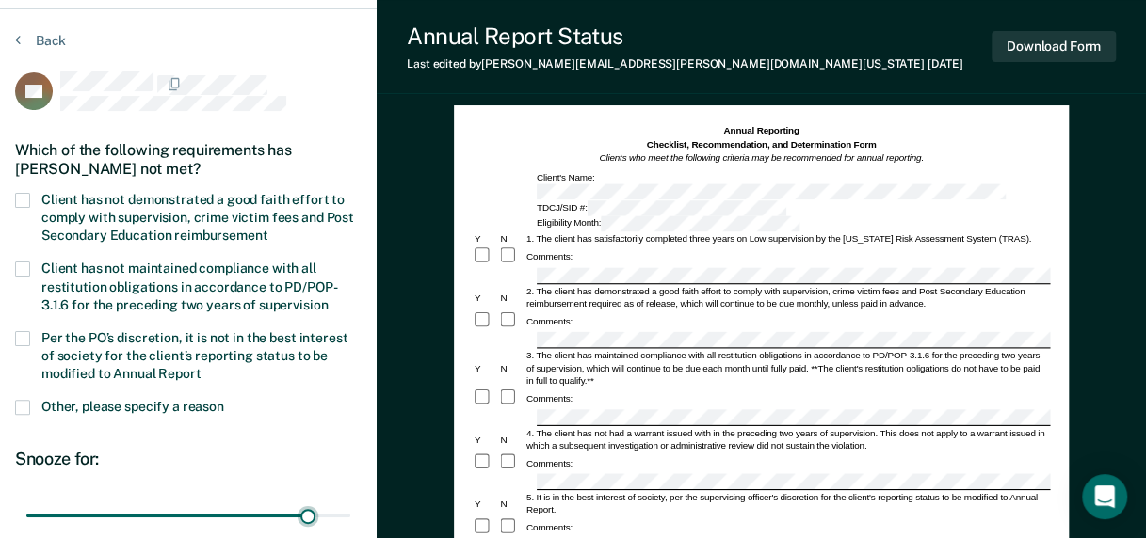
scroll to position [0, 0]
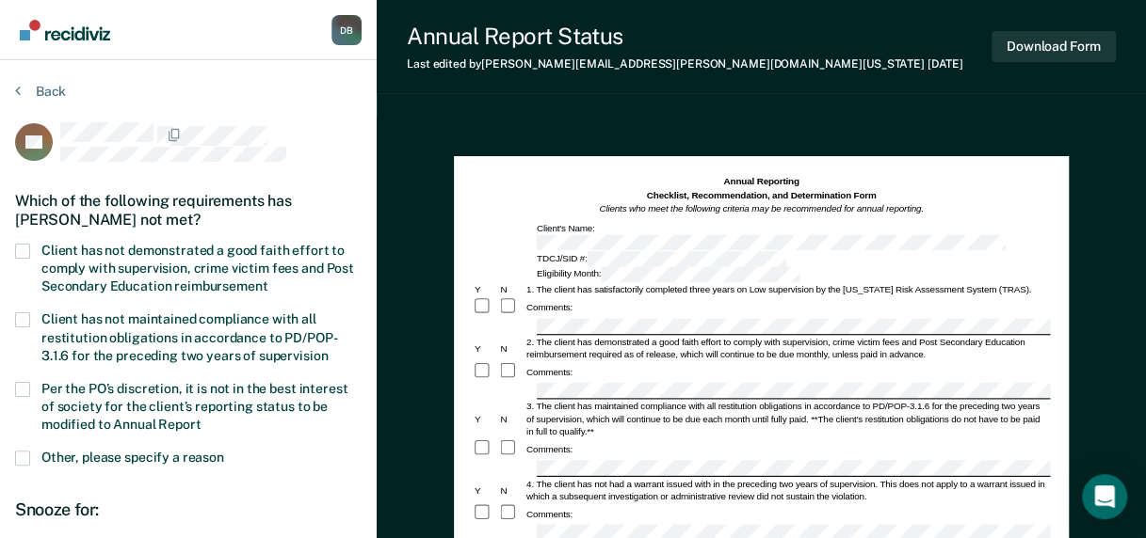
click at [19, 246] on span at bounding box center [22, 251] width 15 height 15
click at [267, 280] on input "Client has not demonstrated a good faith effort to comply with supervision, cri…" at bounding box center [267, 280] width 0 height 0
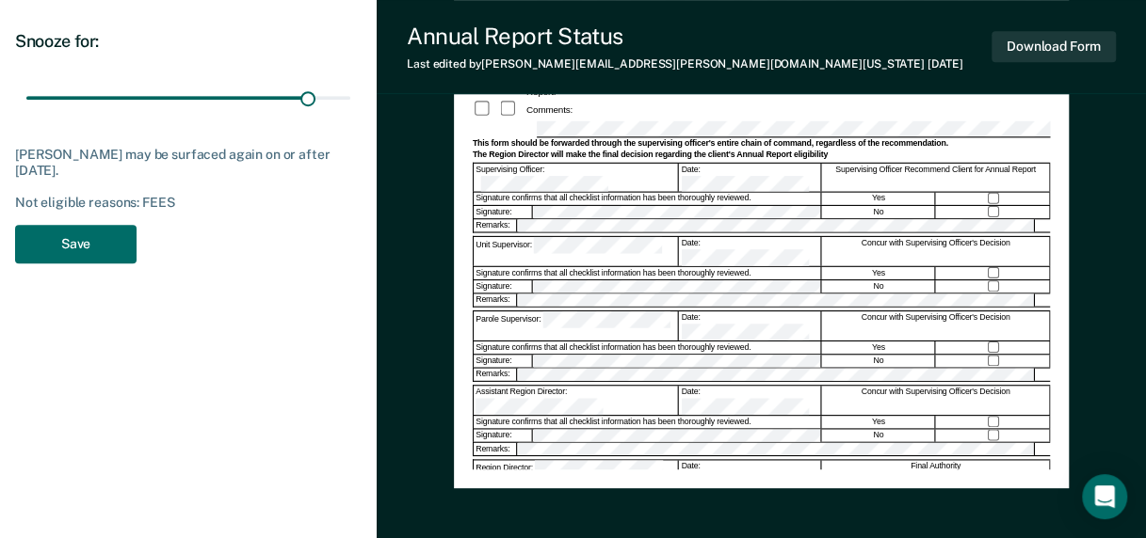
scroll to position [471, 0]
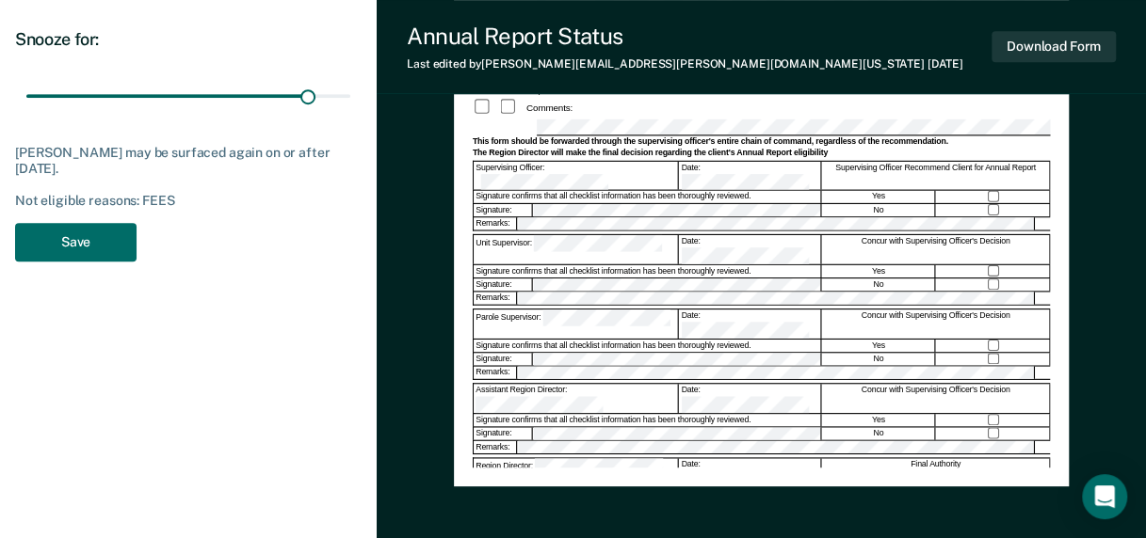
click at [87, 248] on button "Save" at bounding box center [75, 242] width 121 height 39
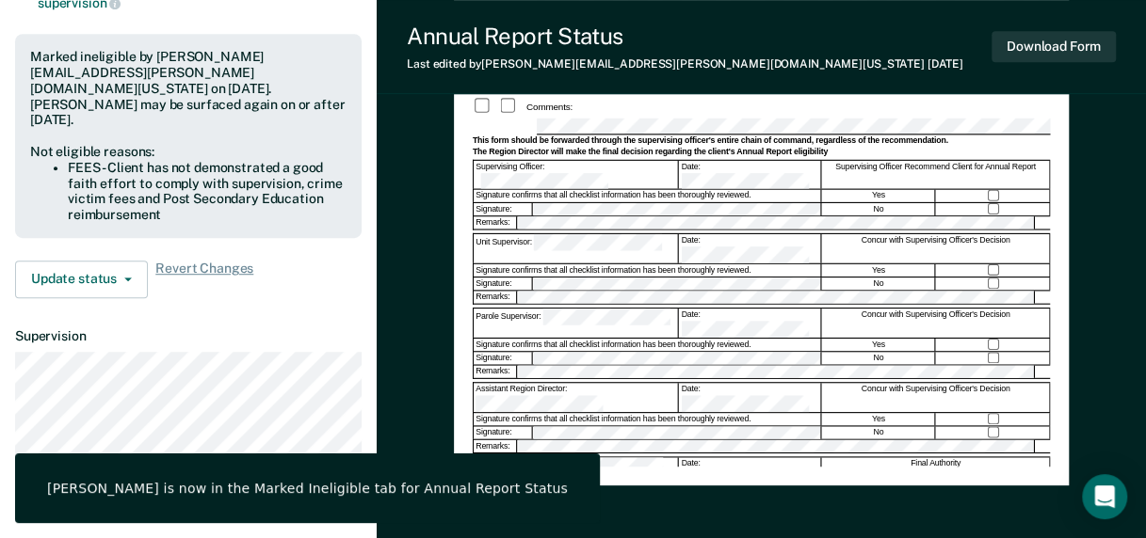
scroll to position [565, 0]
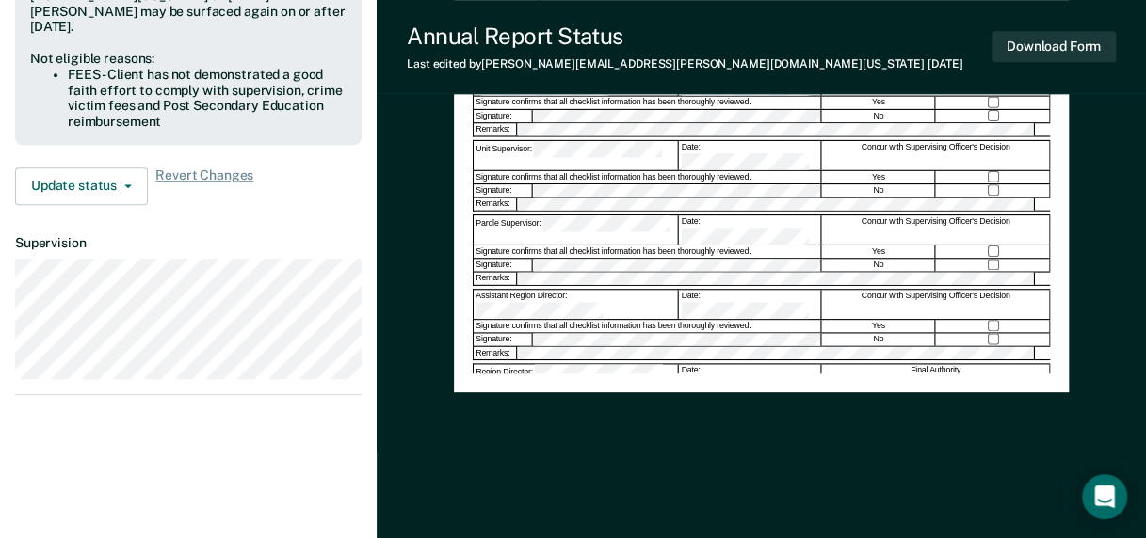
scroll to position [156, 0]
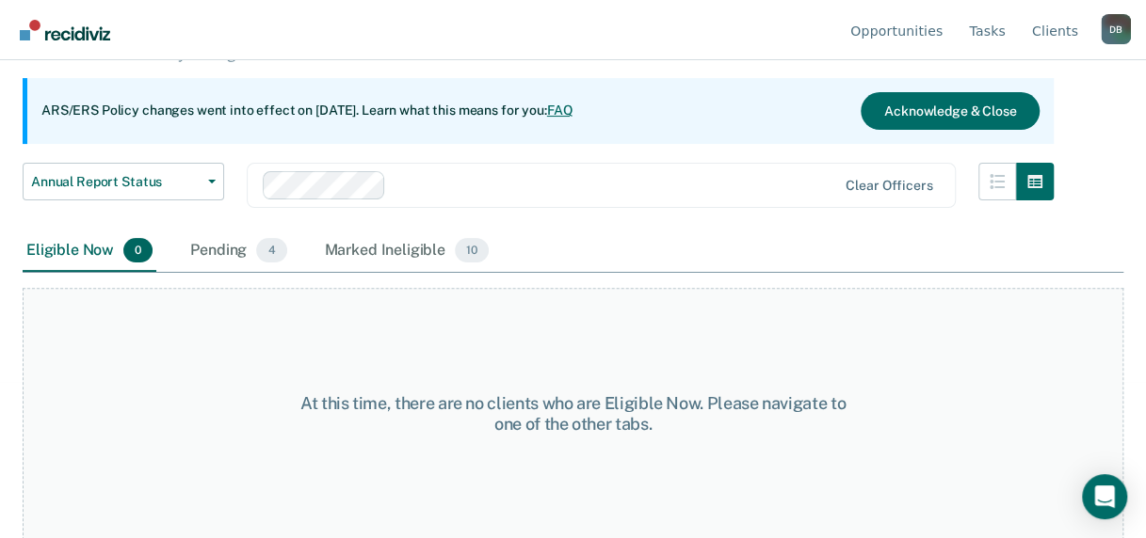
click at [241, 247] on div "Pending 4" at bounding box center [238, 251] width 104 height 41
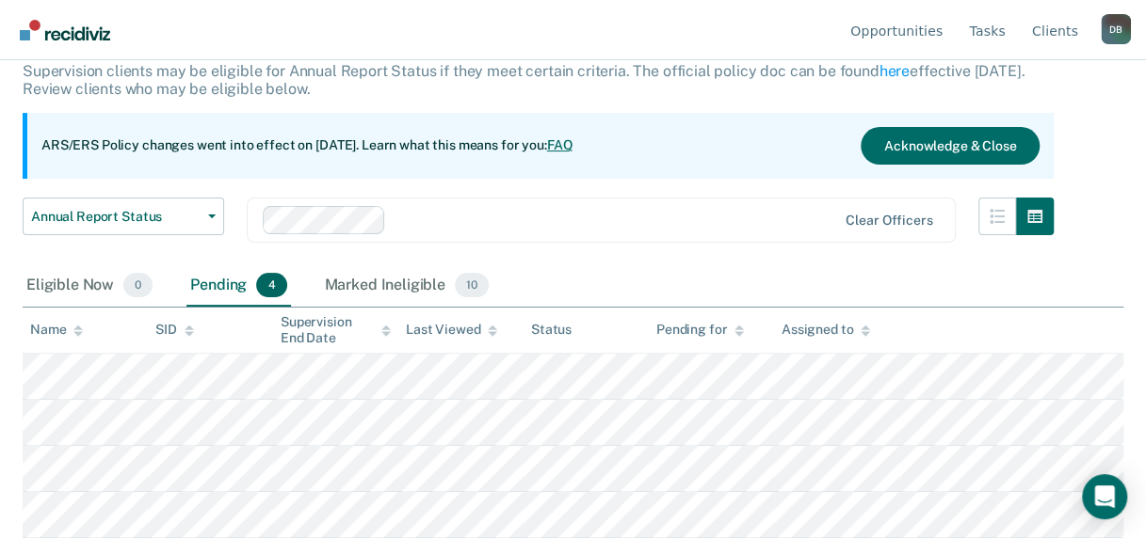
scroll to position [120, 0]
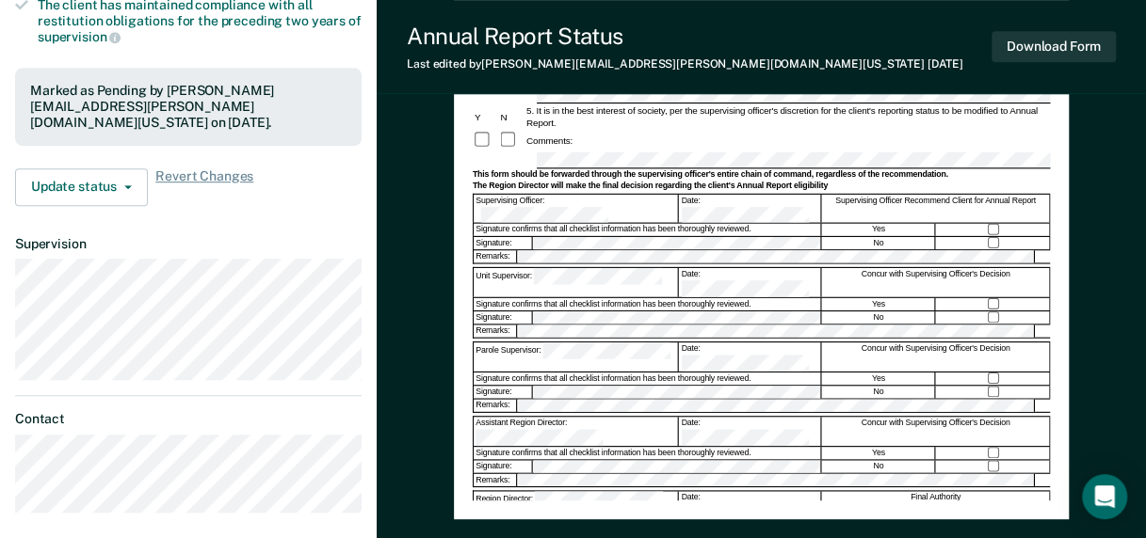
scroll to position [471, 0]
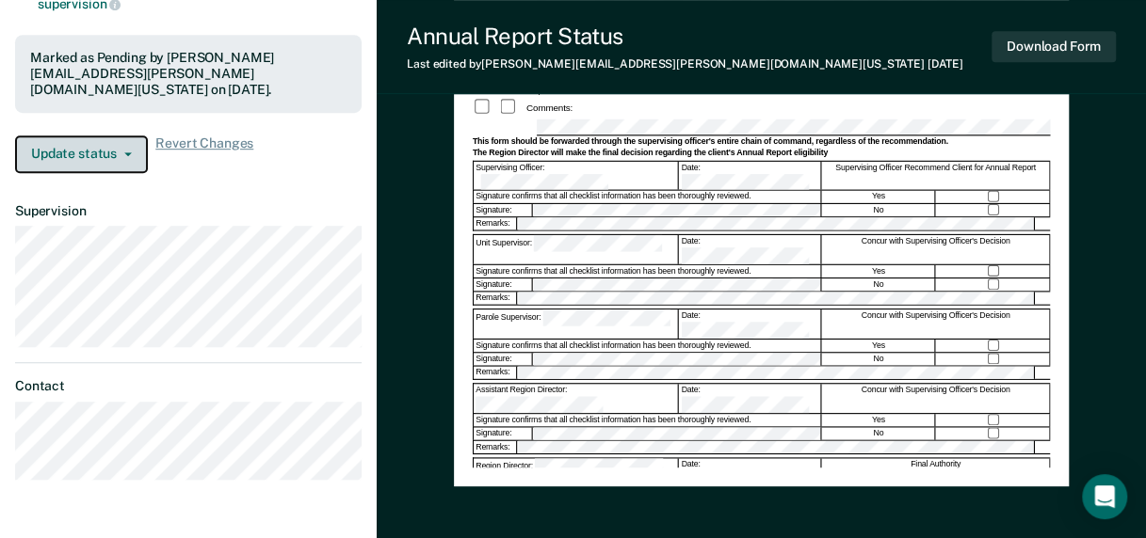
click at [73, 141] on button "Update status" at bounding box center [81, 155] width 133 height 38
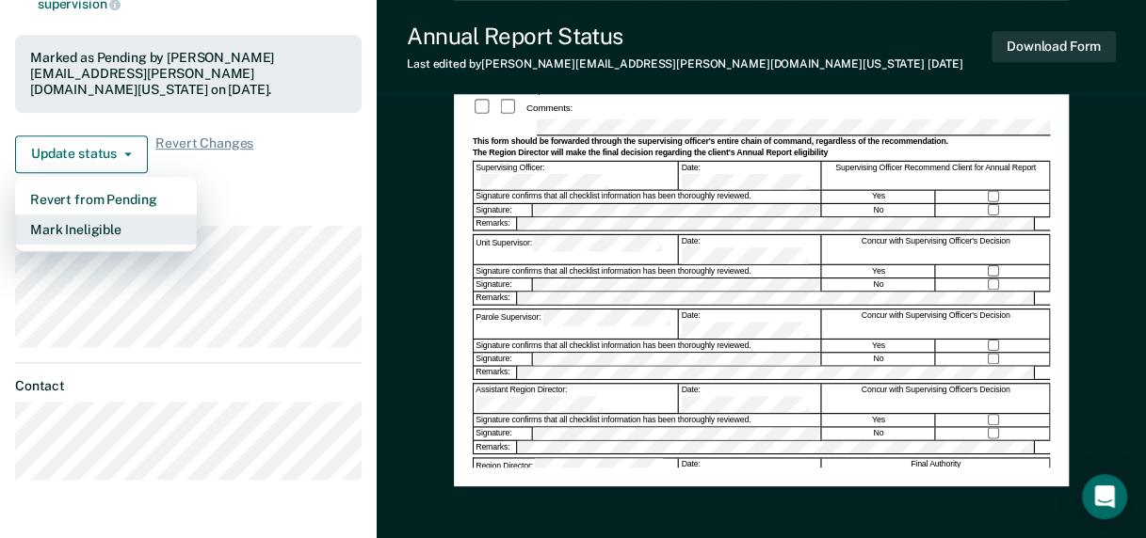
click at [91, 215] on button "Mark Ineligible" at bounding box center [106, 230] width 182 height 30
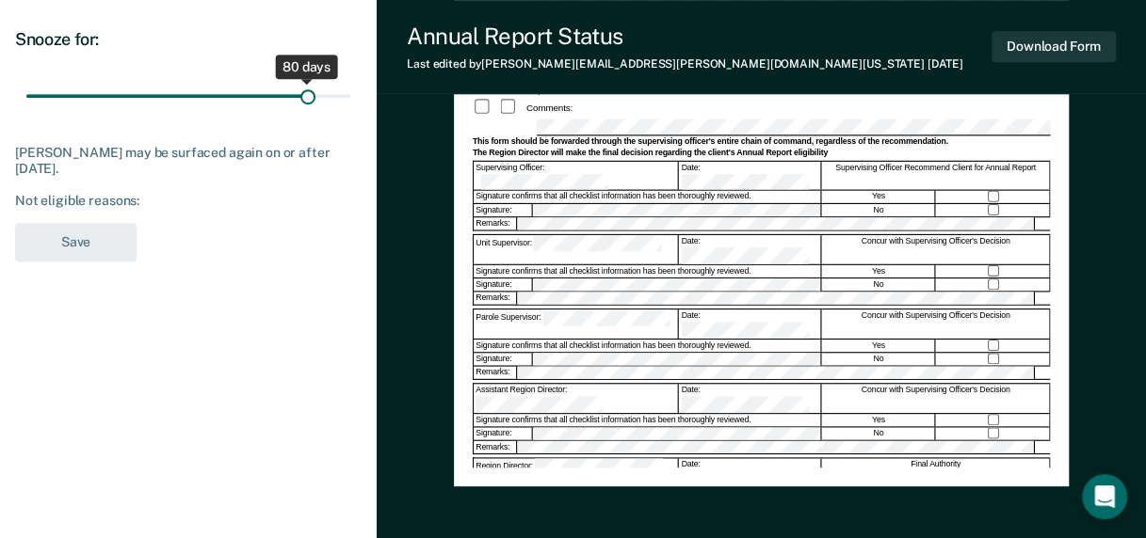
drag, startPoint x: 134, startPoint y: 95, endPoint x: 307, endPoint y: 98, distance: 173.2
type input "80"
click at [307, 98] on input "range" at bounding box center [188, 95] width 324 height 33
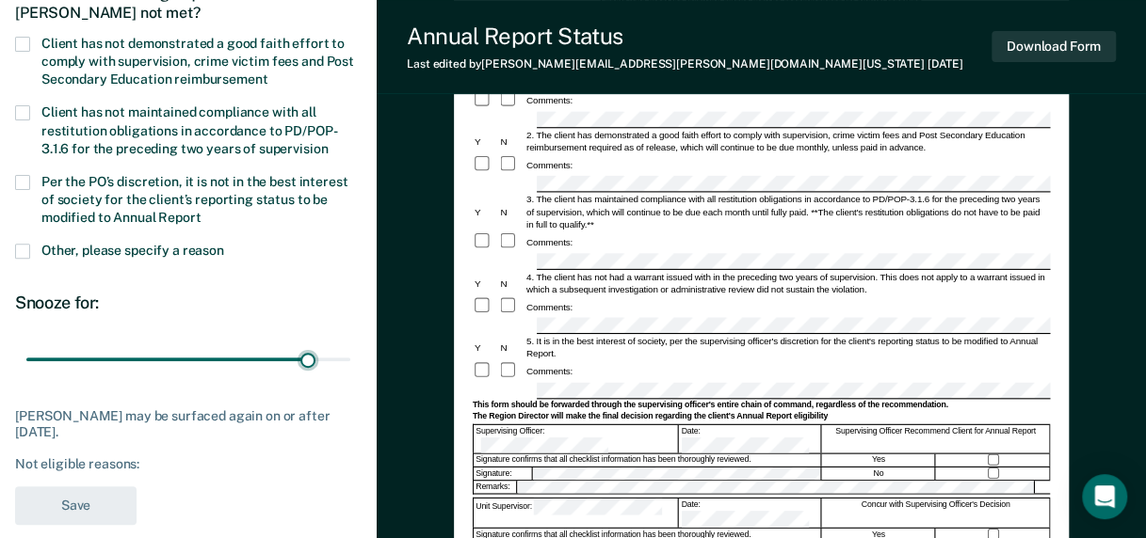
scroll to position [94, 0]
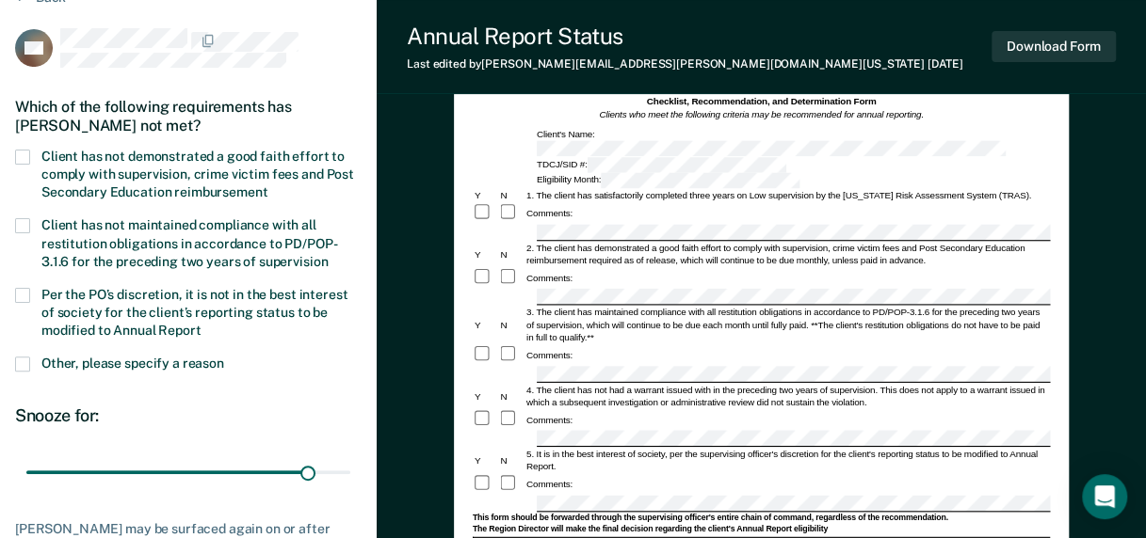
click at [22, 222] on span at bounding box center [22, 225] width 15 height 15
click at [328, 255] on input "Client has not maintained compliance with all restitution obligations in accord…" at bounding box center [328, 255] width 0 height 0
click at [23, 153] on span at bounding box center [22, 157] width 15 height 15
click at [267, 185] on input "Client has not demonstrated a good faith effort to comply with supervision, cri…" at bounding box center [267, 185] width 0 height 0
click at [27, 225] on span at bounding box center [22, 225] width 15 height 15
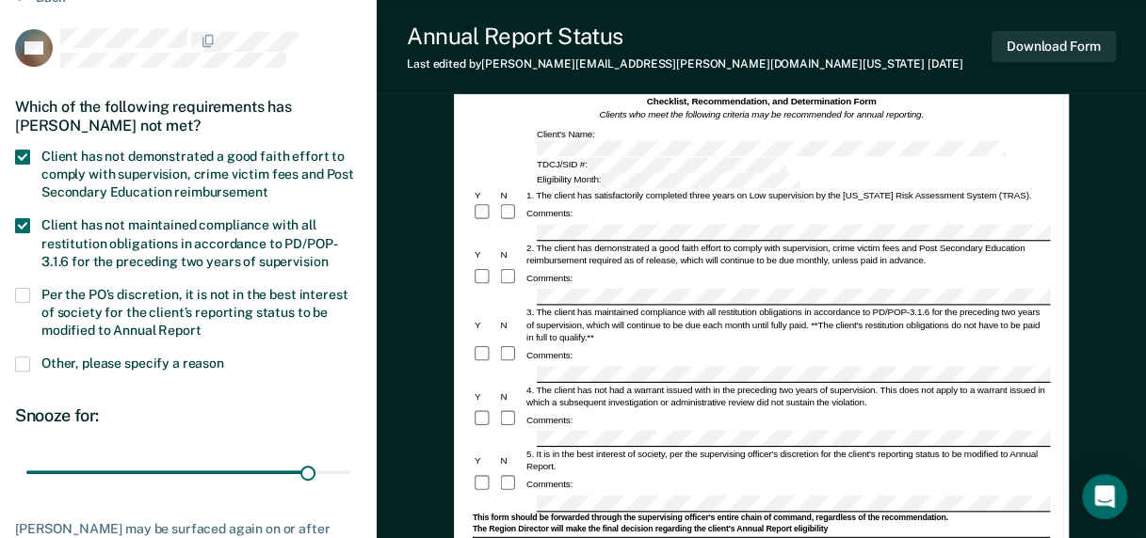
click at [328, 255] on input "Client has not maintained compliance with all restitution obligations in accord…" at bounding box center [328, 255] width 0 height 0
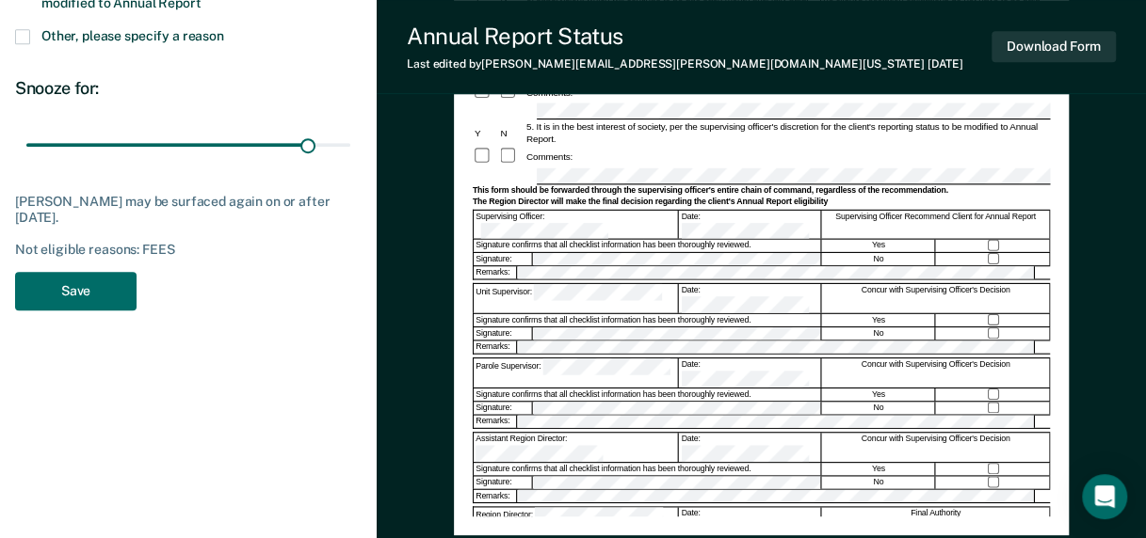
scroll to position [471, 0]
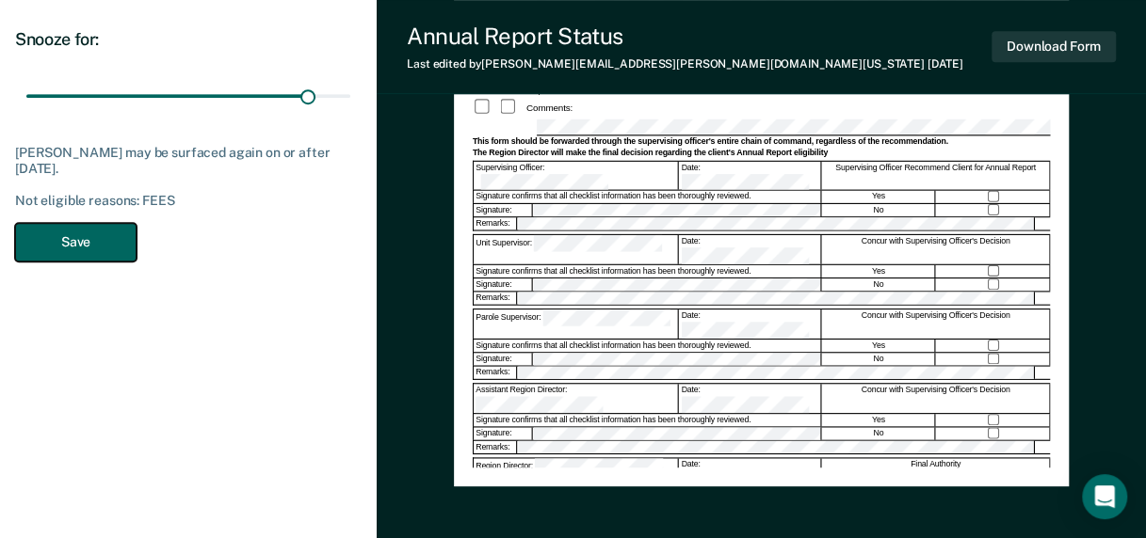
click at [83, 235] on button "Save" at bounding box center [75, 242] width 121 height 39
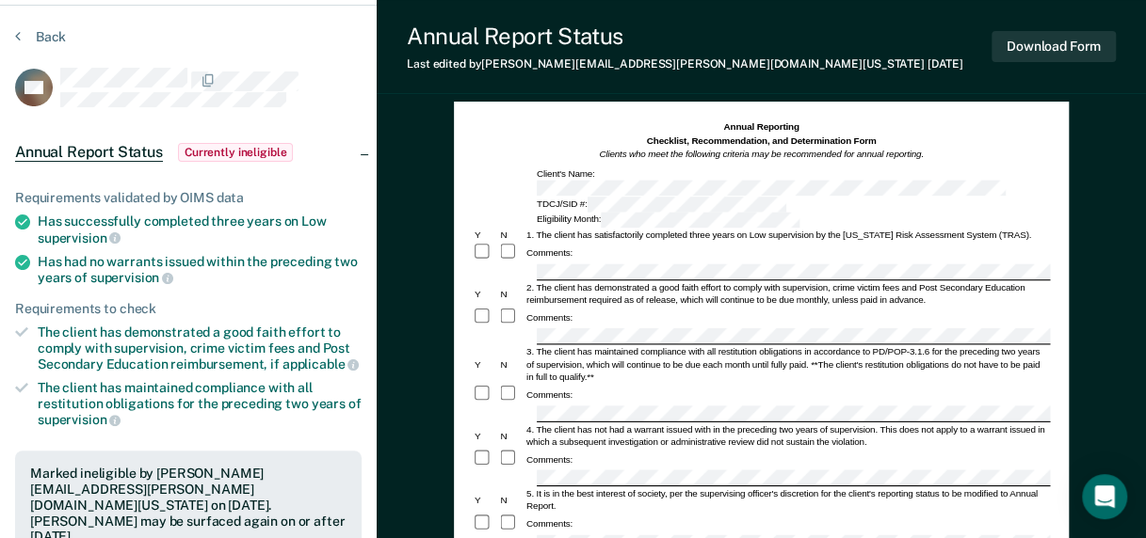
scroll to position [0, 0]
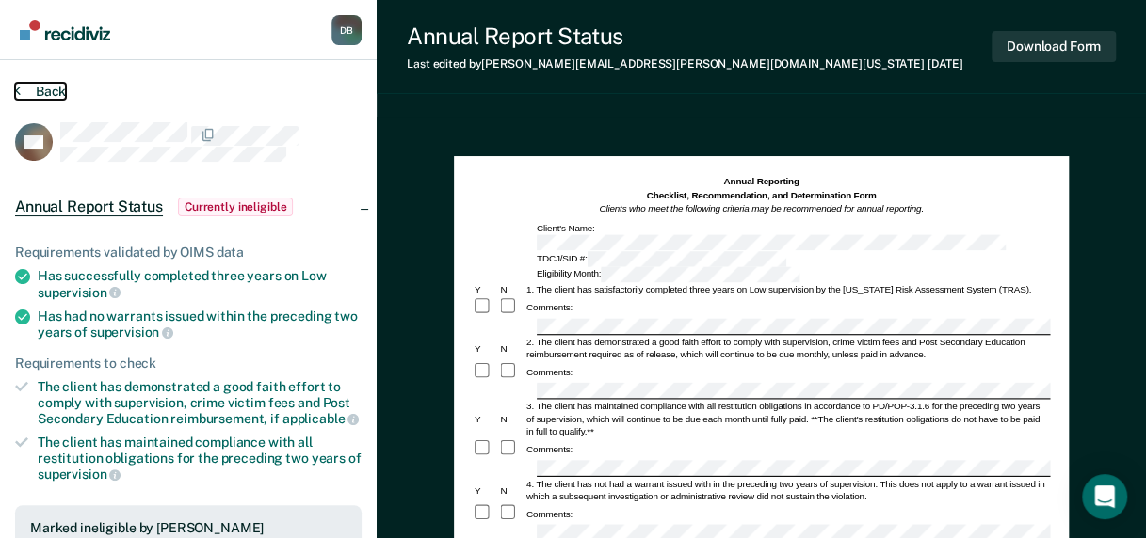
click at [21, 88] on button "Back" at bounding box center [40, 91] width 51 height 17
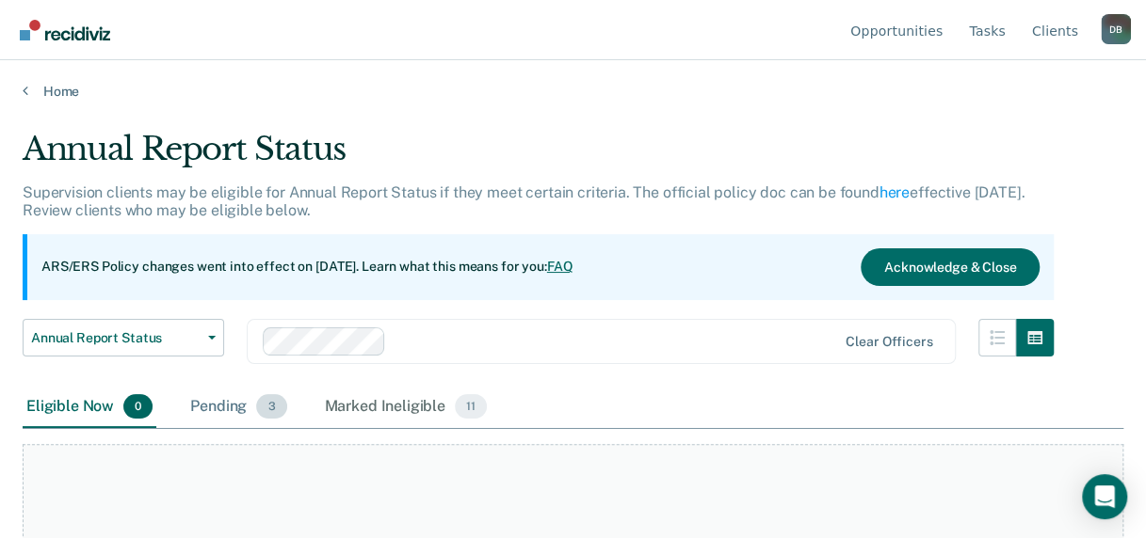
click at [217, 405] on div "Pending 3" at bounding box center [238, 407] width 104 height 41
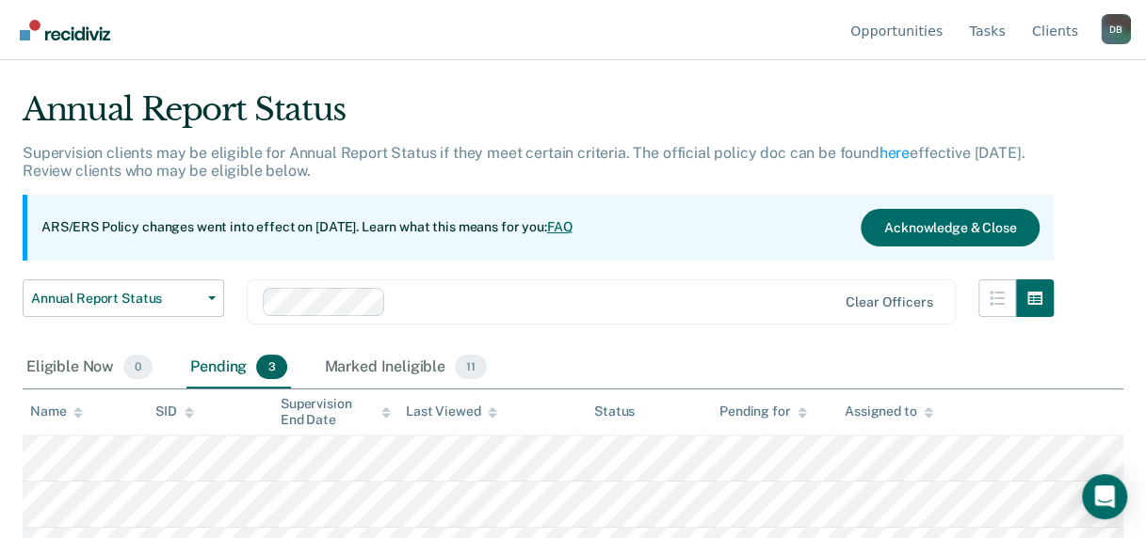
scroll to position [73, 0]
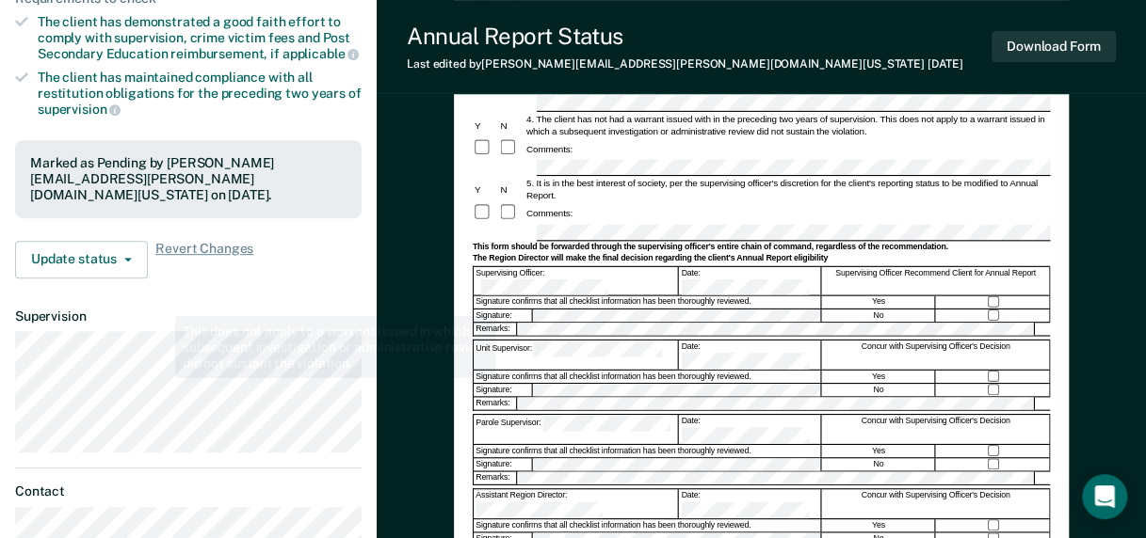
scroll to position [377, 0]
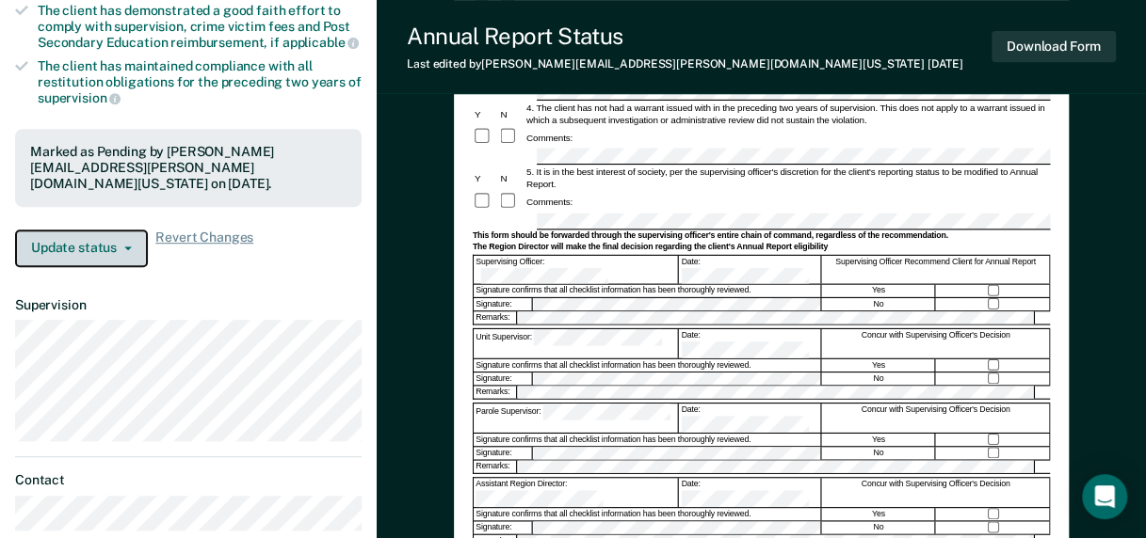
click at [105, 230] on button "Update status" at bounding box center [81, 249] width 133 height 38
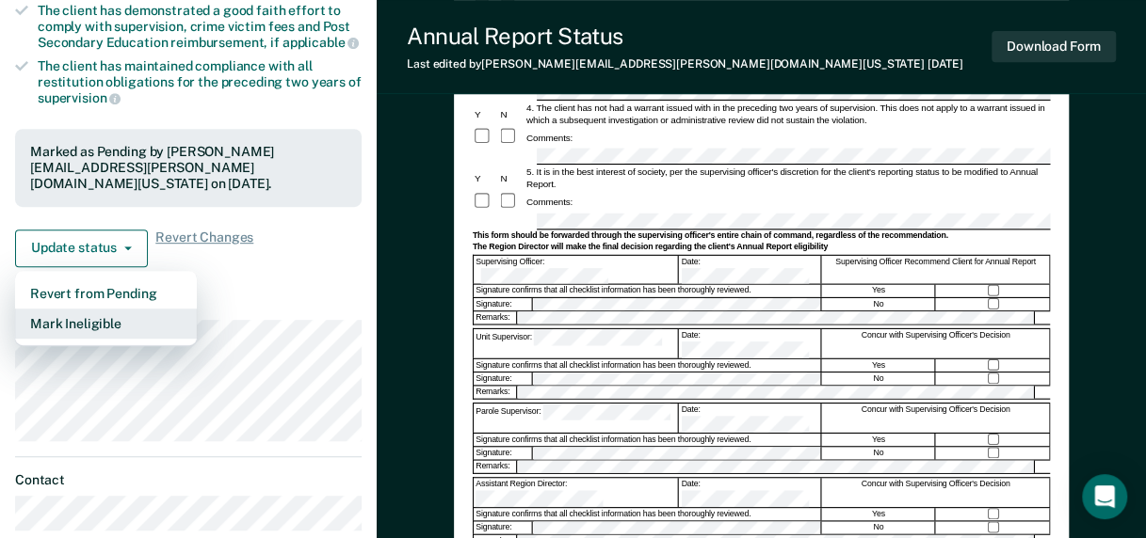
click at [123, 309] on button "Mark Ineligible" at bounding box center [106, 324] width 182 height 30
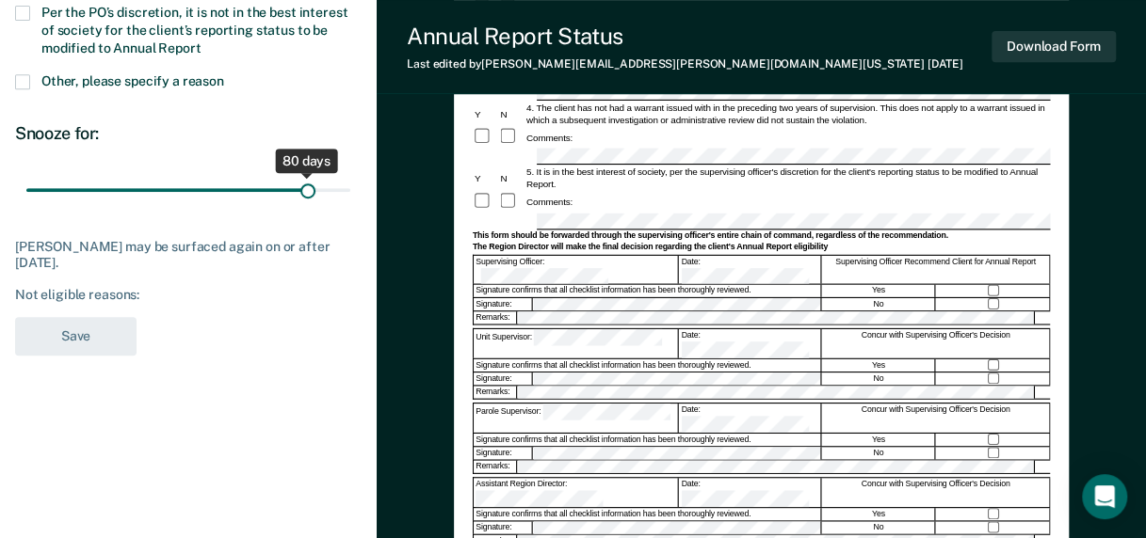
drag, startPoint x: 130, startPoint y: 190, endPoint x: 307, endPoint y: 186, distance: 177.0
type input "80"
click at [307, 186] on input "range" at bounding box center [188, 189] width 324 height 33
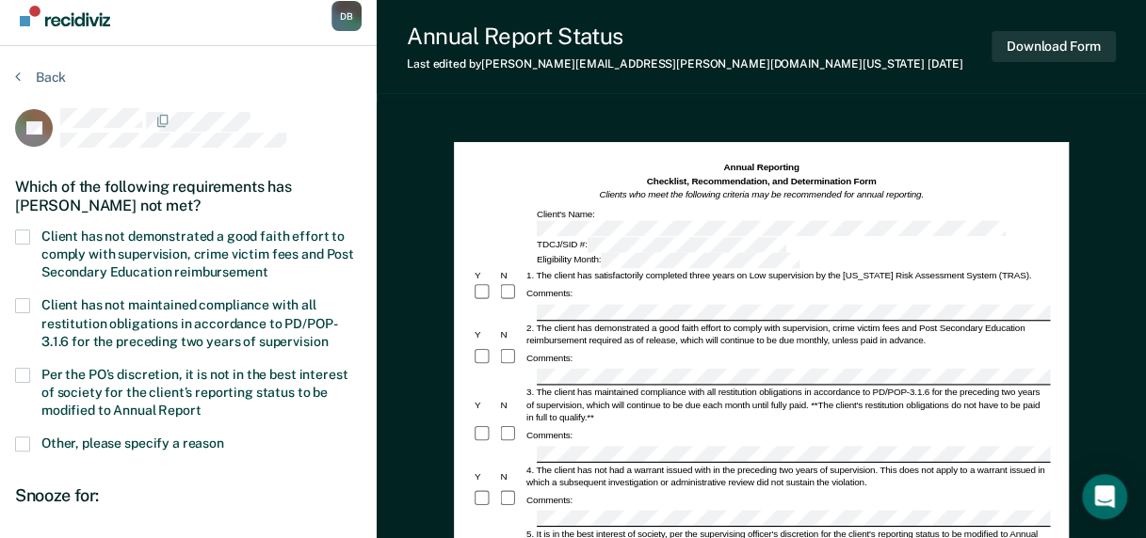
scroll to position [0, 0]
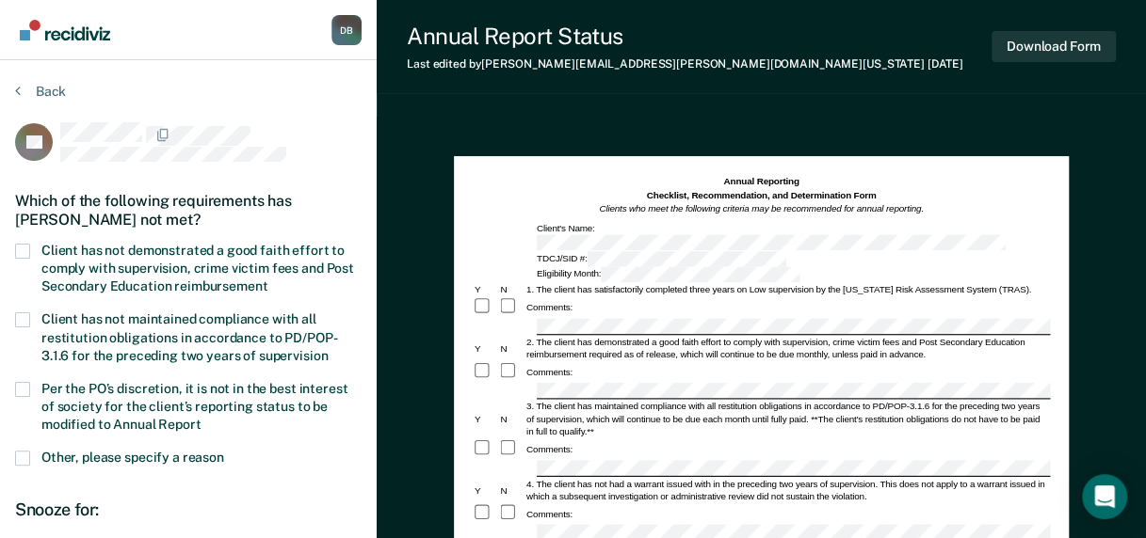
click at [28, 244] on span at bounding box center [22, 251] width 15 height 15
click at [267, 280] on input "Client has not demonstrated a good faith effort to comply with supervision, cri…" at bounding box center [267, 280] width 0 height 0
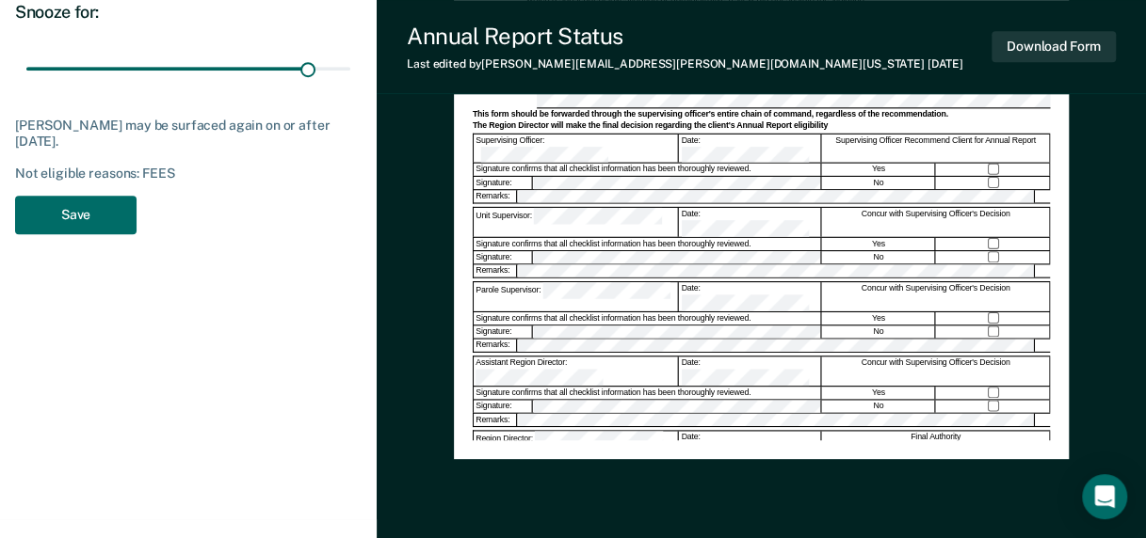
scroll to position [565, 0]
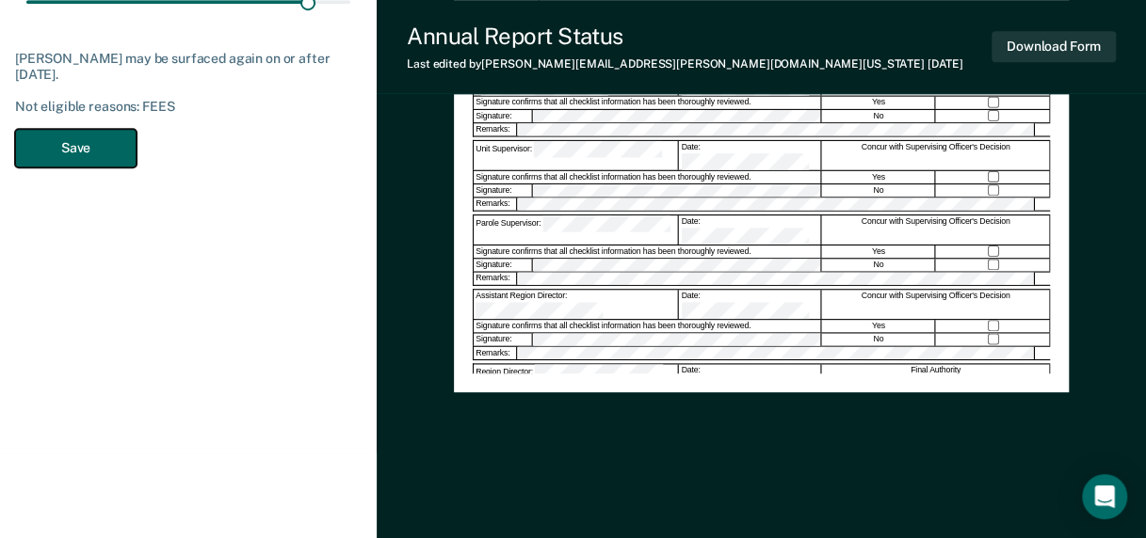
drag, startPoint x: 51, startPoint y: 153, endPoint x: 76, endPoint y: 174, distance: 33.4
click at [52, 153] on button "Save" at bounding box center [75, 148] width 121 height 39
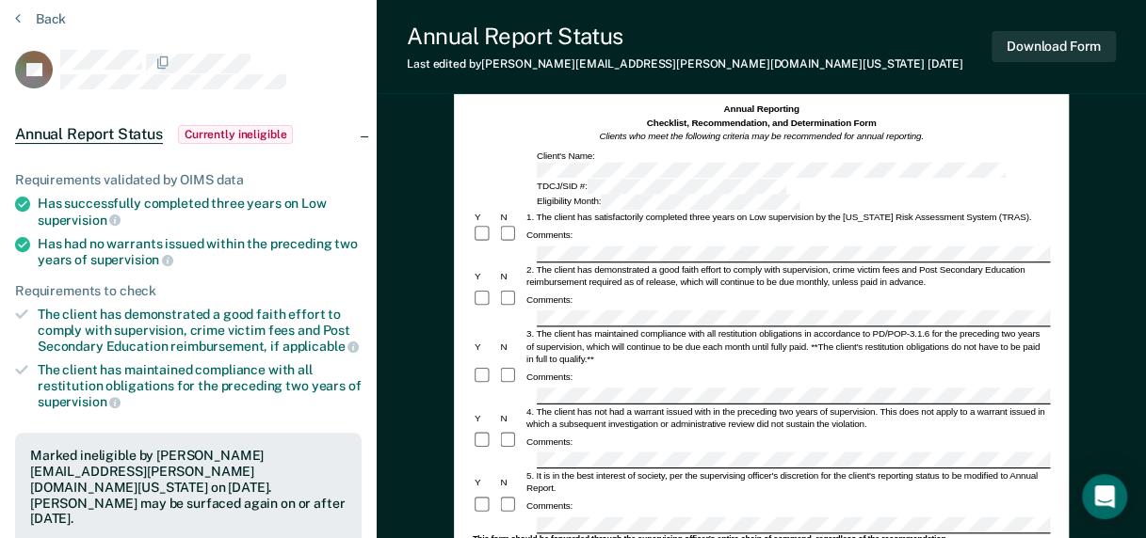
scroll to position [18, 0]
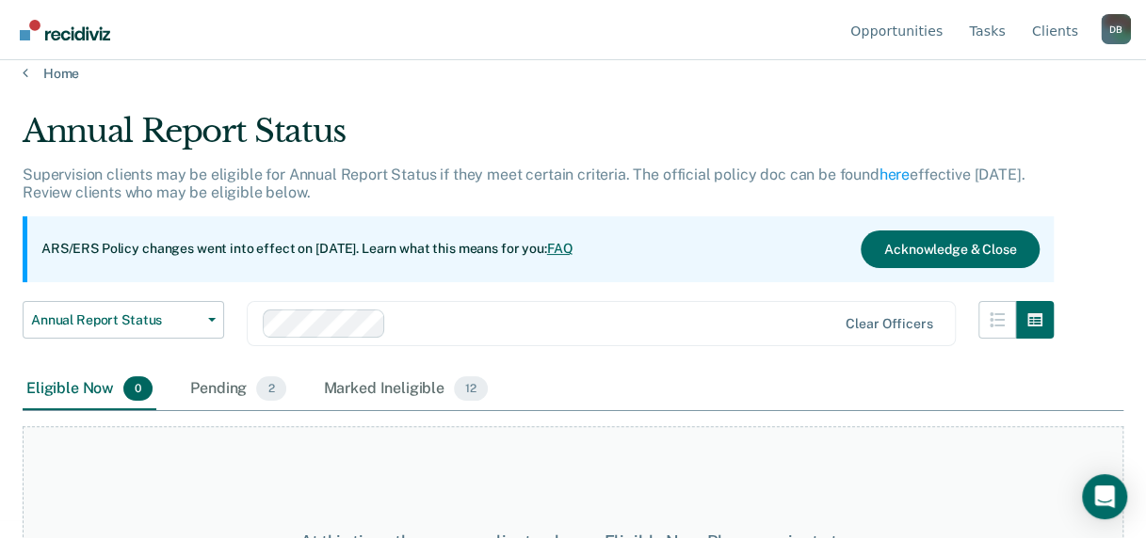
scroll to position [73, 0]
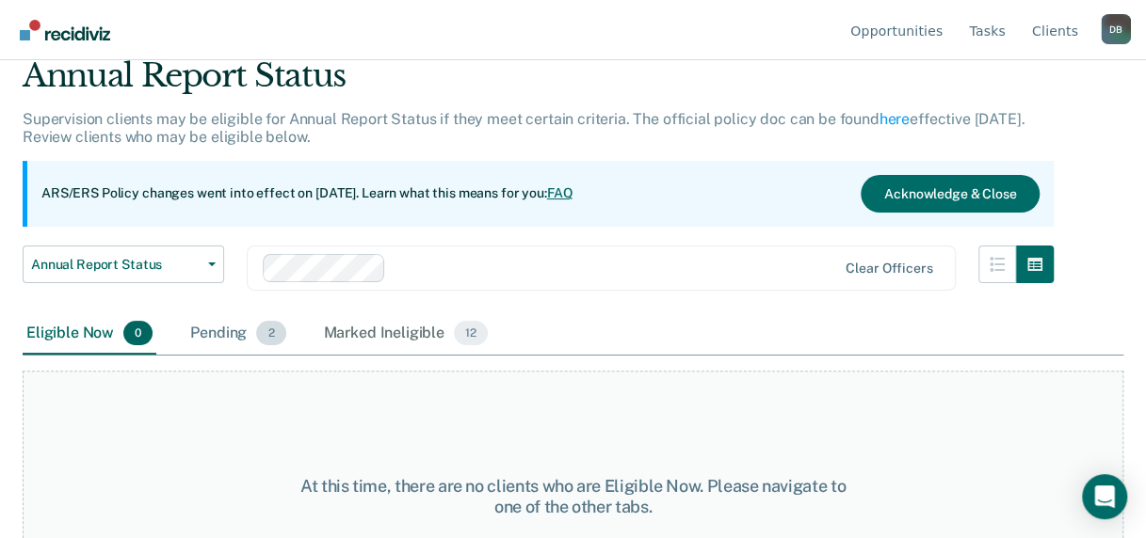
click at [203, 330] on div "Pending 2" at bounding box center [237, 333] width 103 height 41
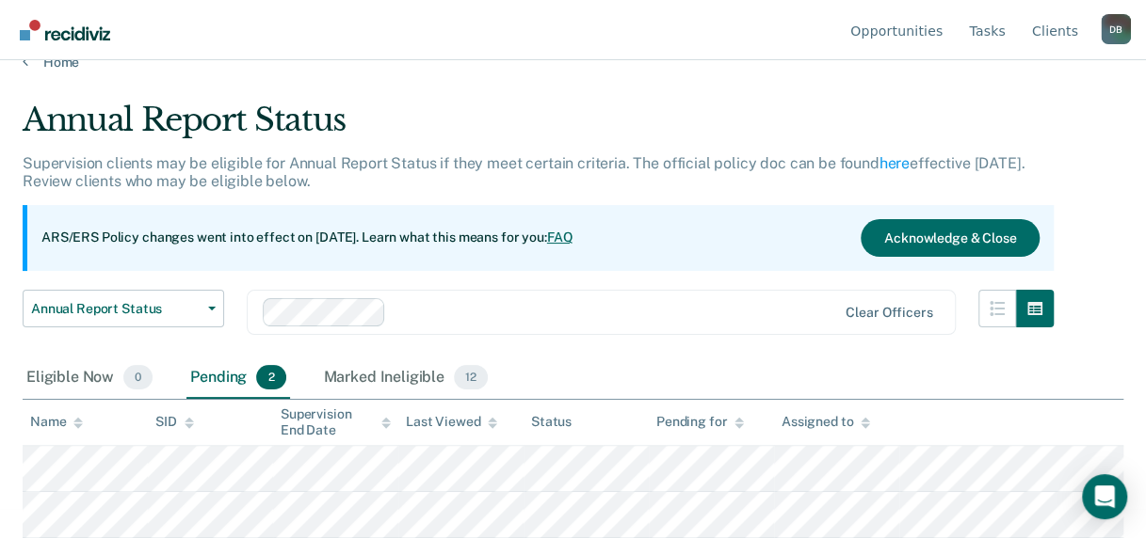
scroll to position [28, 0]
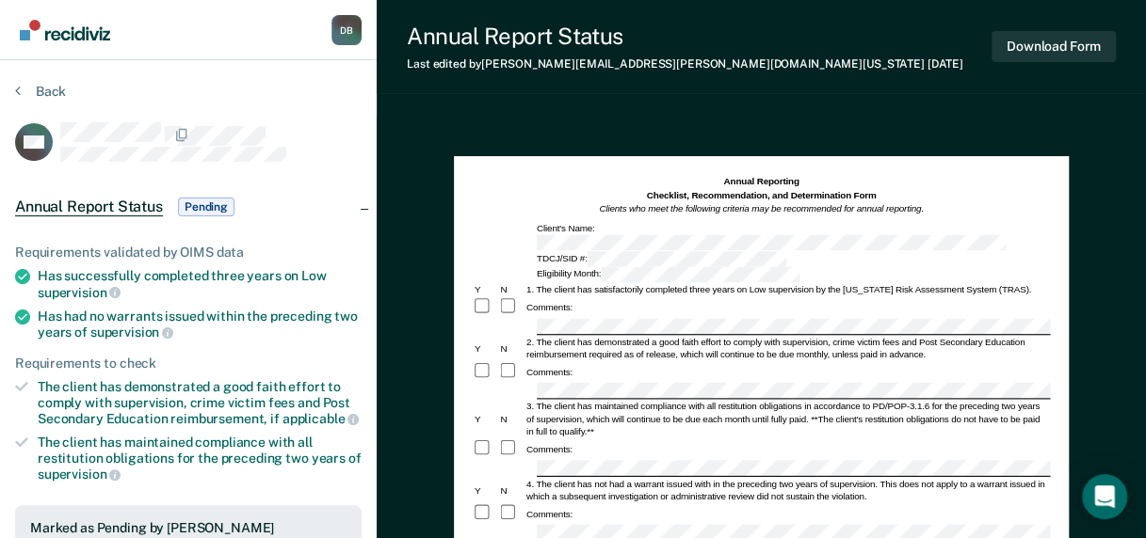
click at [572, 297] on div "Comments:" at bounding box center [760, 307] width 577 height 20
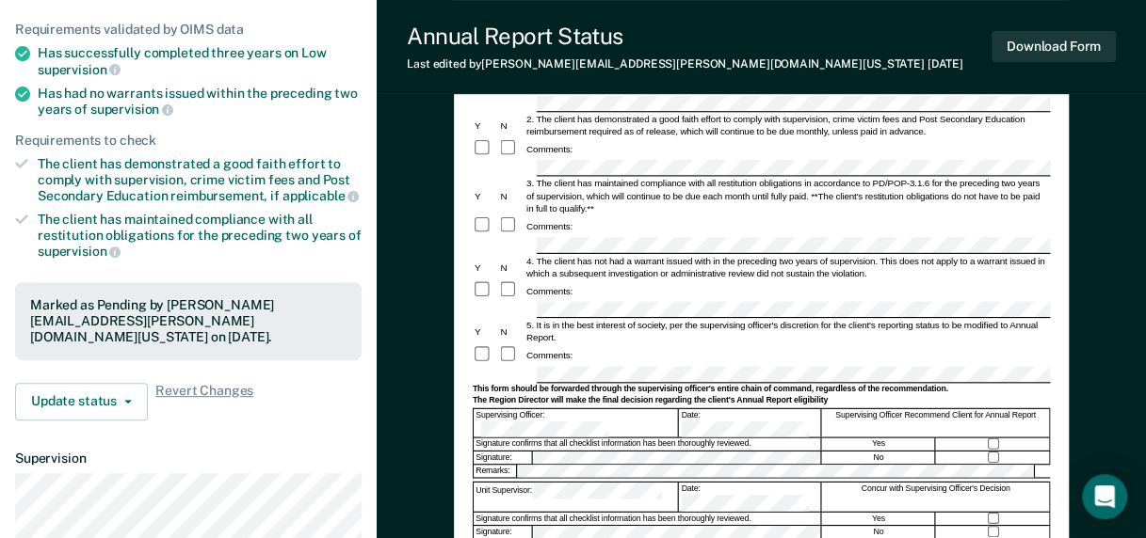
scroll to position [282, 0]
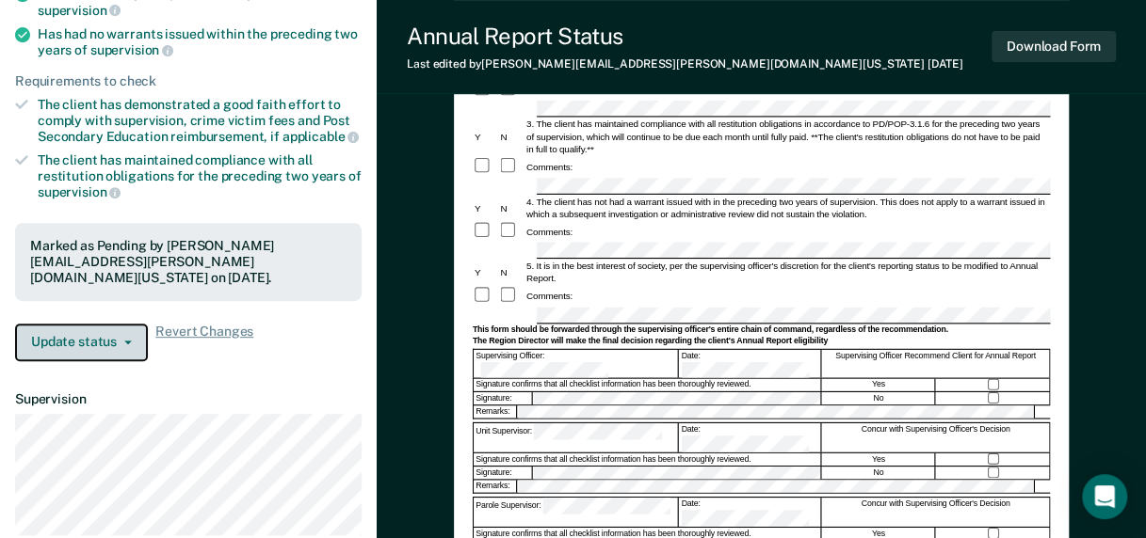
click at [120, 341] on span "button" at bounding box center [124, 343] width 15 height 4
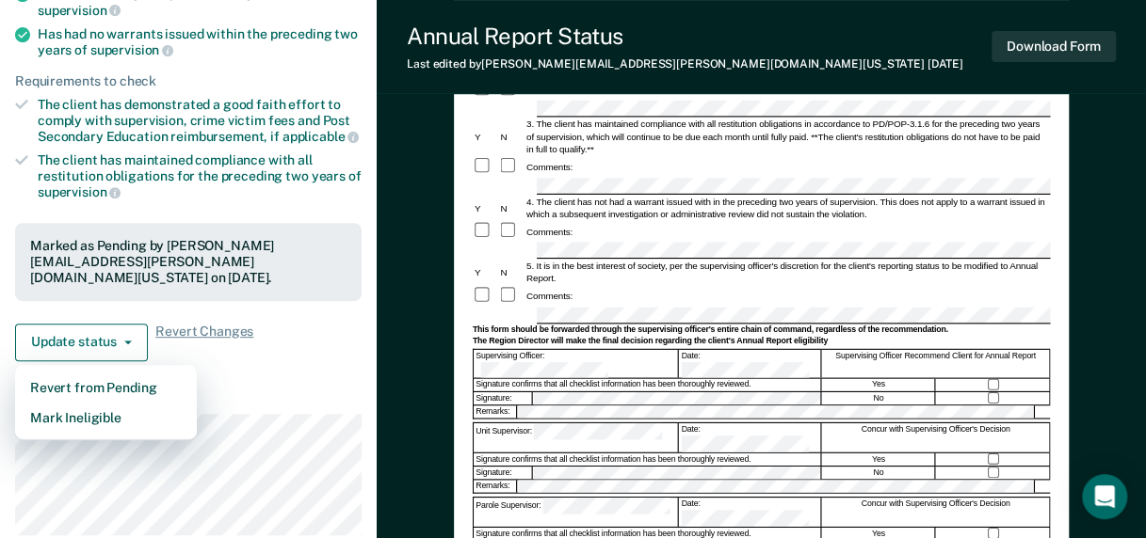
click at [271, 354] on div "Requirements validated by OIMS data Has successfully completed three years on L…" at bounding box center [188, 153] width 377 height 443
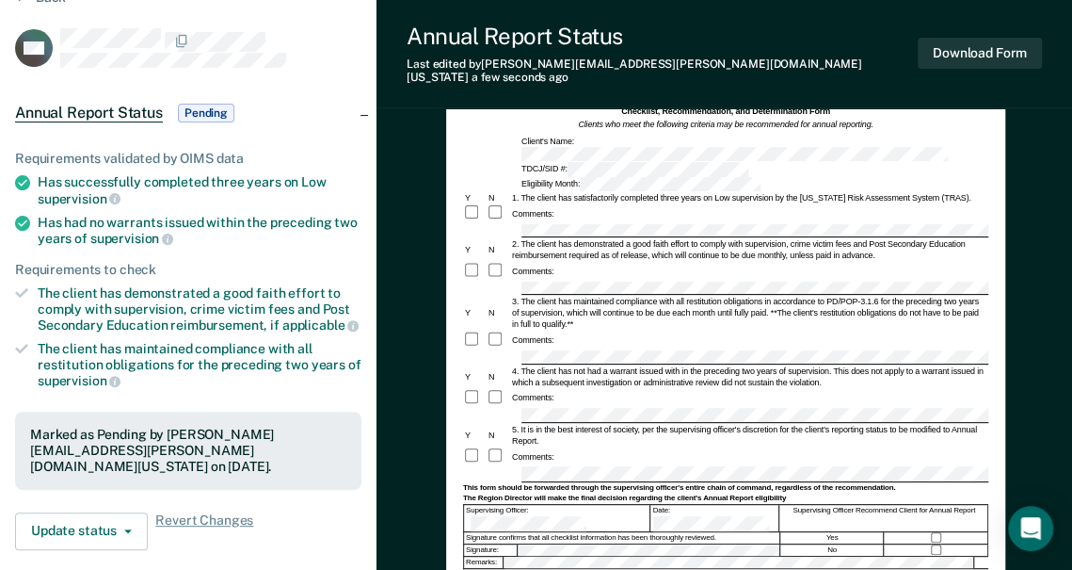
scroll to position [0, 0]
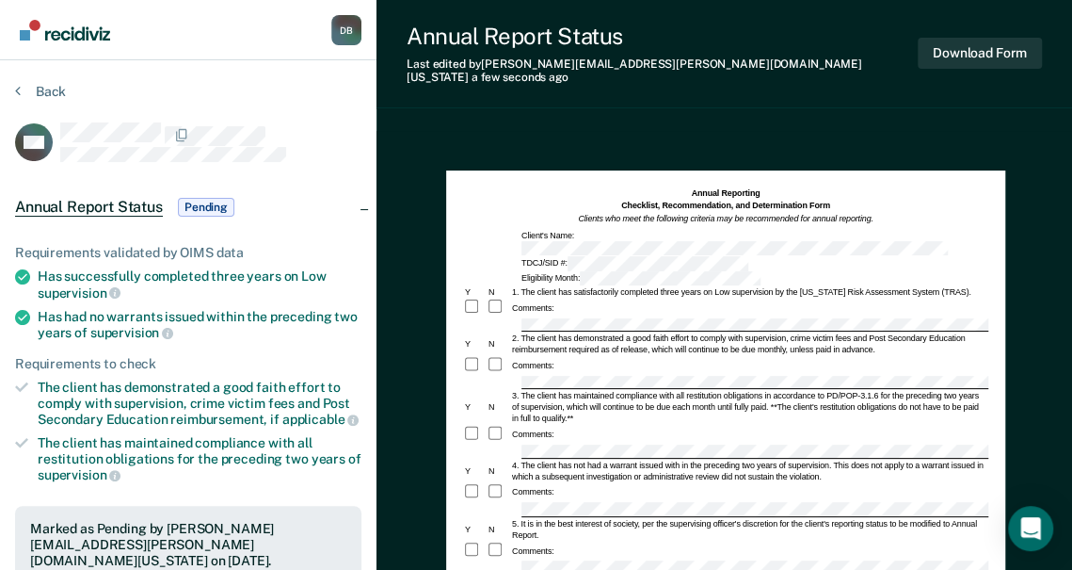
drag, startPoint x: 618, startPoint y: 397, endPoint x: 599, endPoint y: 375, distance: 29.4
click at [599, 390] on div "3. The client has maintained compliance with all restitution obligations in acc…" at bounding box center [749, 407] width 478 height 34
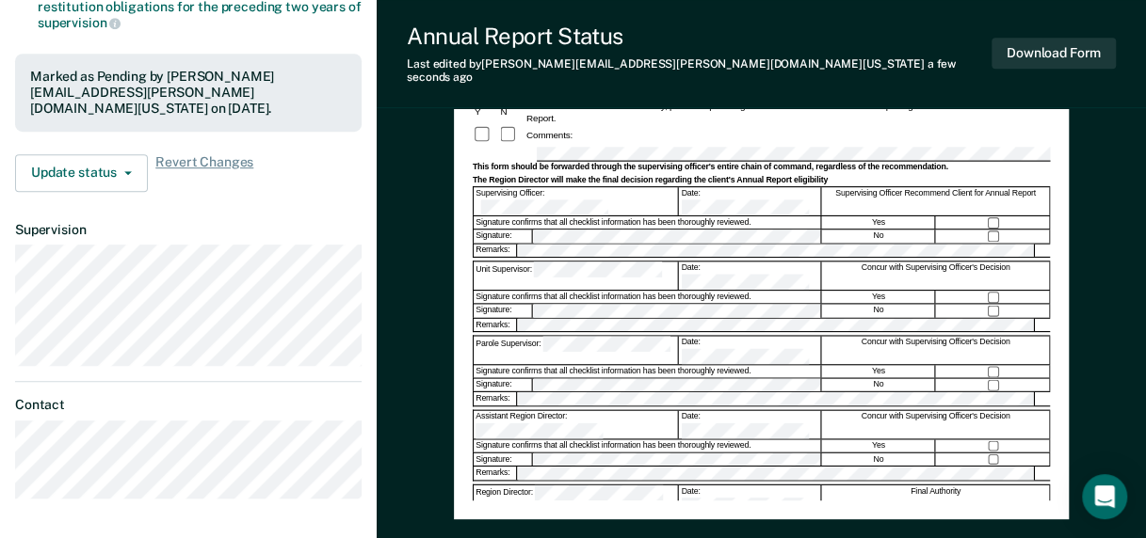
scroll to position [471, 0]
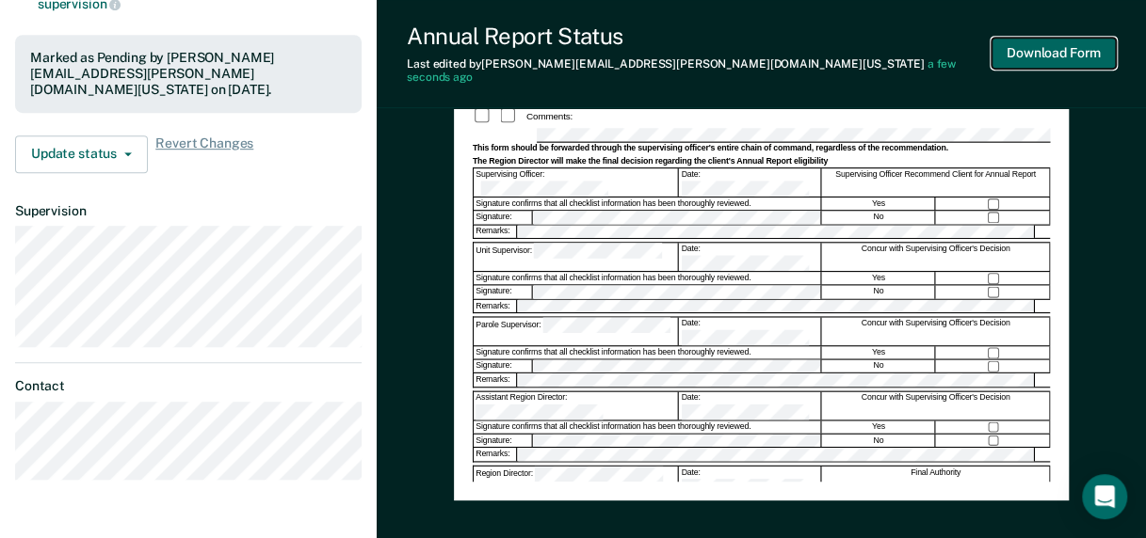
click at [1020, 49] on button "Download Form" at bounding box center [1053, 53] width 124 height 31
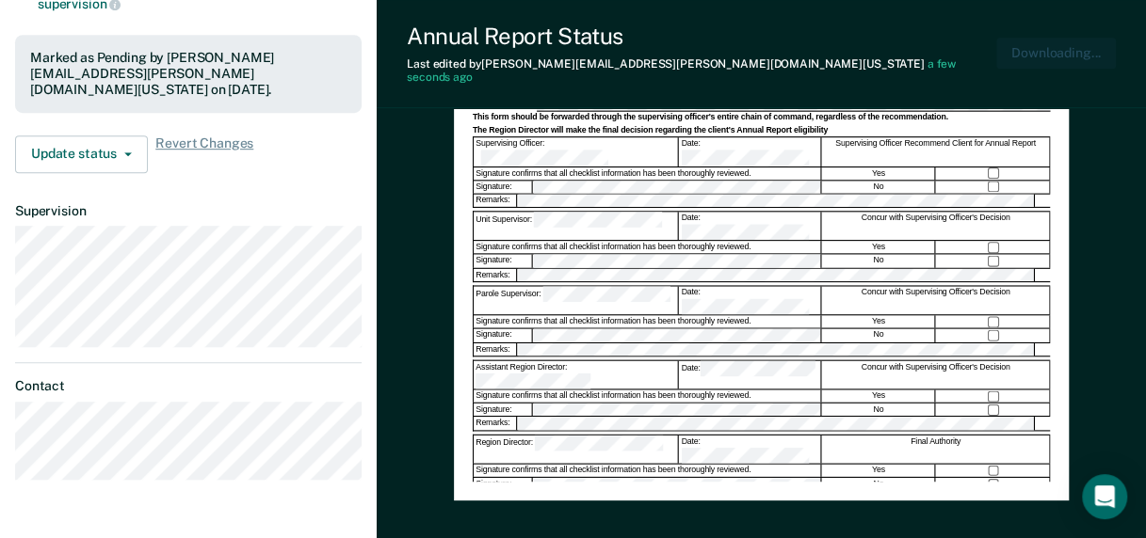
scroll to position [0, 0]
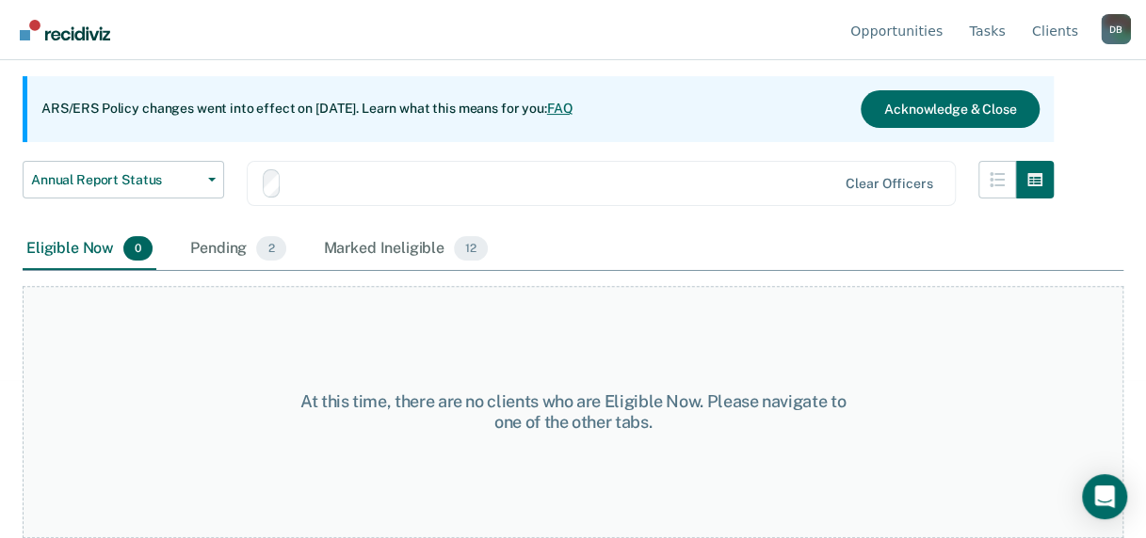
scroll to position [28, 0]
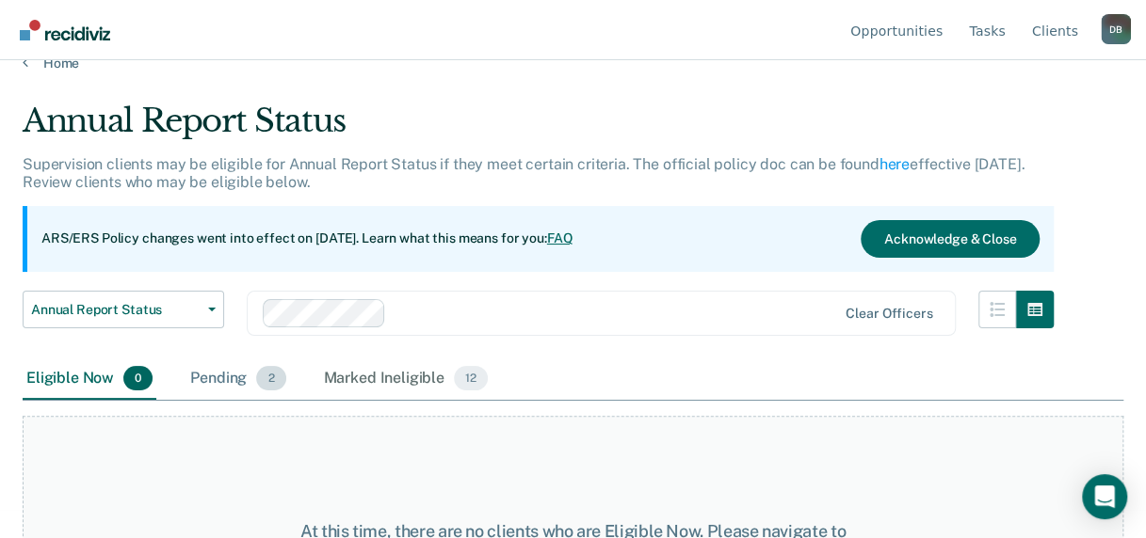
click at [226, 384] on div "Pending 2" at bounding box center [237, 379] width 103 height 41
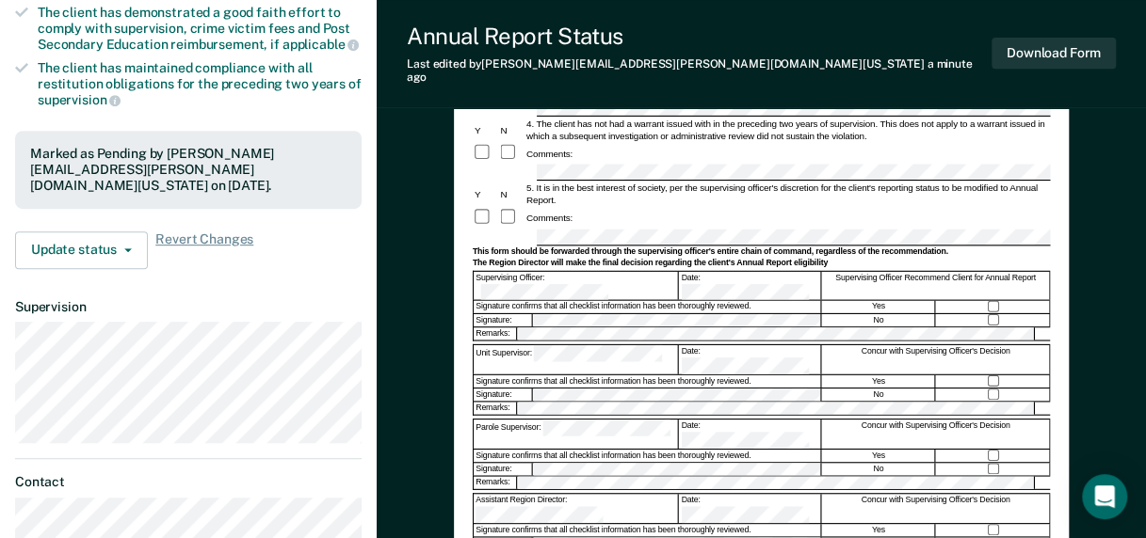
scroll to position [377, 0]
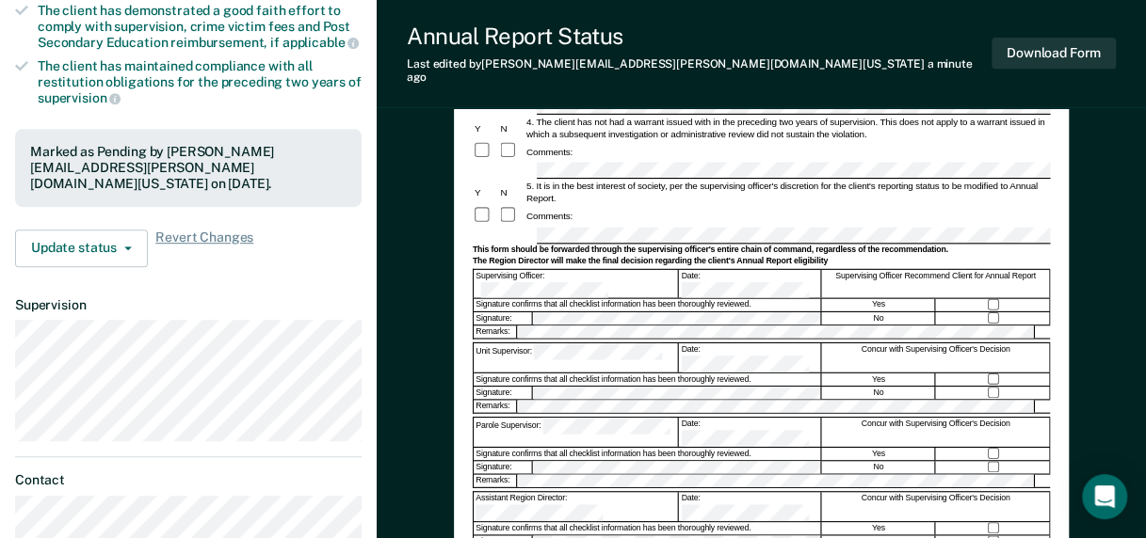
click at [153, 297] on dl "Supervision" at bounding box center [188, 369] width 346 height 144
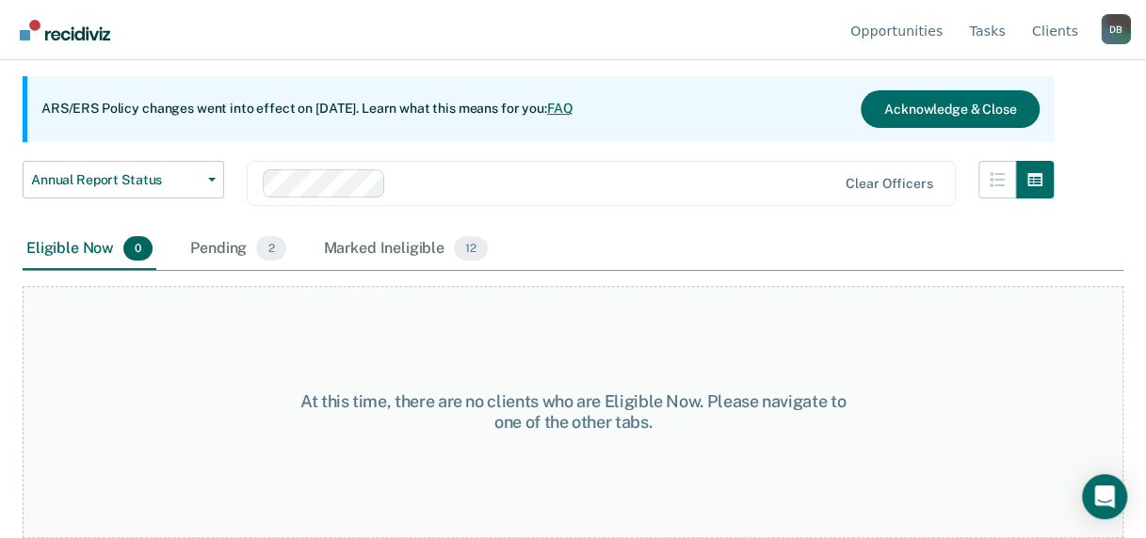
scroll to position [28, 0]
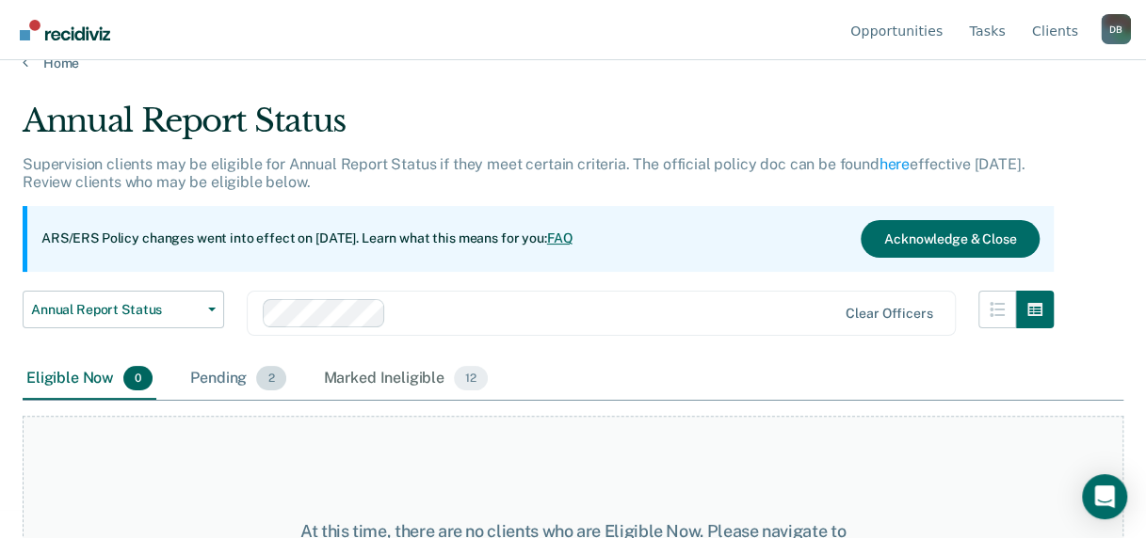
click at [217, 379] on div "Pending 2" at bounding box center [237, 379] width 103 height 41
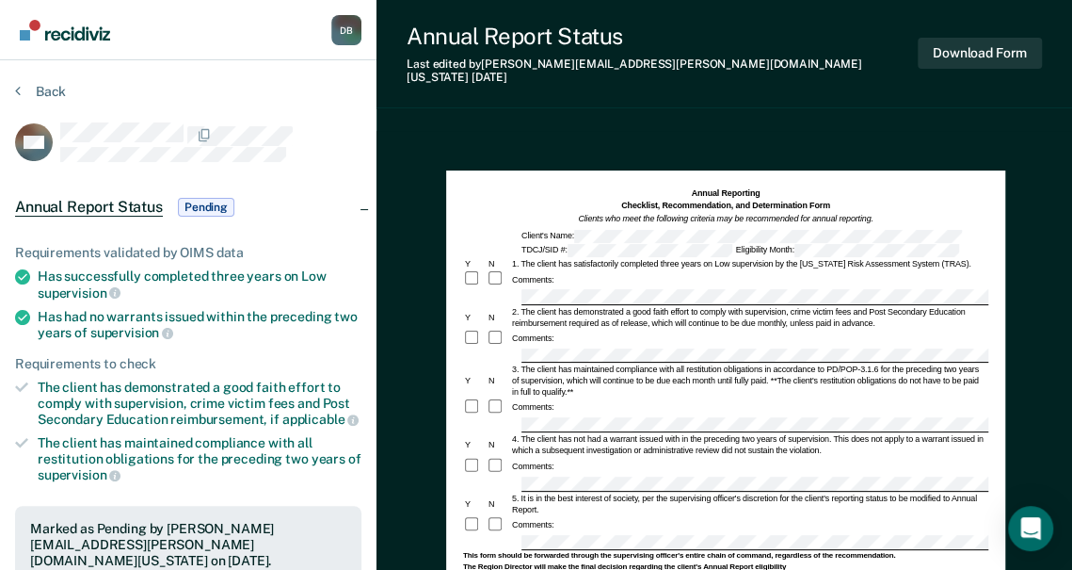
click at [638, 376] on div "3. The client has maintained compliance with all restitution obligations in acc…" at bounding box center [749, 380] width 478 height 34
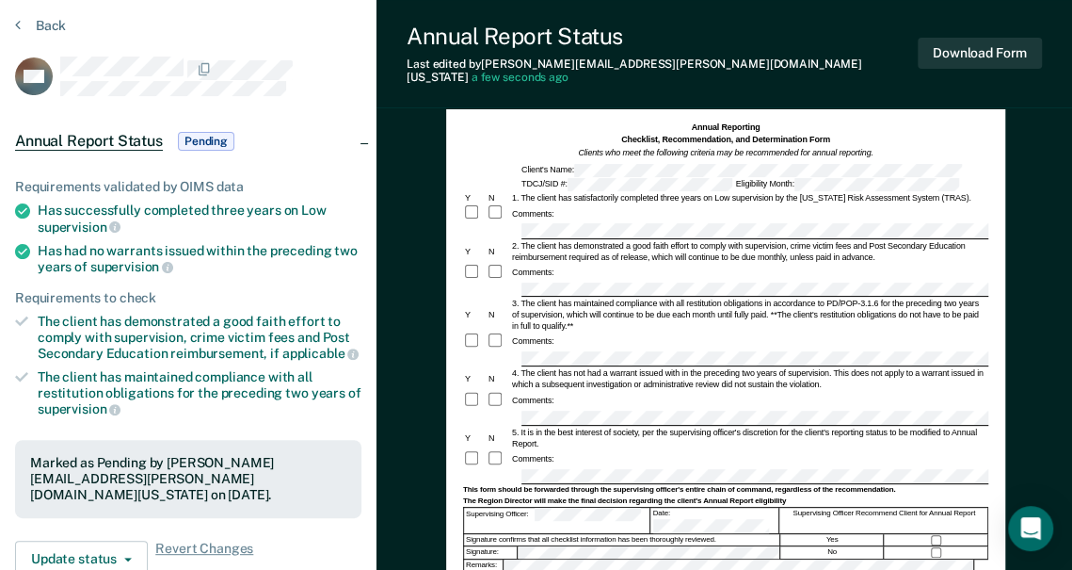
scroll to position [94, 0]
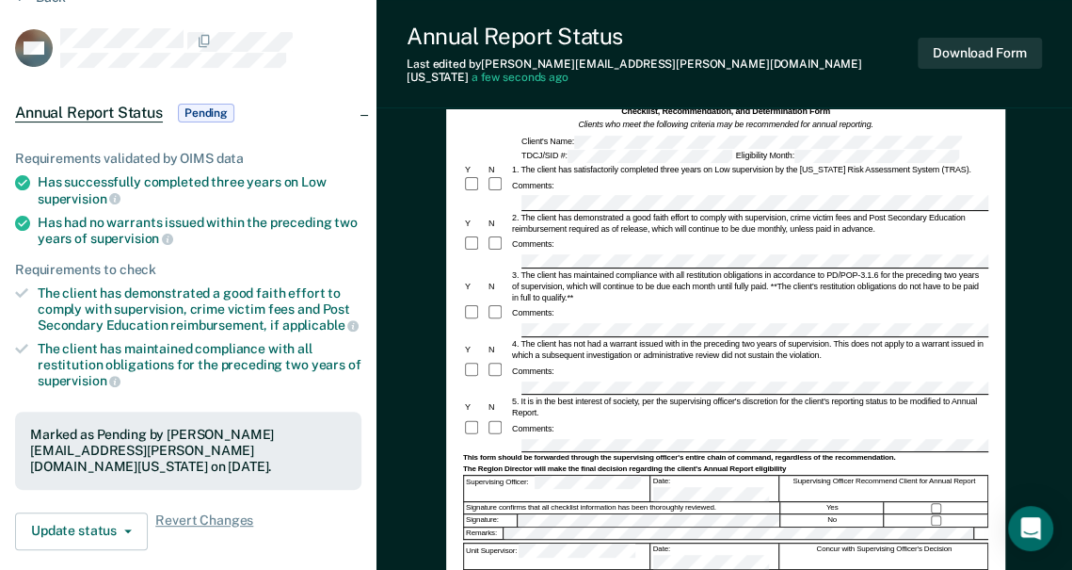
click at [626, 304] on div "Comments:" at bounding box center [725, 313] width 525 height 18
click at [546, 180] on form "Annual Reporting Checklist, Recommendation, and Determination Form Clients who …" at bounding box center [725, 457] width 525 height 729
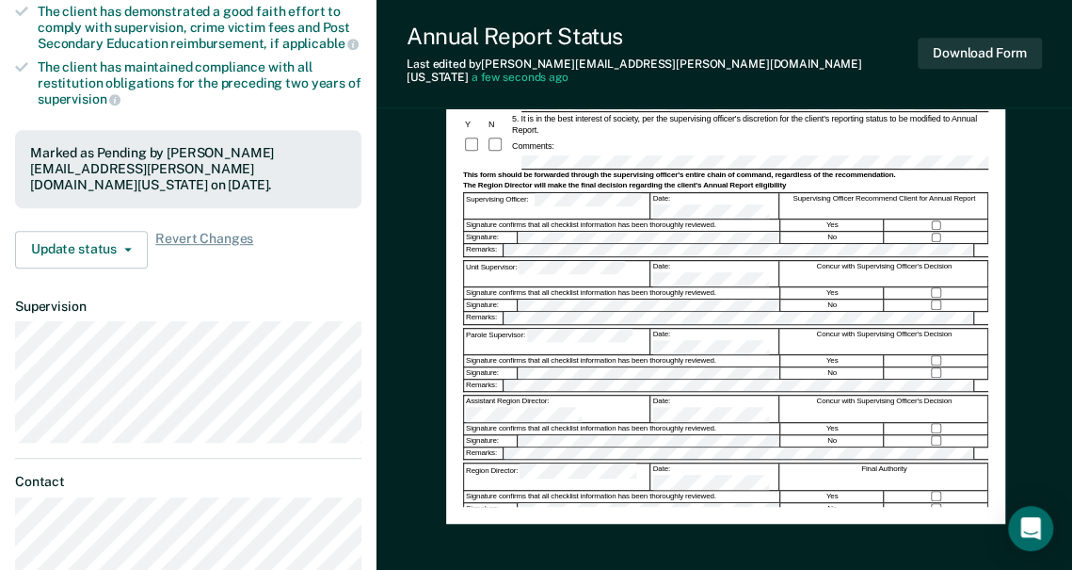
scroll to position [405, 0]
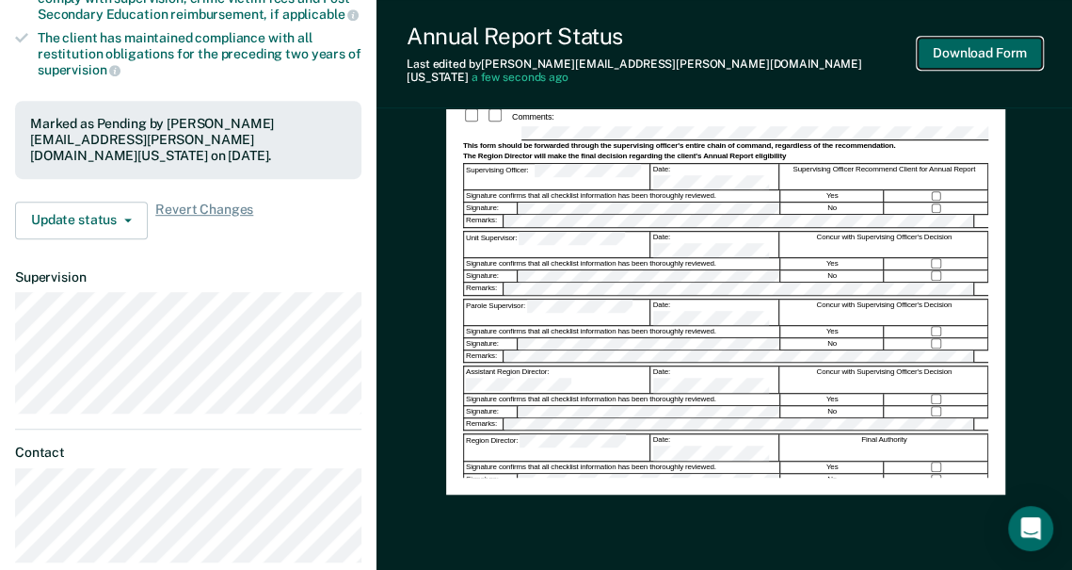
click at [977, 52] on button "Download Form" at bounding box center [980, 53] width 124 height 31
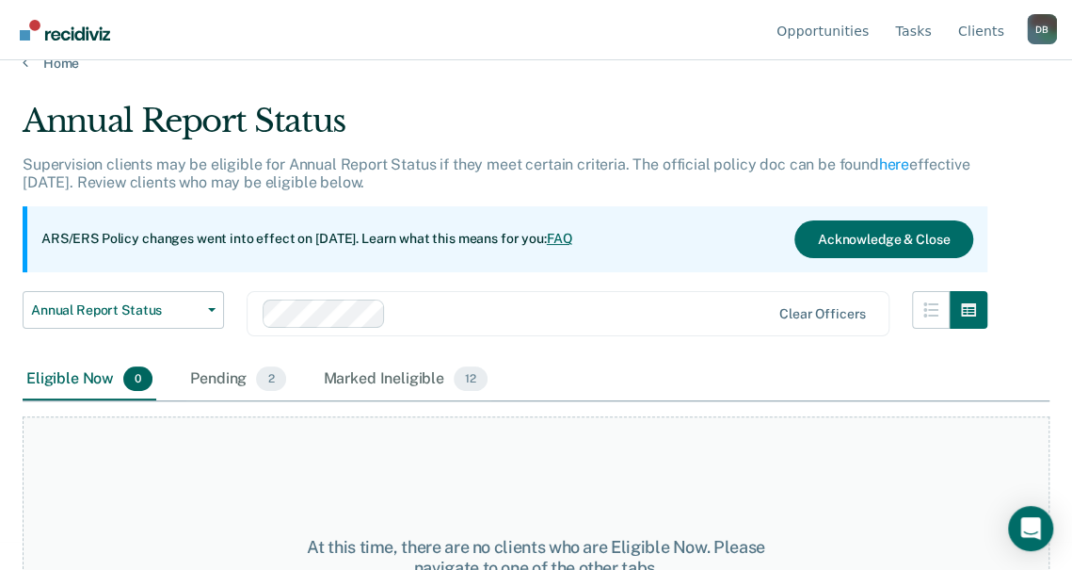
scroll to position [122, 0]
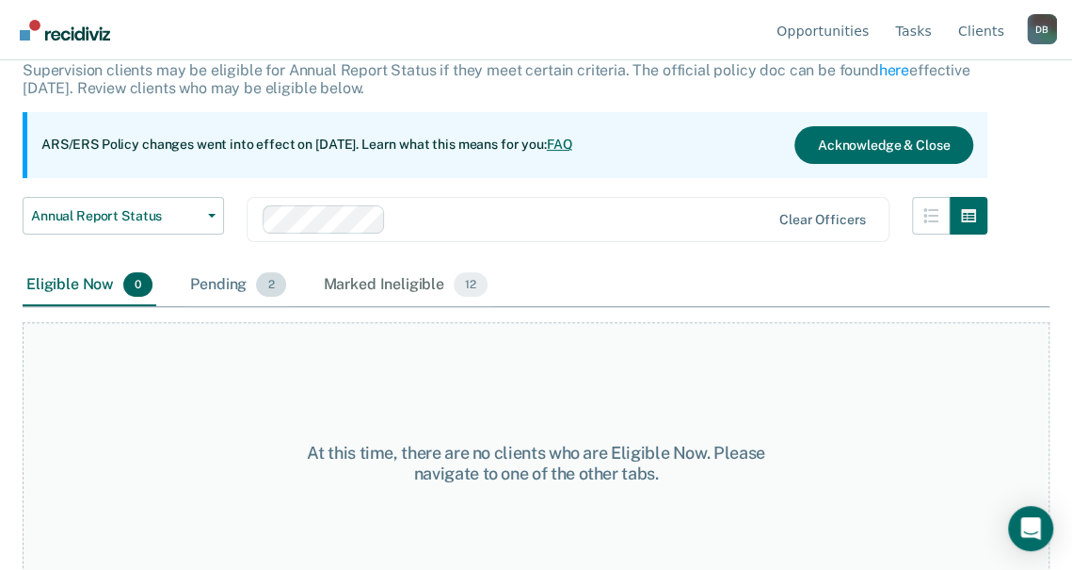
click at [201, 281] on div "Pending 2" at bounding box center [237, 285] width 103 height 41
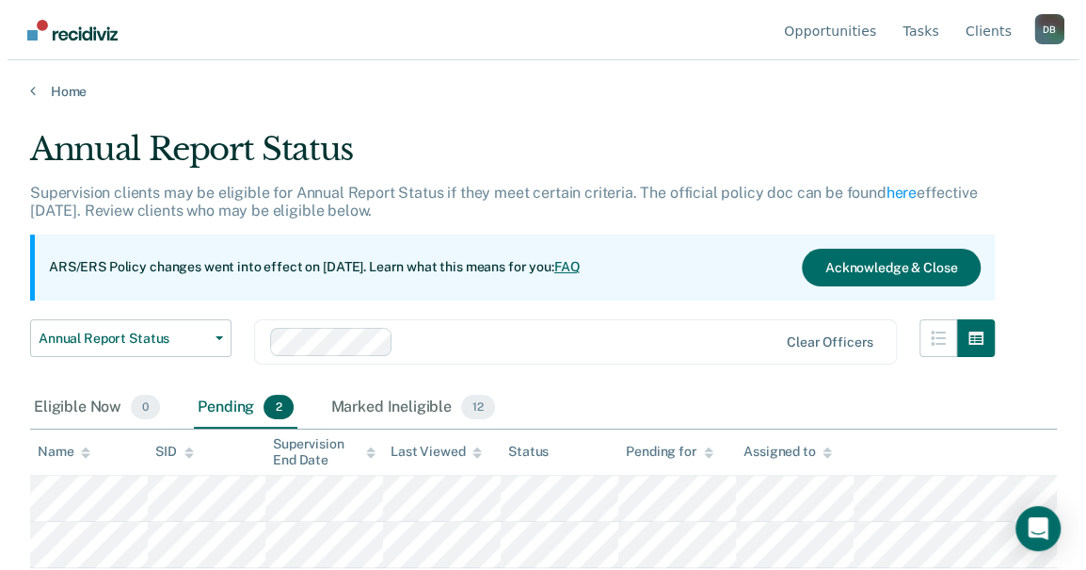
scroll to position [0, 0]
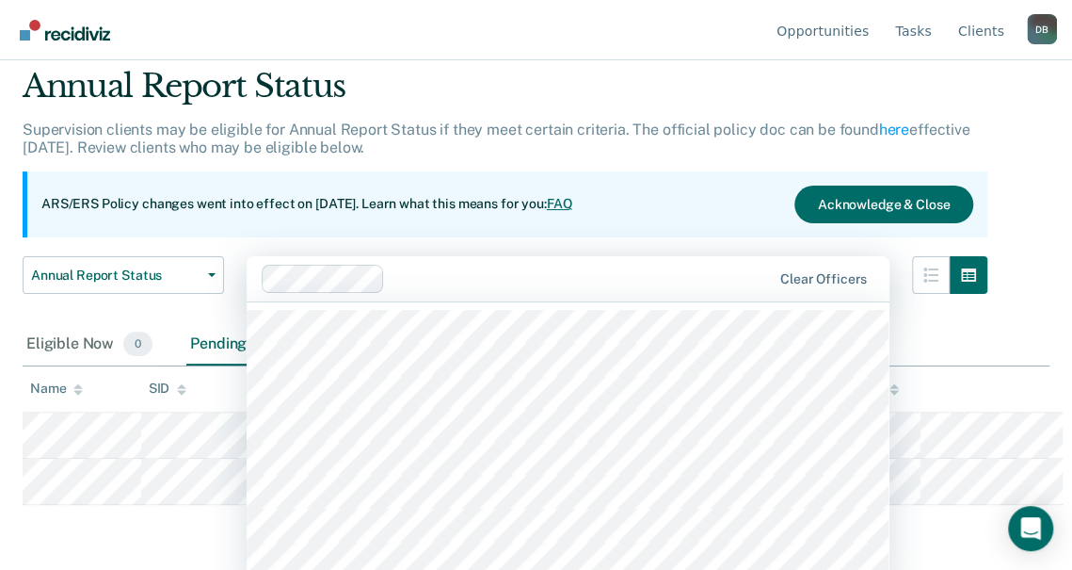
click at [625, 301] on div "1214 results available. Use Up and Down to choose options, press Enter to selec…" at bounding box center [568, 278] width 643 height 45
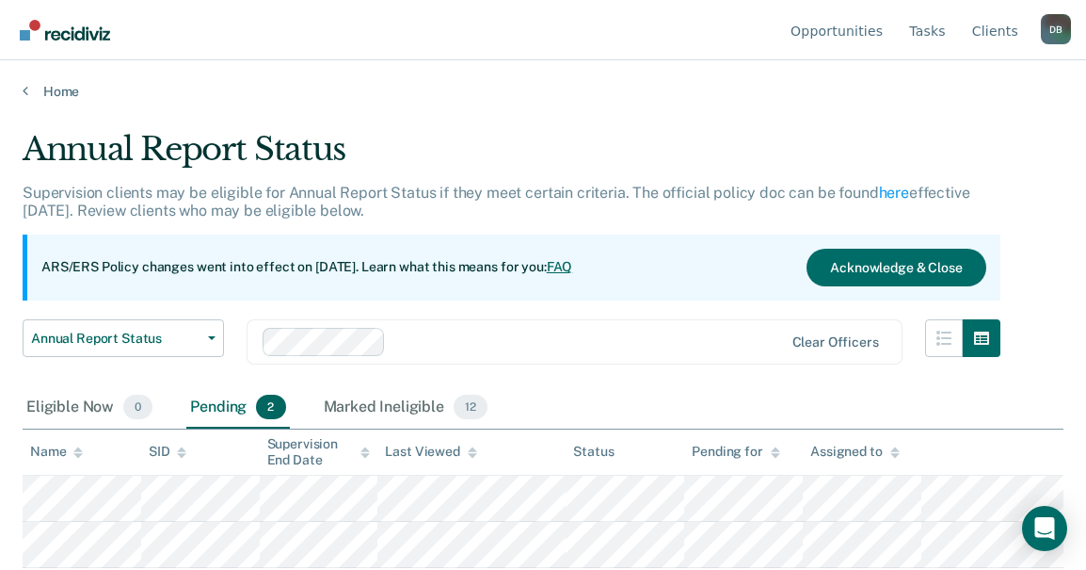
click at [508, 222] on div "Annual Report Status Supervision clients may be eligible for Annual Report Stat…" at bounding box center [512, 258] width 978 height 257
click at [1047, 143] on div "Annual Report Status Supervision clients may be eligible for Annual Report Stat…" at bounding box center [543, 279] width 1041 height 298
click at [568, 408] on div "Eligible Now 0 Pending 2 Marked Ineligible 12" at bounding box center [543, 408] width 1041 height 42
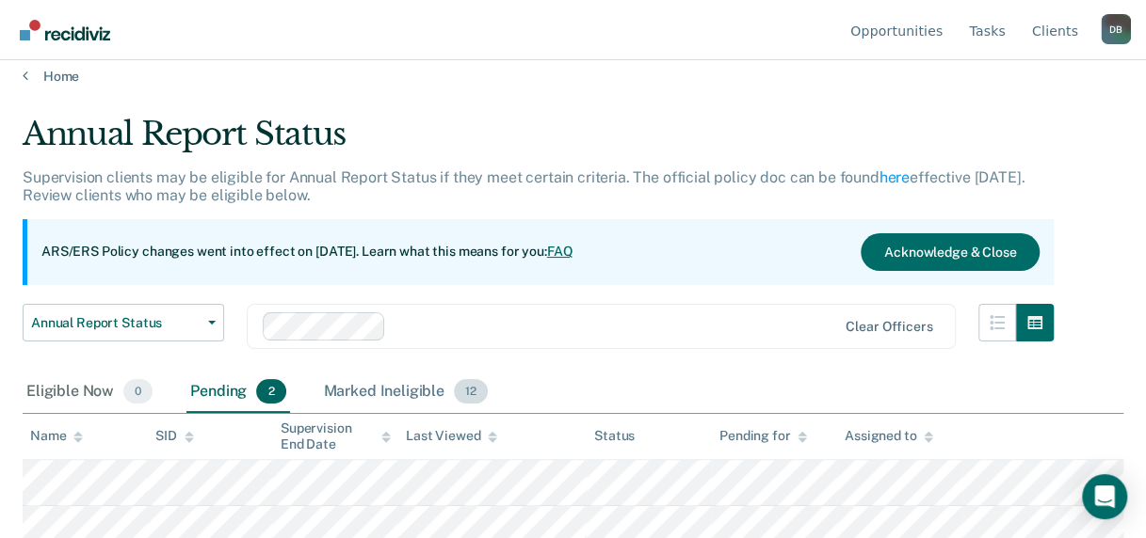
scroll to position [28, 0]
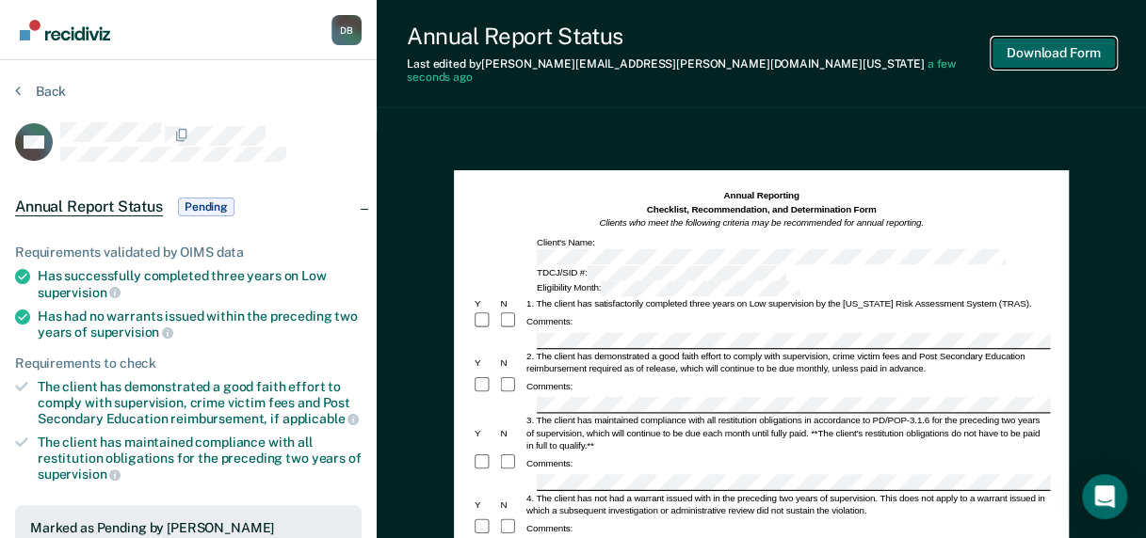
click at [1024, 46] on button "Download Form" at bounding box center [1053, 53] width 124 height 31
